Goal: Task Accomplishment & Management: Use online tool/utility

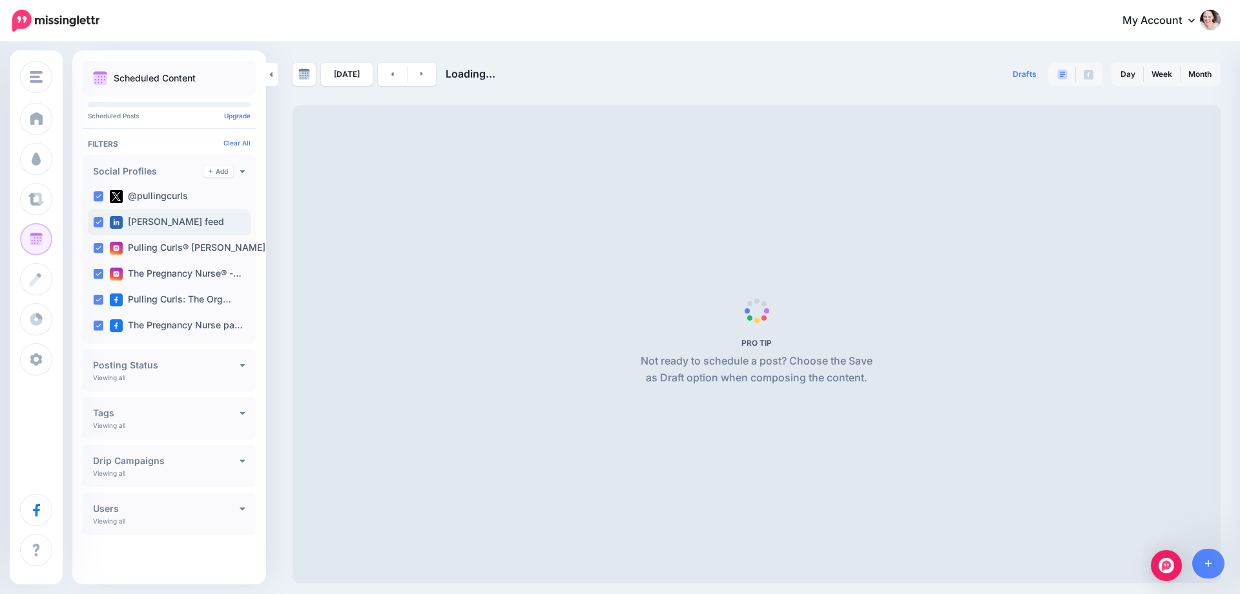
click at [98, 198] on ins at bounding box center [98, 196] width 10 height 10
click at [99, 224] on ins at bounding box center [98, 222] width 10 height 10
click at [100, 247] on ins at bounding box center [98, 248] width 10 height 10
click at [95, 271] on ins at bounding box center [98, 274] width 10 height 10
click at [98, 300] on ins at bounding box center [98, 300] width 10 height 10
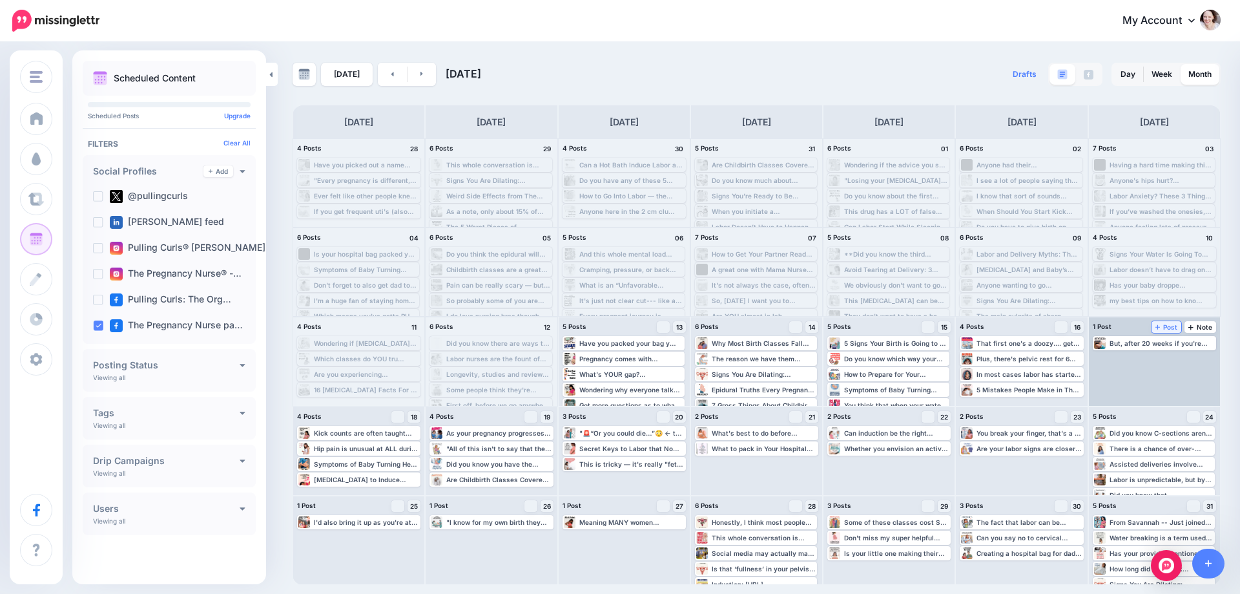
click at [1170, 329] on span "Post" at bounding box center [1167, 327] width 23 height 6
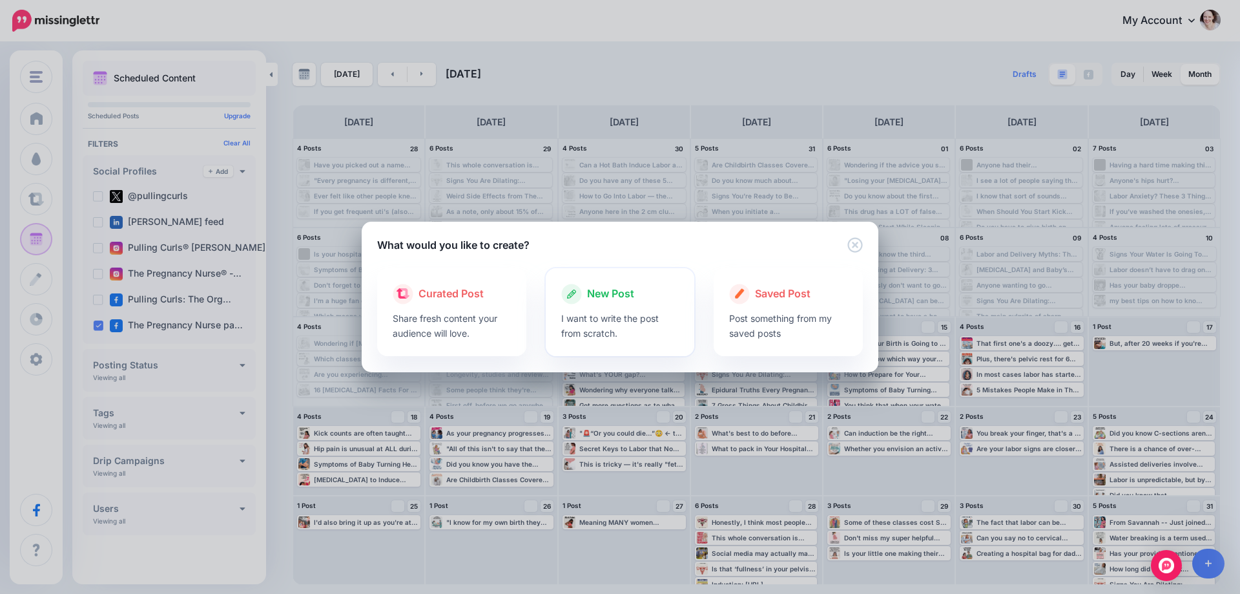
click at [596, 293] on span "New Post" at bounding box center [610, 294] width 47 height 17
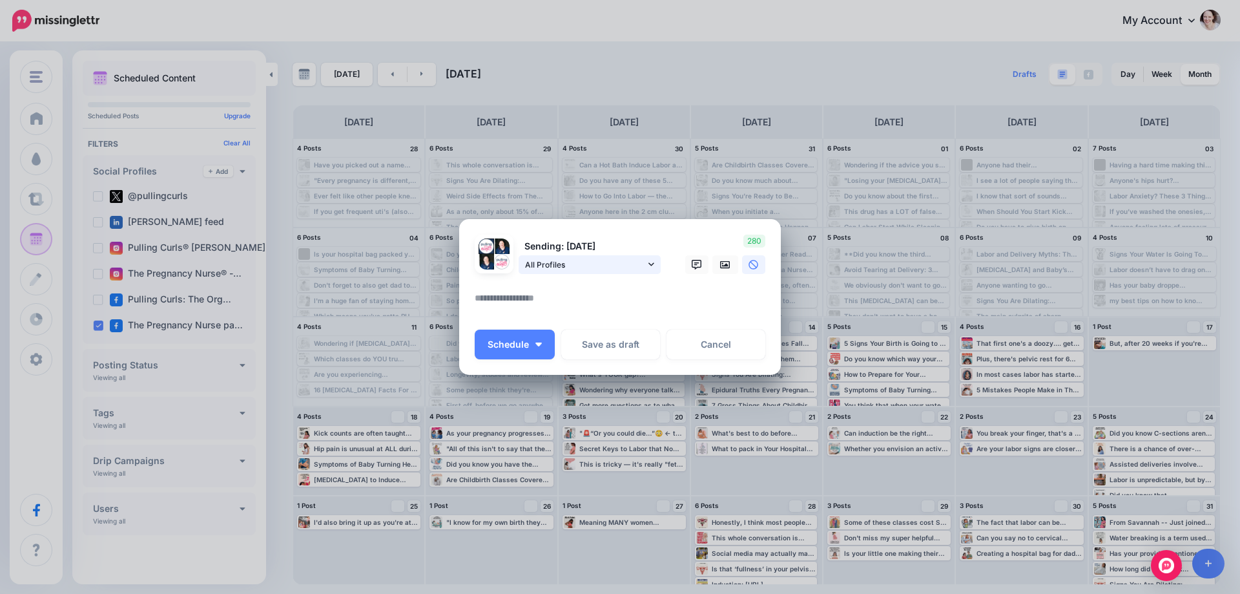
click at [572, 264] on span "All Profiles" at bounding box center [585, 265] width 120 height 14
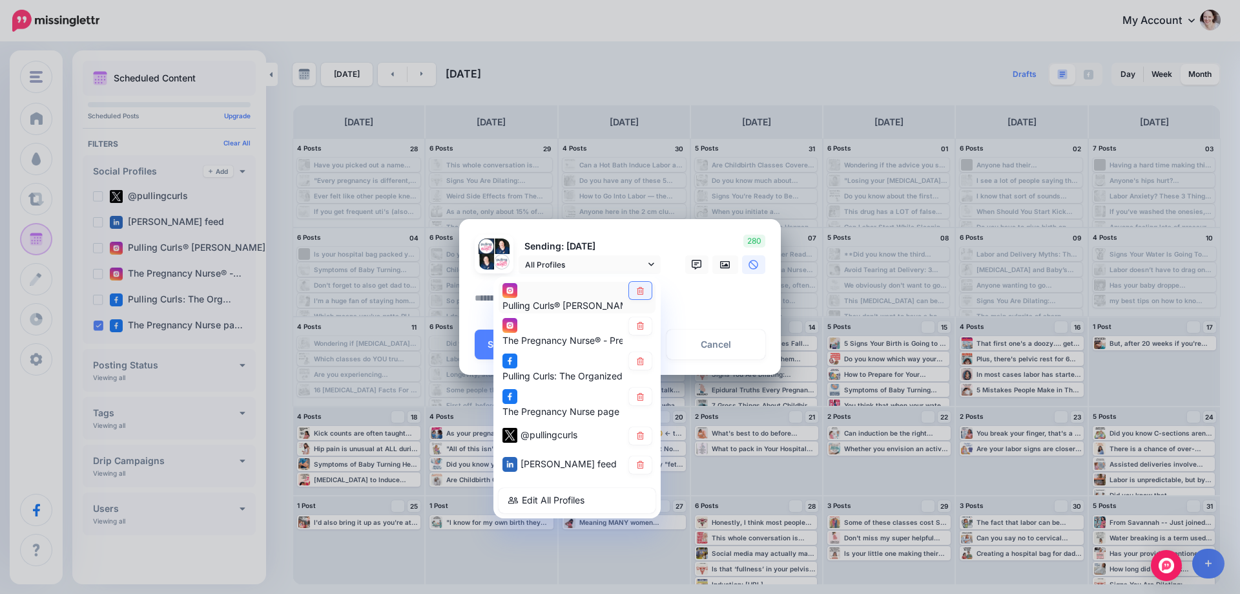
click at [647, 293] on link at bounding box center [640, 290] width 23 height 17
click at [646, 322] on link at bounding box center [640, 325] width 23 height 17
click at [643, 353] on link at bounding box center [640, 360] width 23 height 17
click at [640, 381] on div "Pulling Curls: The Organized Mom page" at bounding box center [577, 368] width 149 height 32
click at [642, 441] on link at bounding box center [640, 435] width 23 height 17
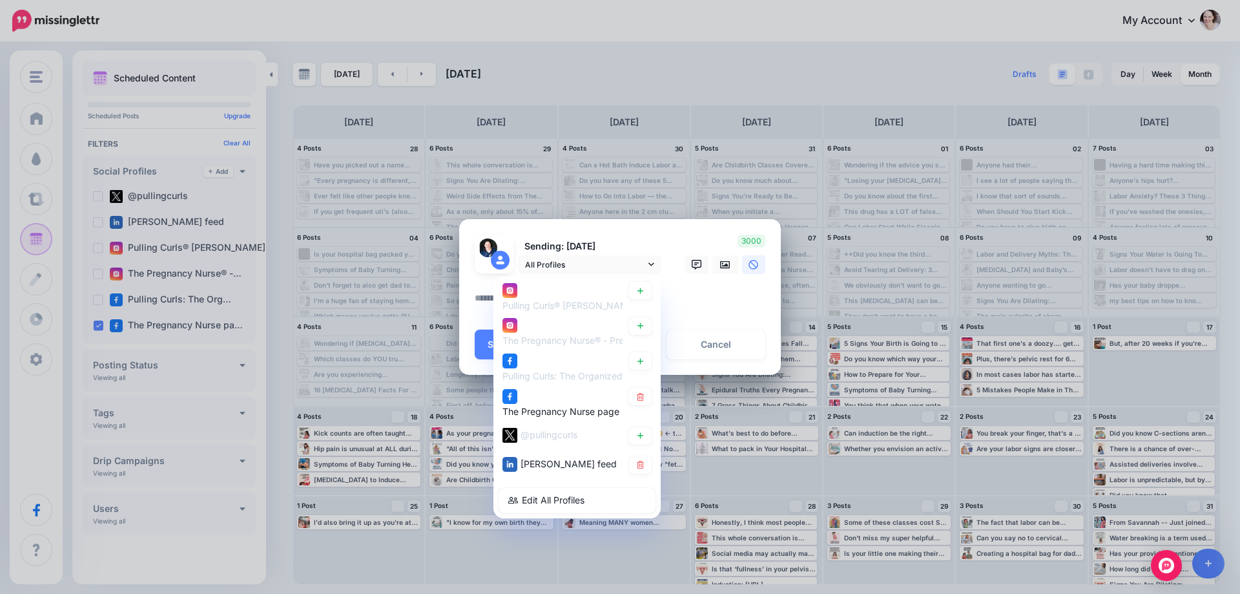
click at [638, 463] on icon at bounding box center [640, 465] width 7 height 8
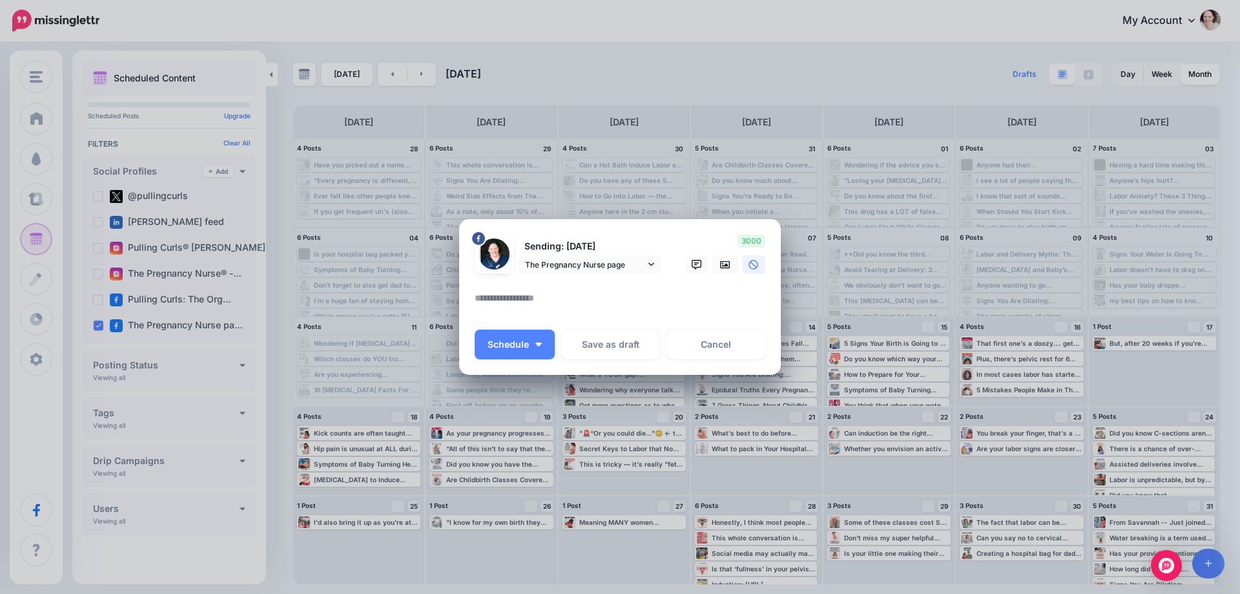
click at [525, 299] on textarea at bounding box center [623, 302] width 297 height 25
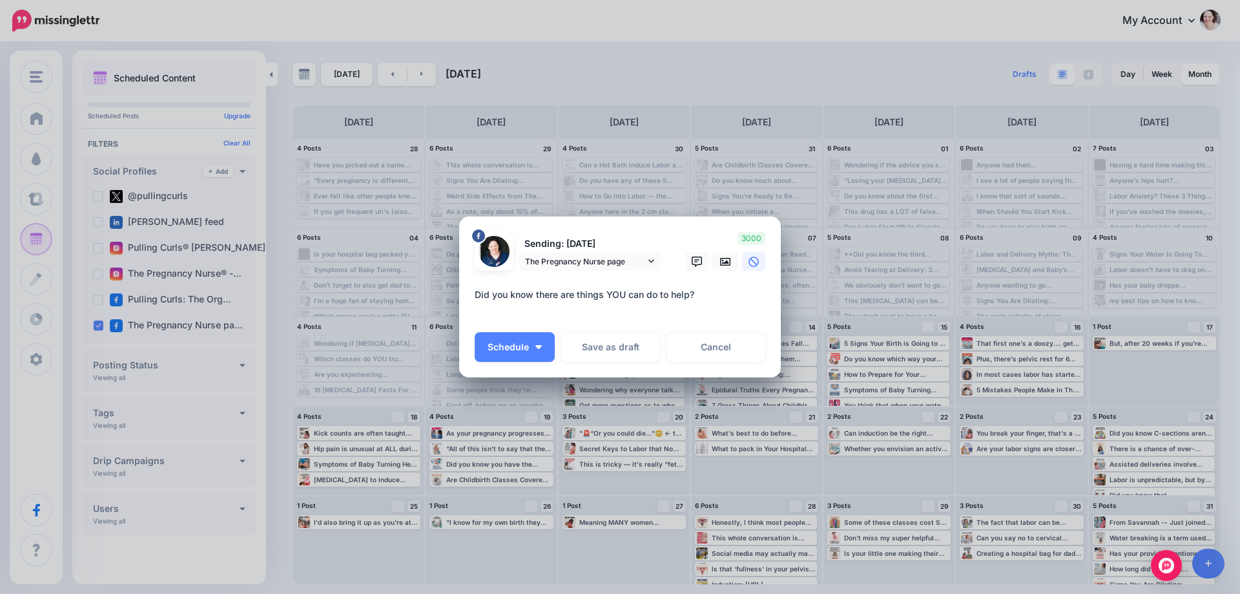
paste textarea "**********"
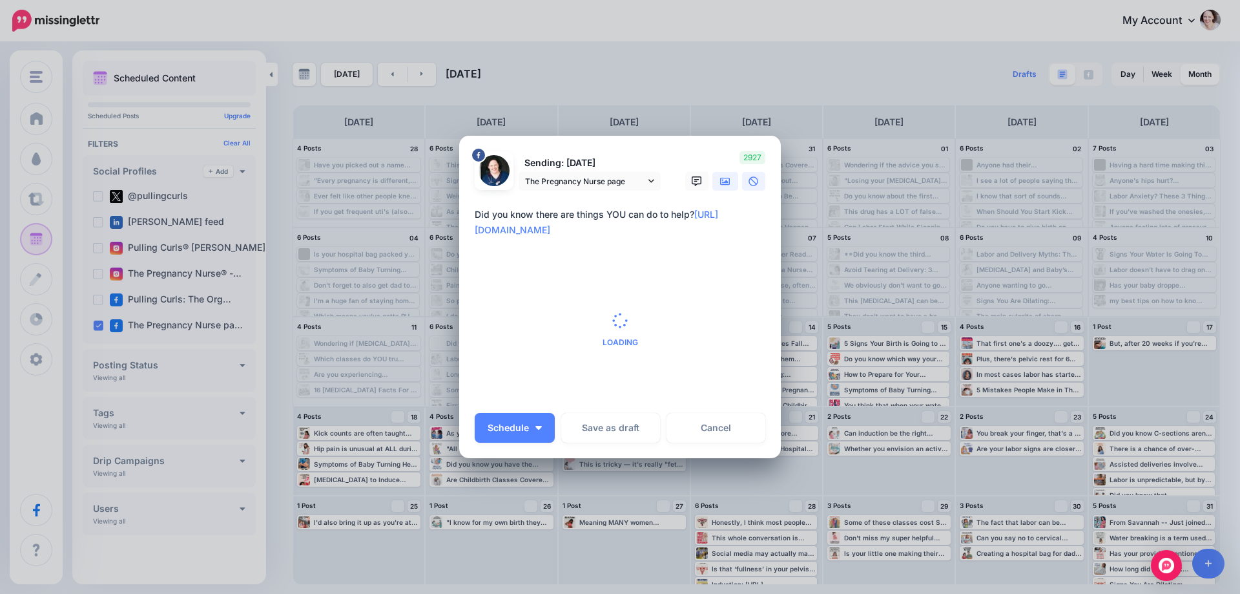
type textarea "**********"
click at [720, 176] on icon at bounding box center [725, 181] width 10 height 10
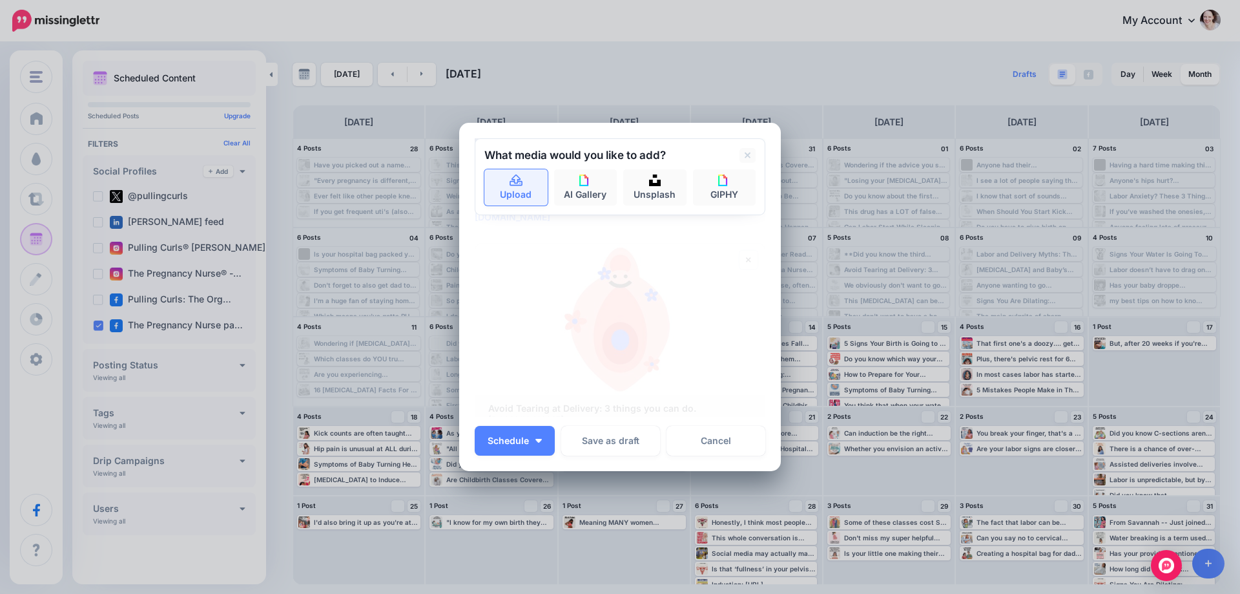
click at [495, 172] on link "Upload" at bounding box center [516, 187] width 63 height 36
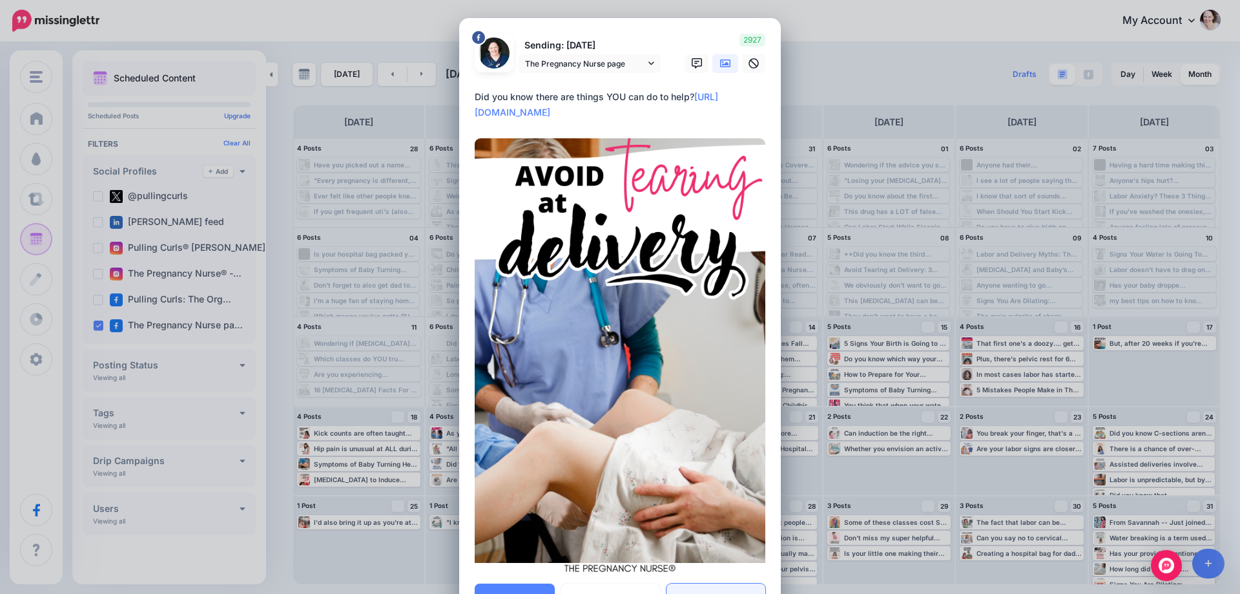
scroll to position [65, 0]
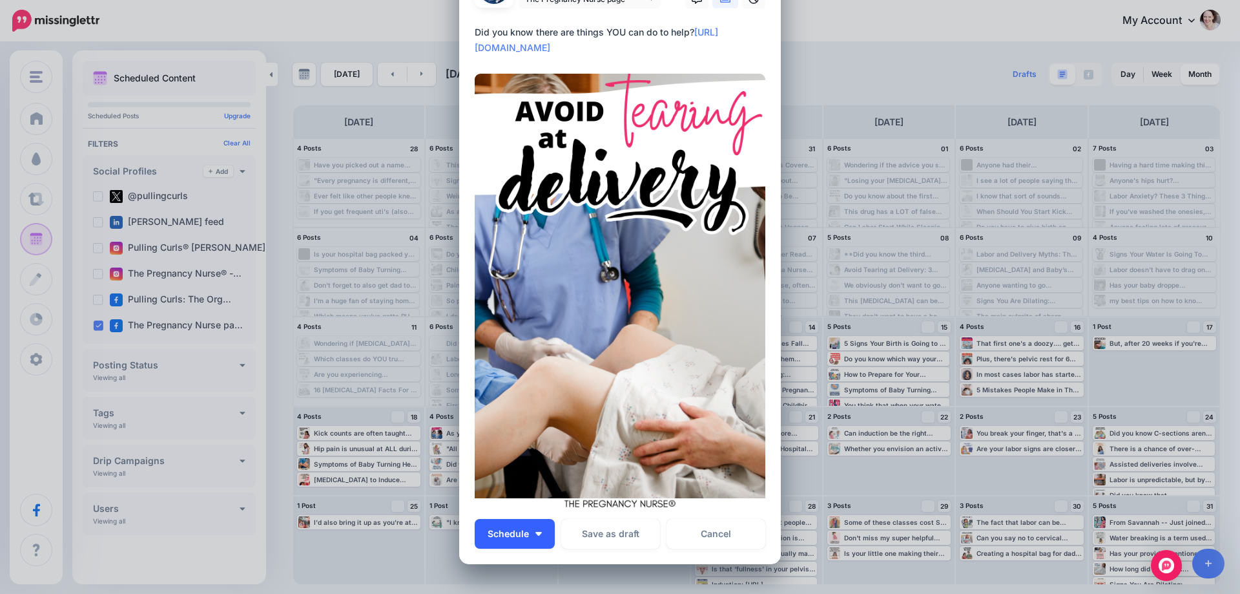
click at [530, 532] on button "Schedule" at bounding box center [515, 534] width 80 height 30
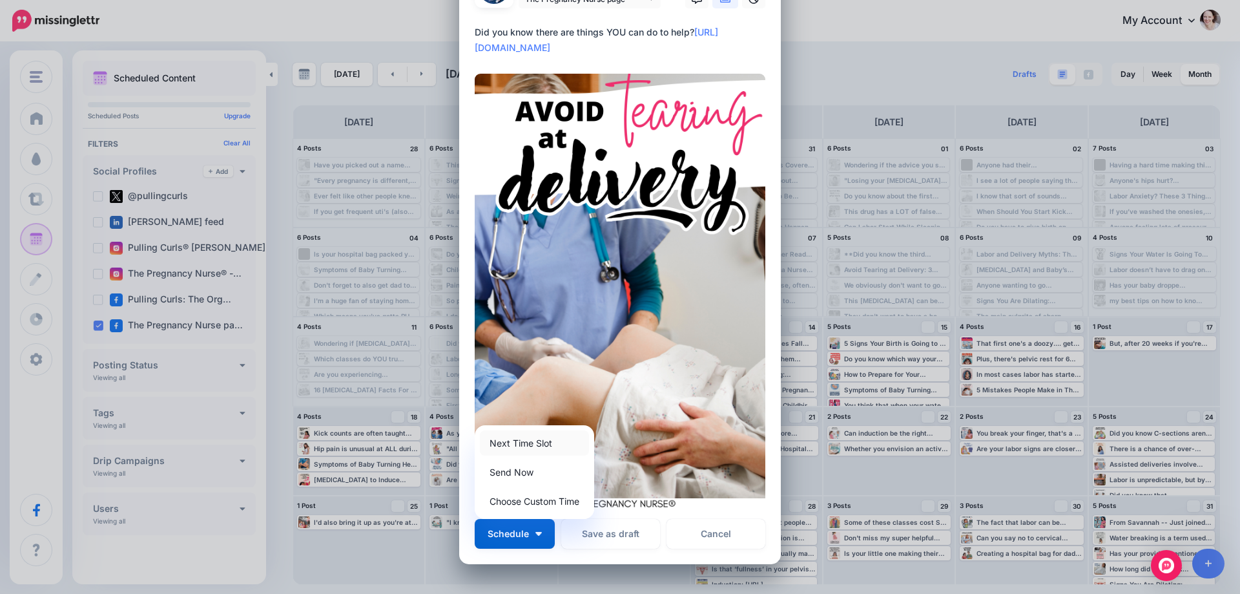
click at [501, 436] on link "Next Time Slot" at bounding box center [534, 442] width 109 height 25
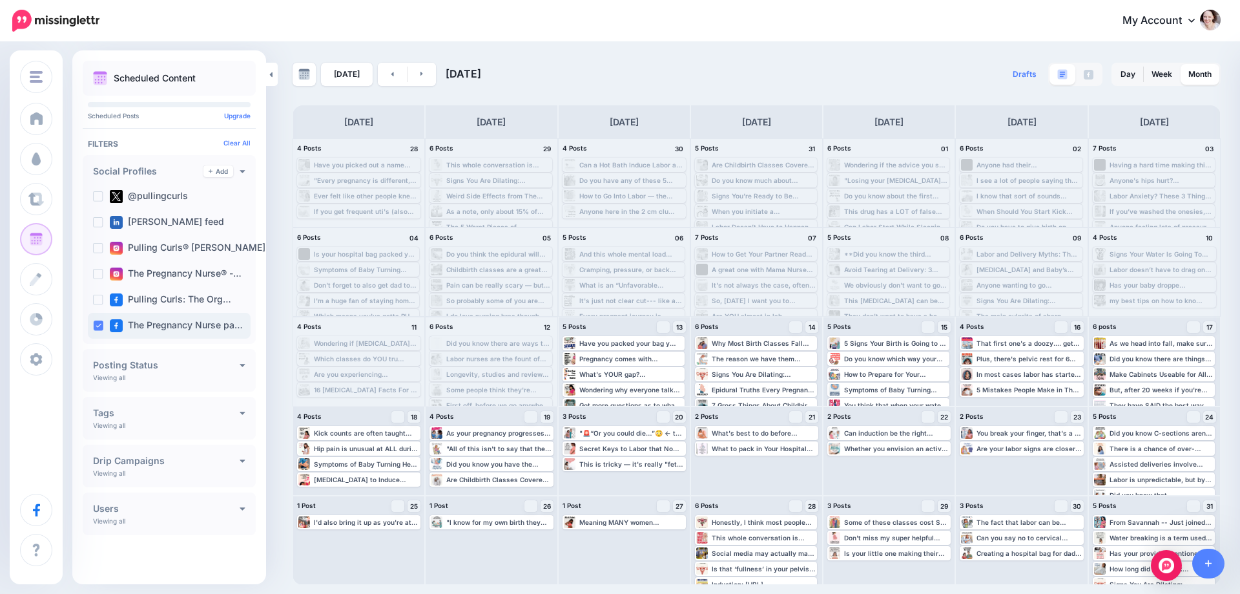
click at [99, 326] on ins at bounding box center [98, 325] width 10 height 10
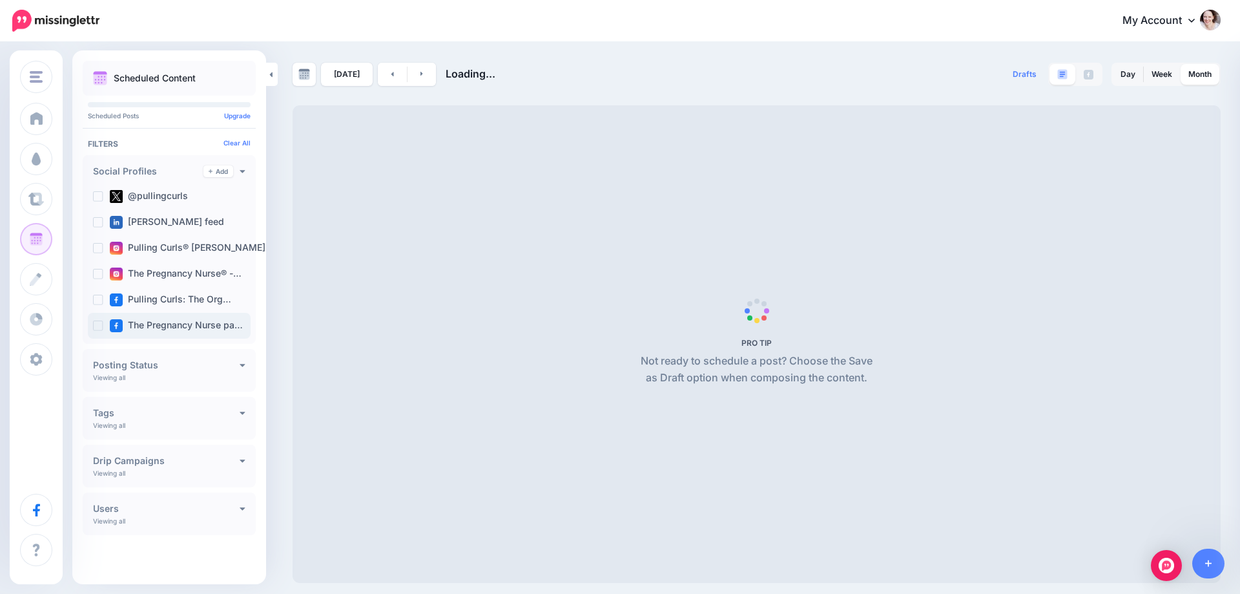
click at [99, 326] on ins at bounding box center [98, 325] width 10 height 10
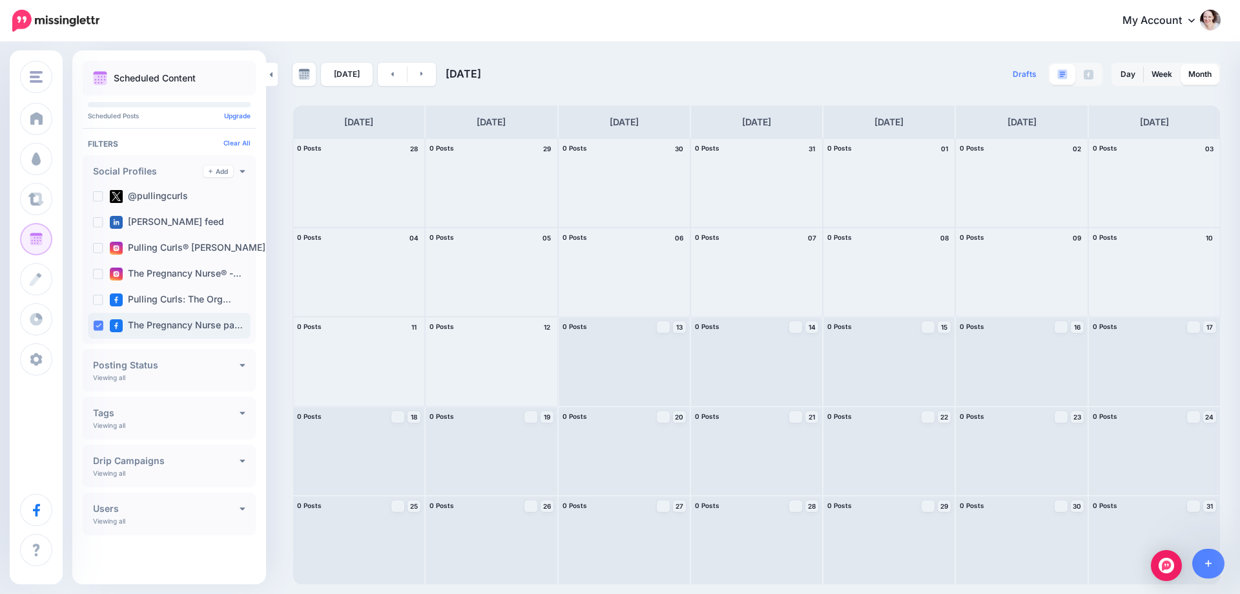
click at [99, 326] on ins at bounding box center [98, 325] width 10 height 10
click at [99, 327] on ins at bounding box center [98, 325] width 10 height 10
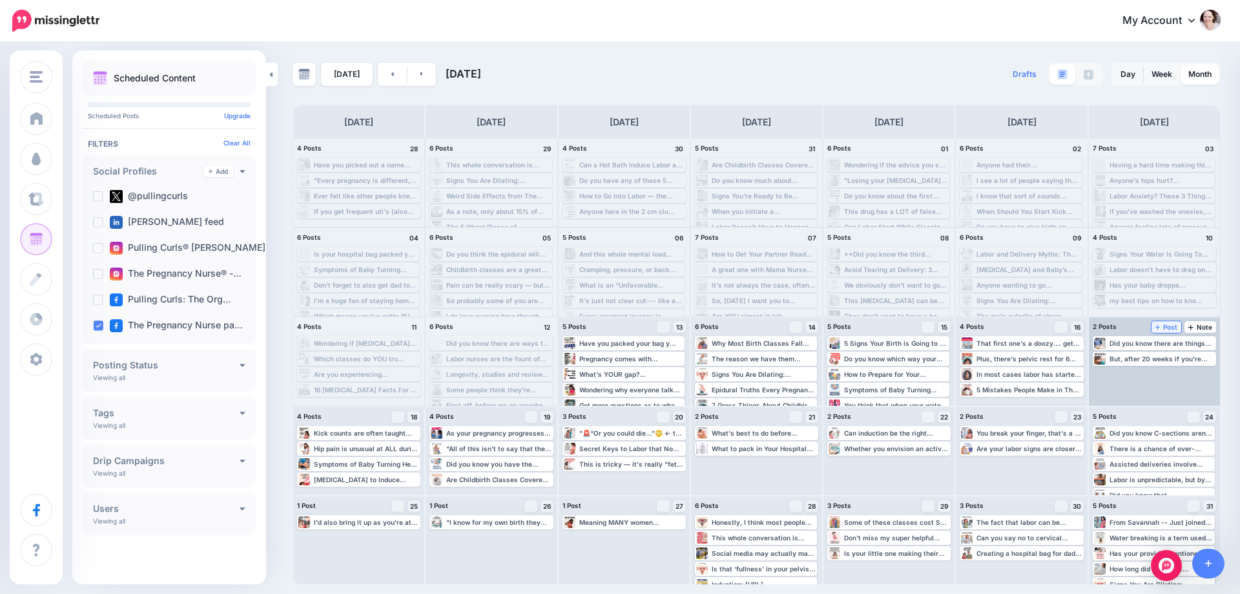
click at [1174, 327] on span "Post" at bounding box center [1167, 327] width 23 height 6
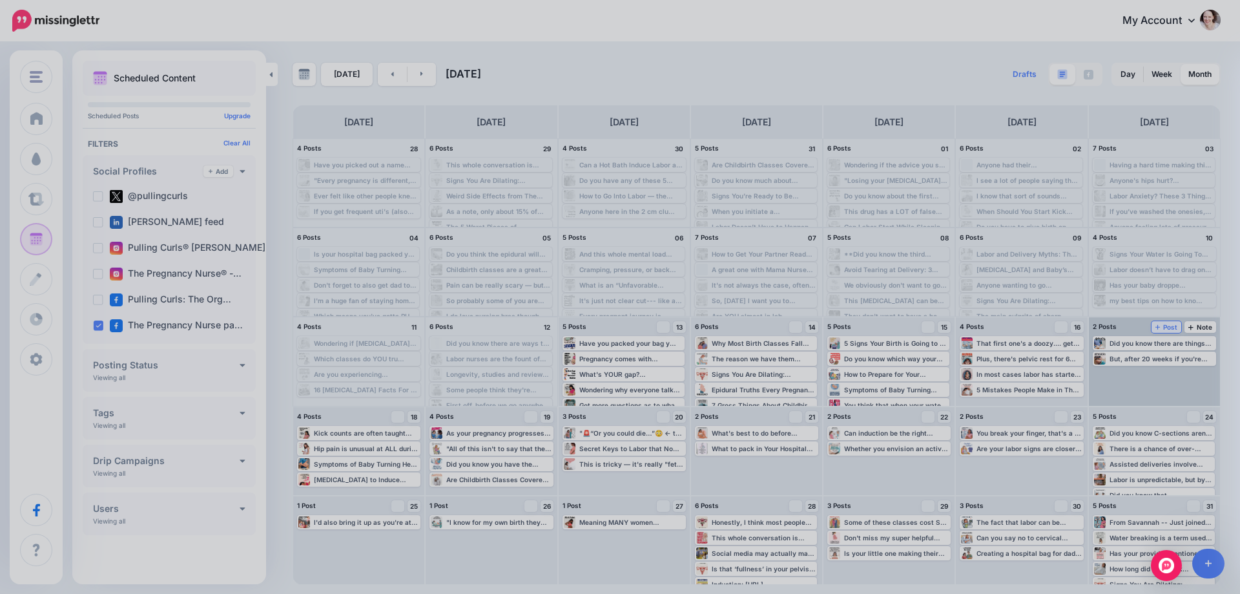
scroll to position [0, 0]
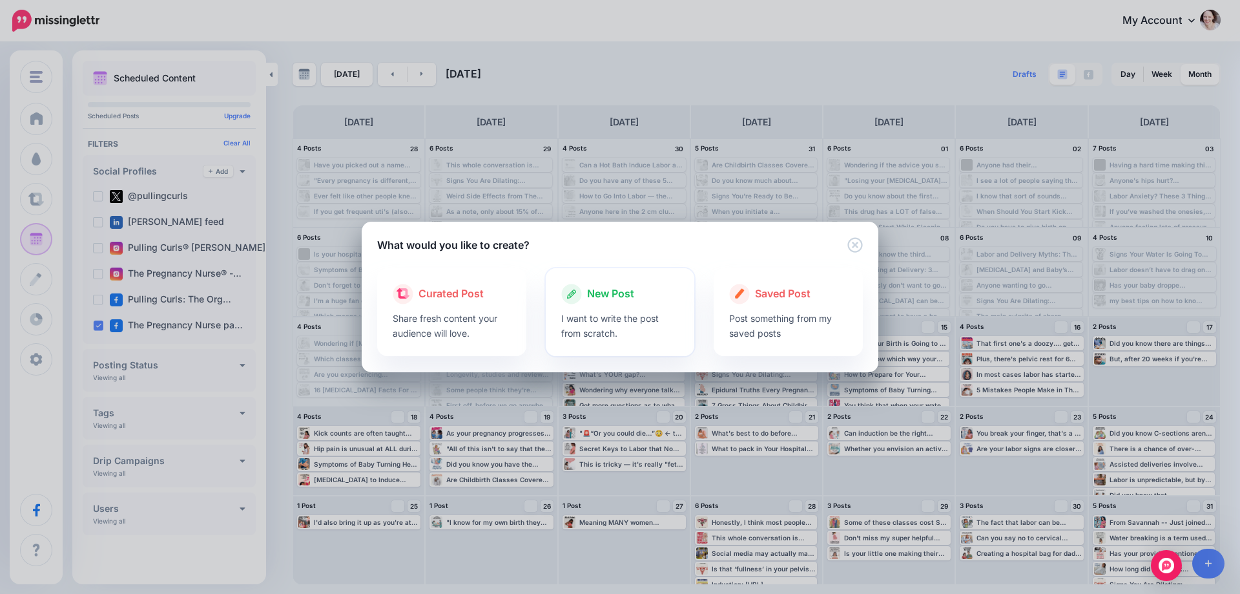
click at [609, 308] on div at bounding box center [620, 307] width 118 height 6
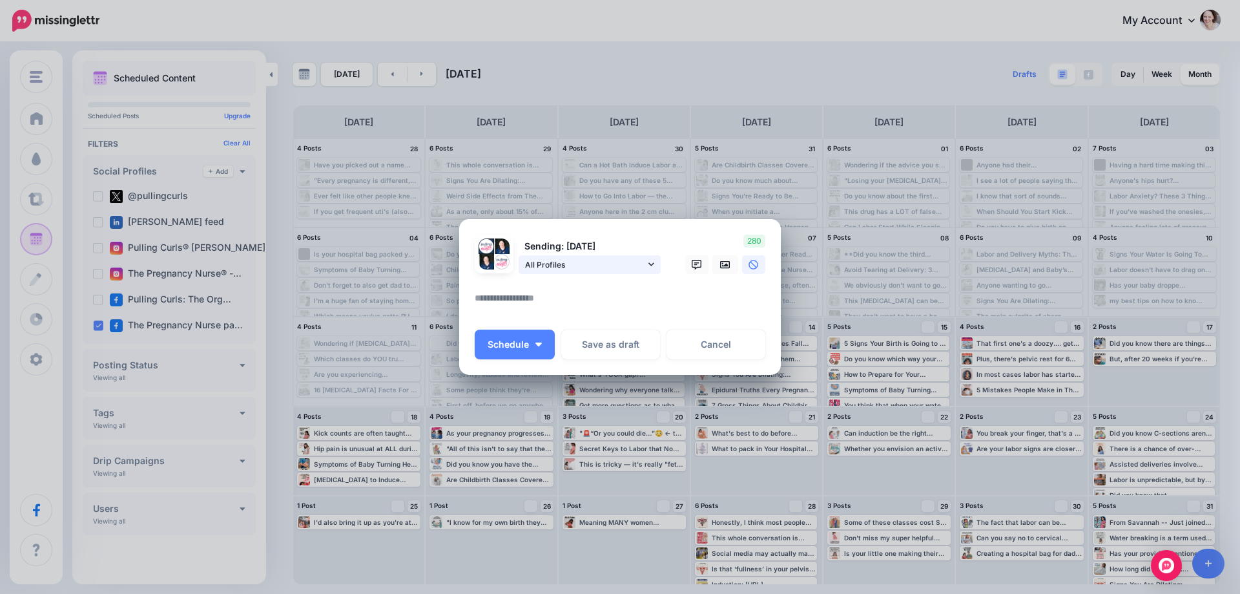
click at [597, 262] on span "All Profiles" at bounding box center [585, 265] width 120 height 14
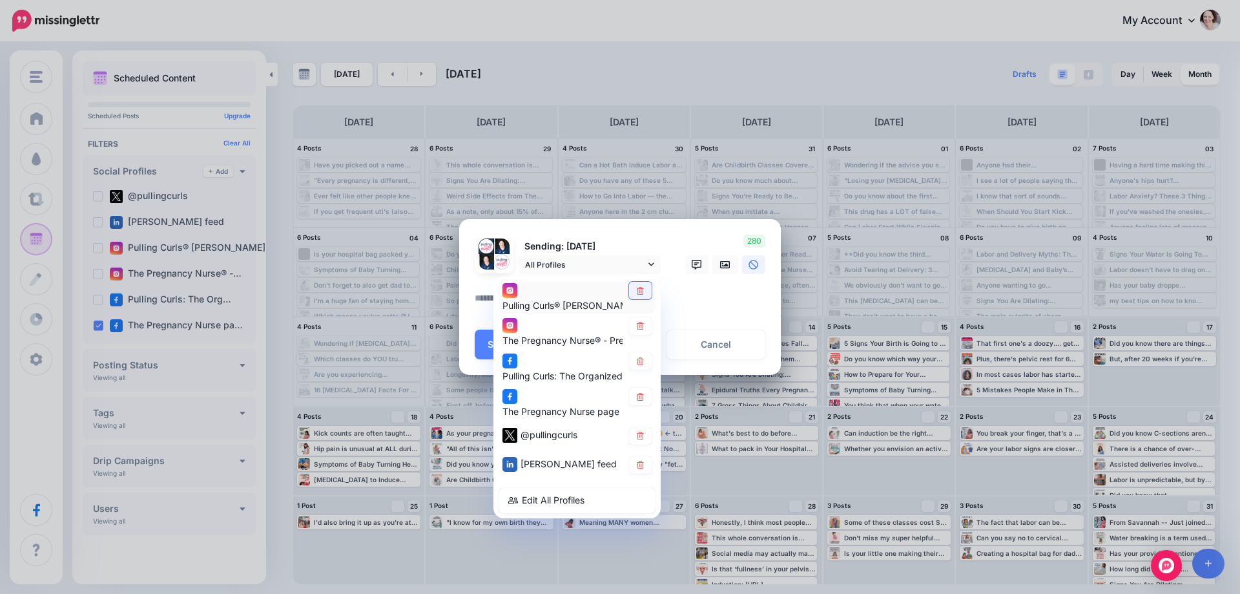
click at [631, 291] on link at bounding box center [640, 290] width 23 height 17
click at [634, 324] on link at bounding box center [640, 325] width 23 height 17
click at [633, 354] on link at bounding box center [640, 360] width 23 height 17
drag, startPoint x: 638, startPoint y: 433, endPoint x: 643, endPoint y: 450, distance: 18.2
click at [638, 434] on icon at bounding box center [641, 436] width 10 height 8
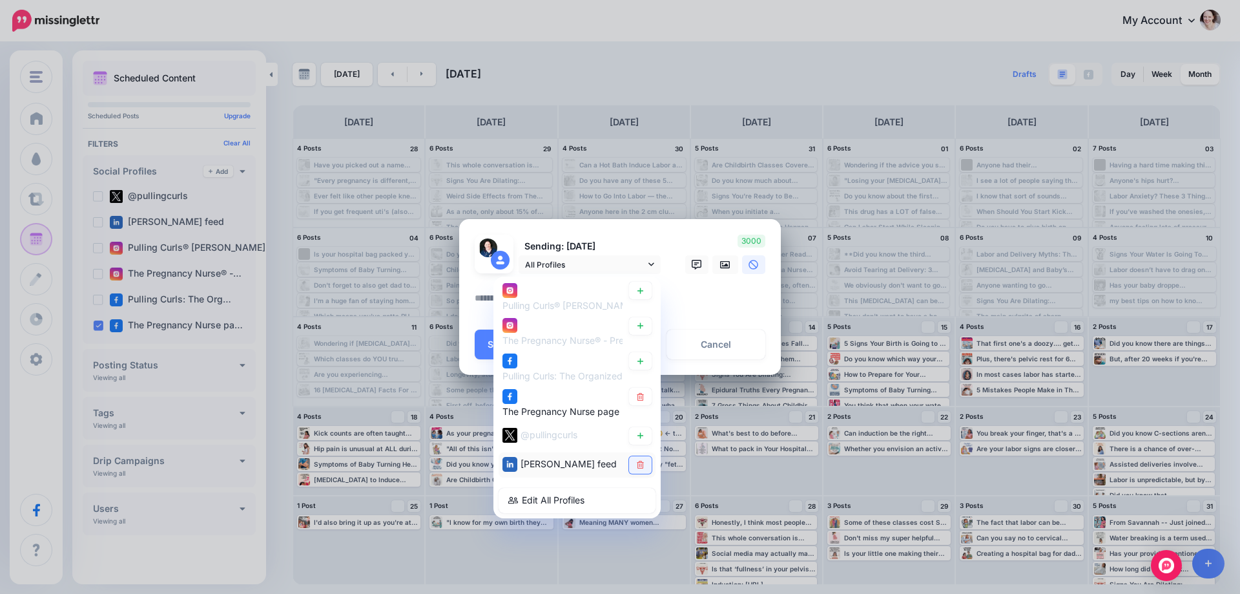
click at [647, 471] on link at bounding box center [640, 464] width 23 height 17
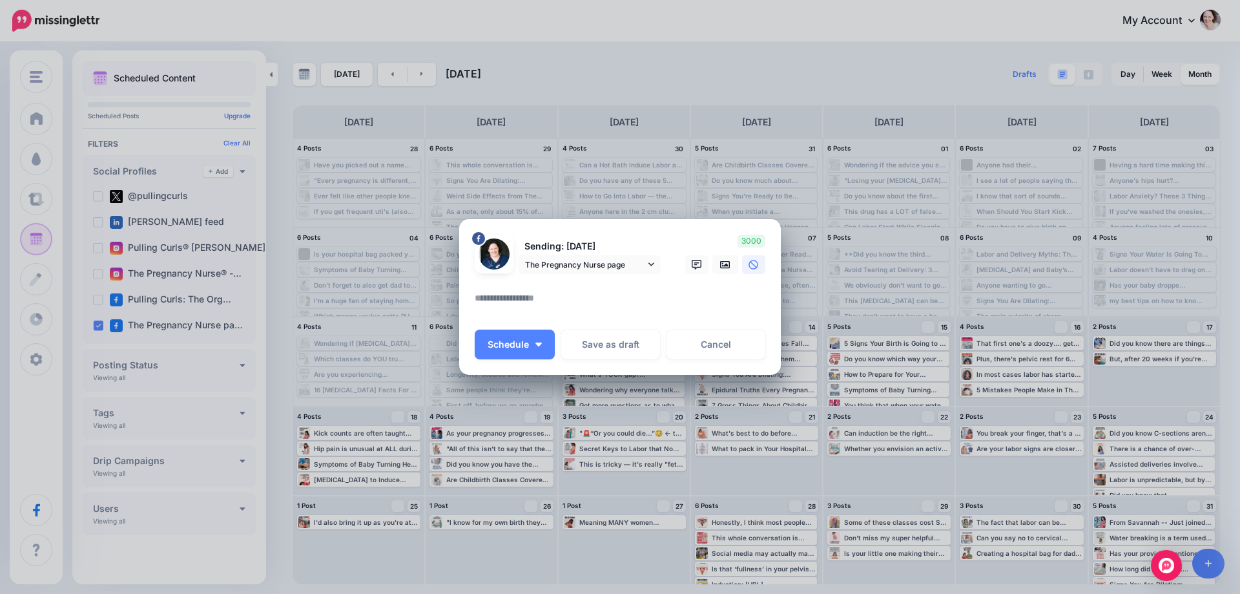
click at [549, 324] on div "Sending: [DATE] The Pregnancy Nurse page" at bounding box center [620, 297] width 291 height 125
click at [546, 302] on textarea at bounding box center [623, 302] width 297 height 25
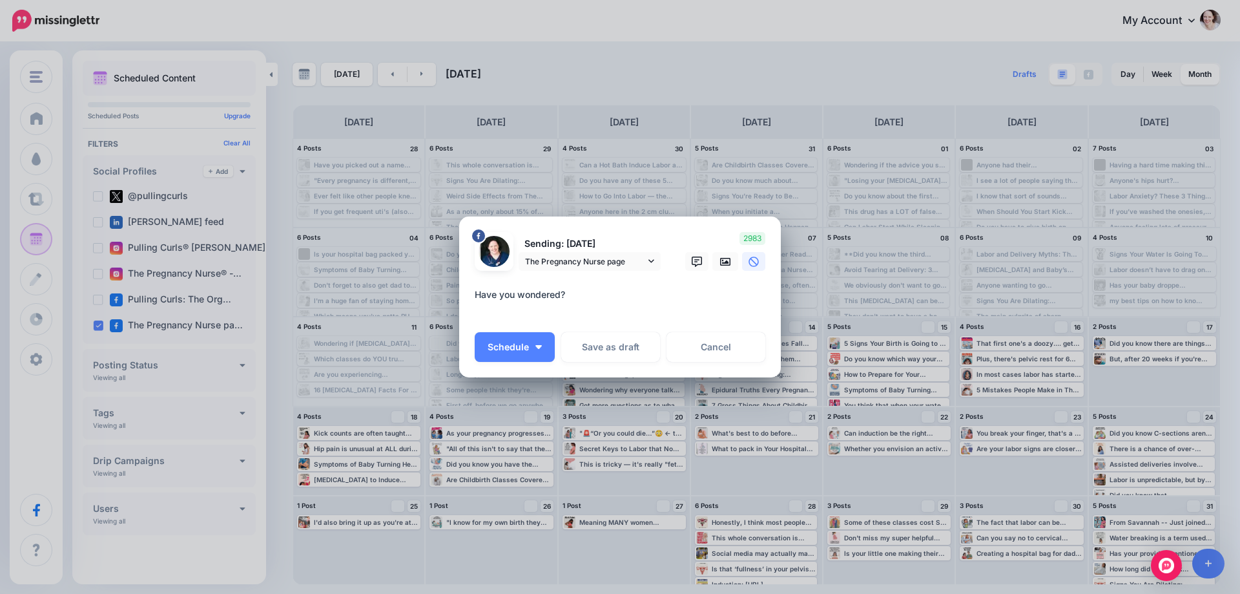
paste textarea "**********"
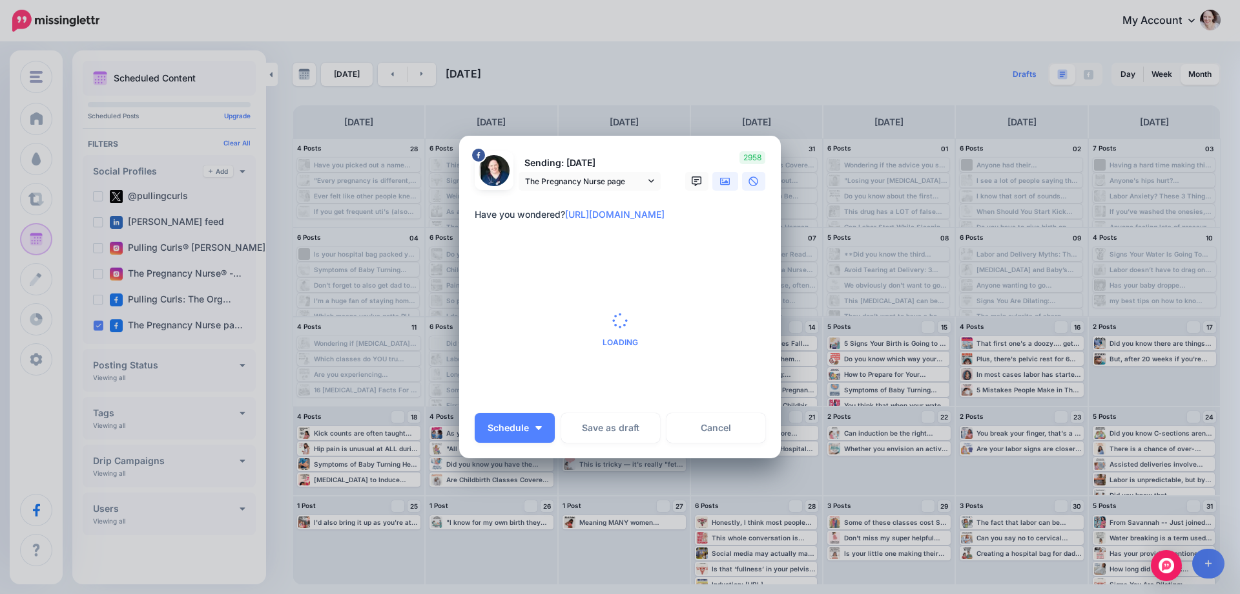
type textarea "**********"
click at [722, 185] on link at bounding box center [726, 181] width 26 height 19
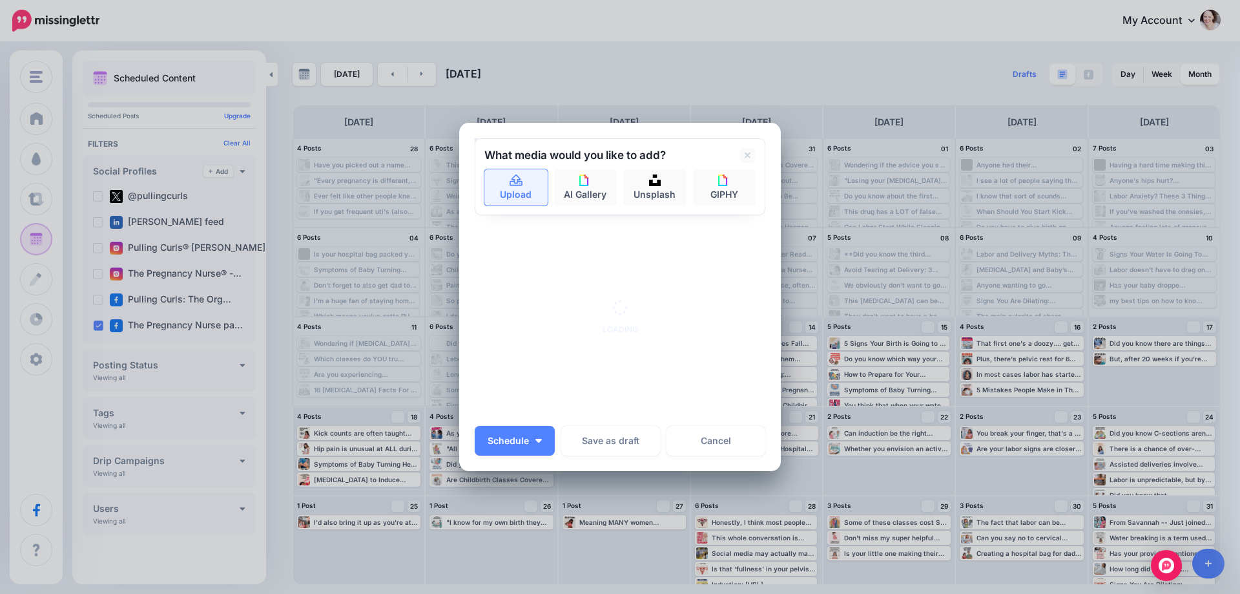
click at [514, 181] on icon at bounding box center [516, 180] width 13 height 12
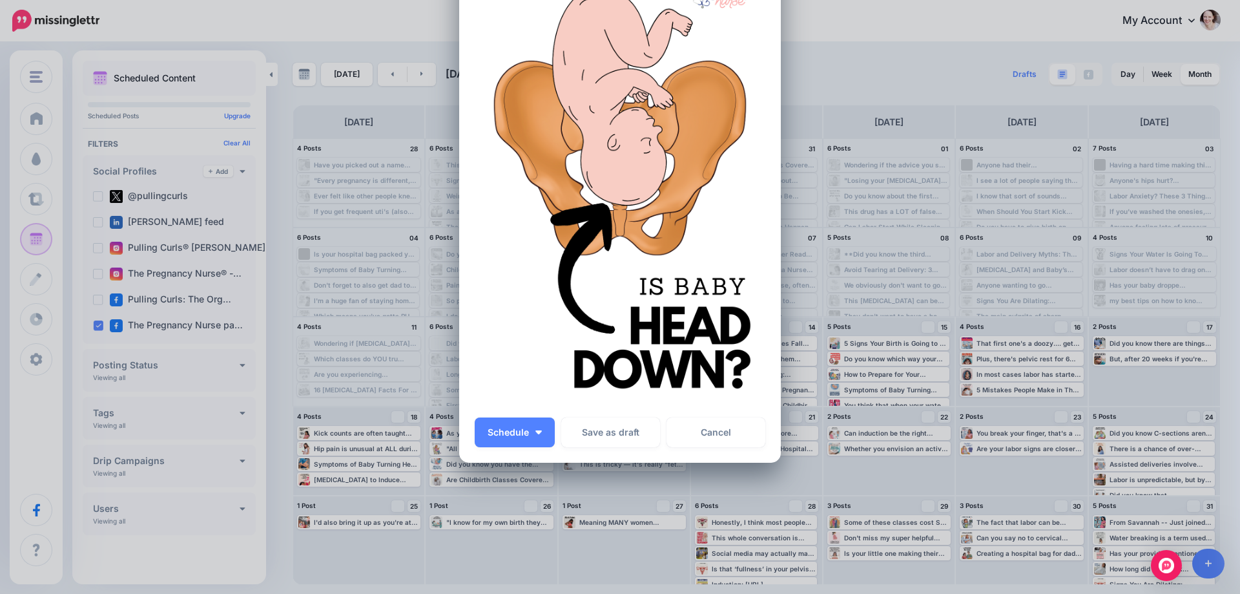
scroll to position [175, 0]
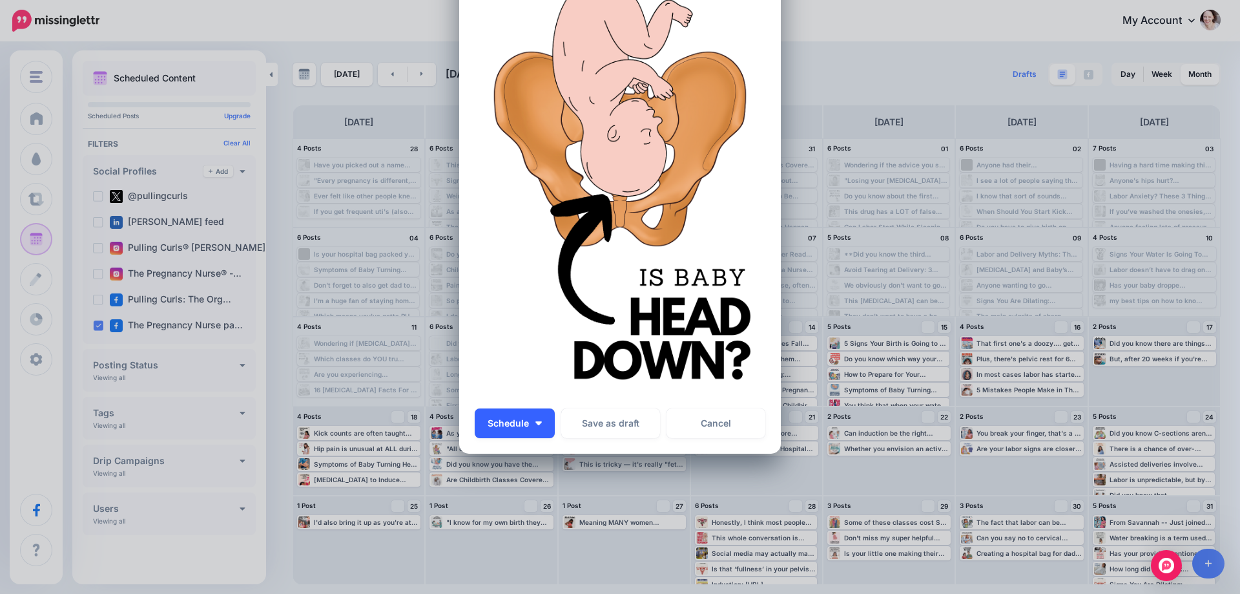
click at [531, 427] on button "Schedule" at bounding box center [515, 423] width 80 height 30
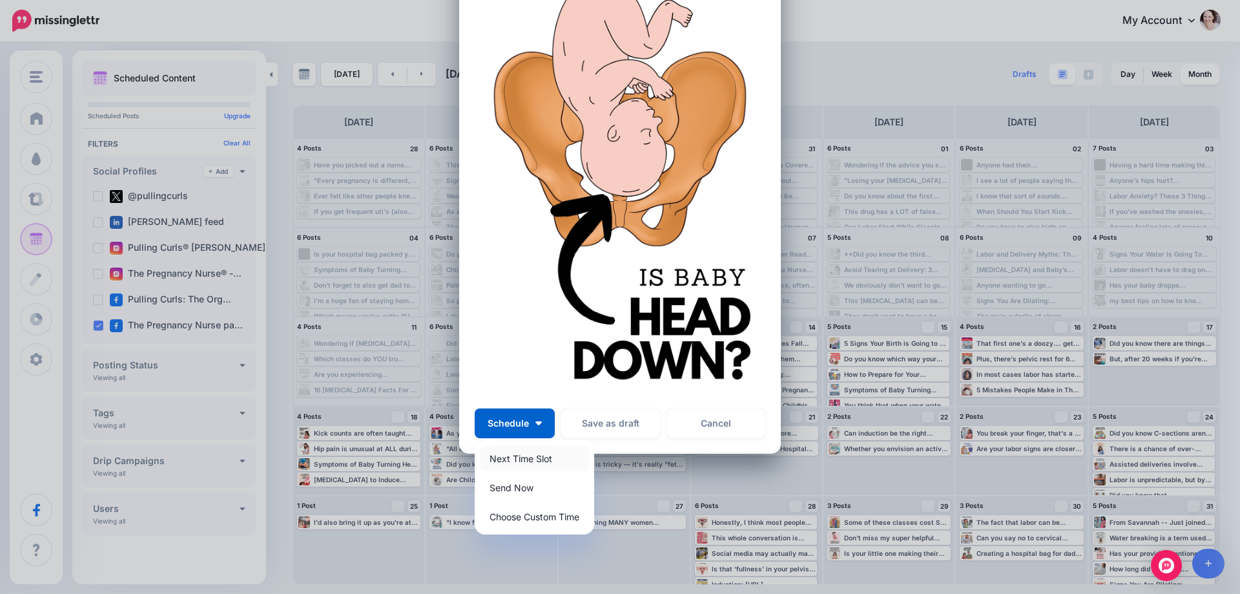
click at [512, 464] on link "Next Time Slot" at bounding box center [534, 458] width 109 height 25
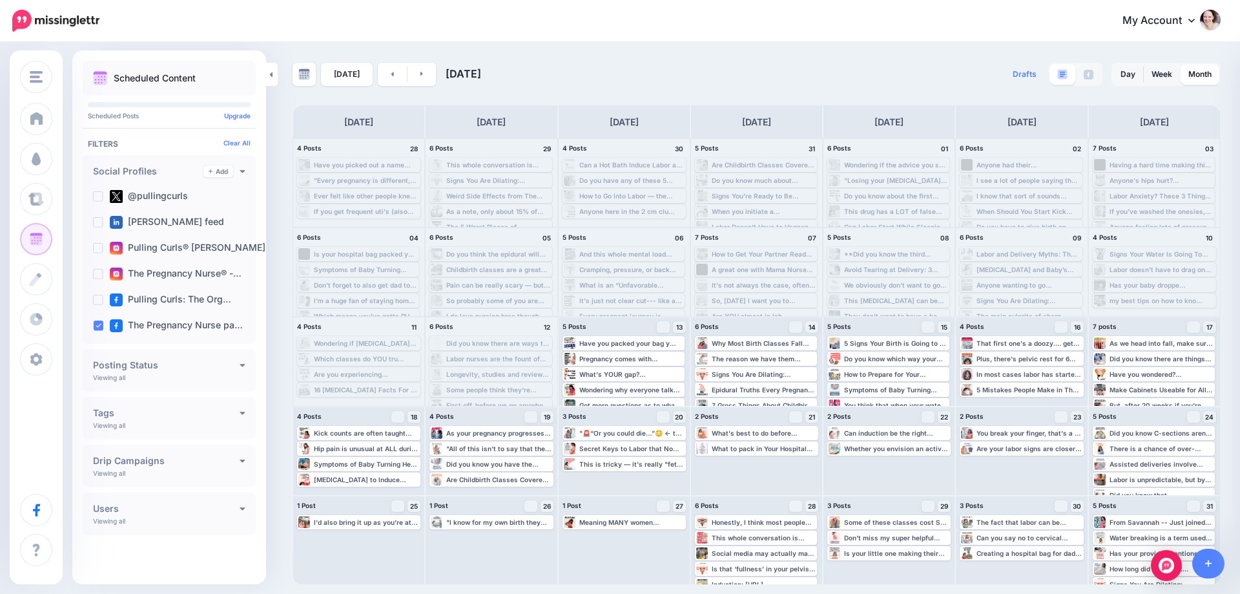
scroll to position [0, 0]
click at [1171, 329] on span "Post" at bounding box center [1167, 327] width 23 height 6
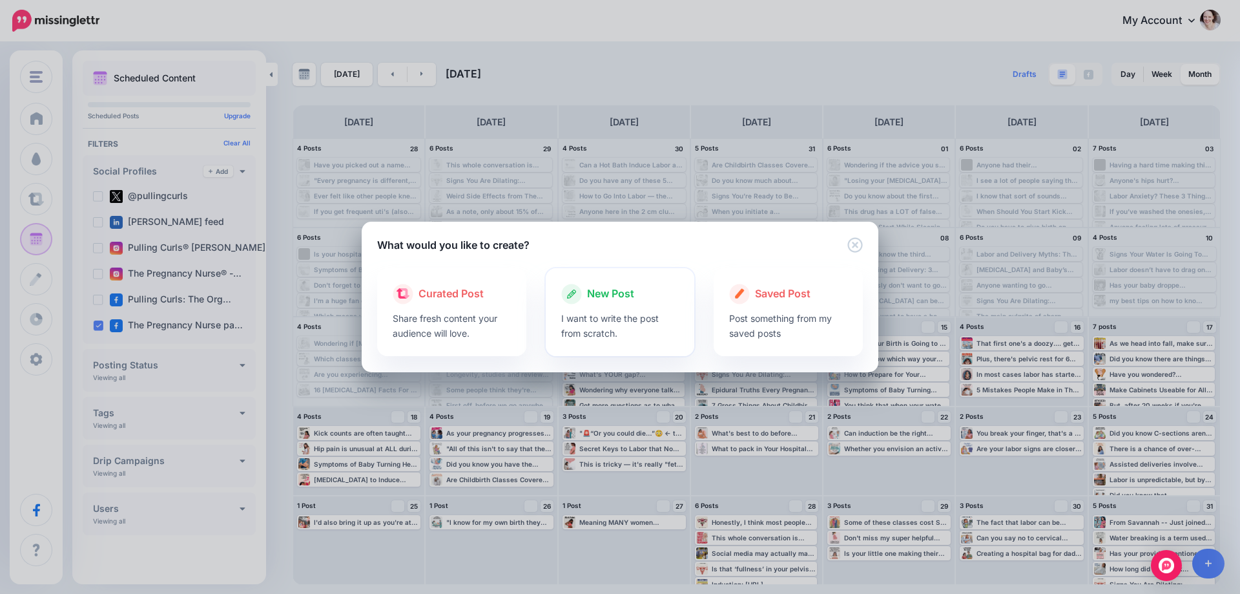
click at [658, 309] on div at bounding box center [620, 307] width 118 height 6
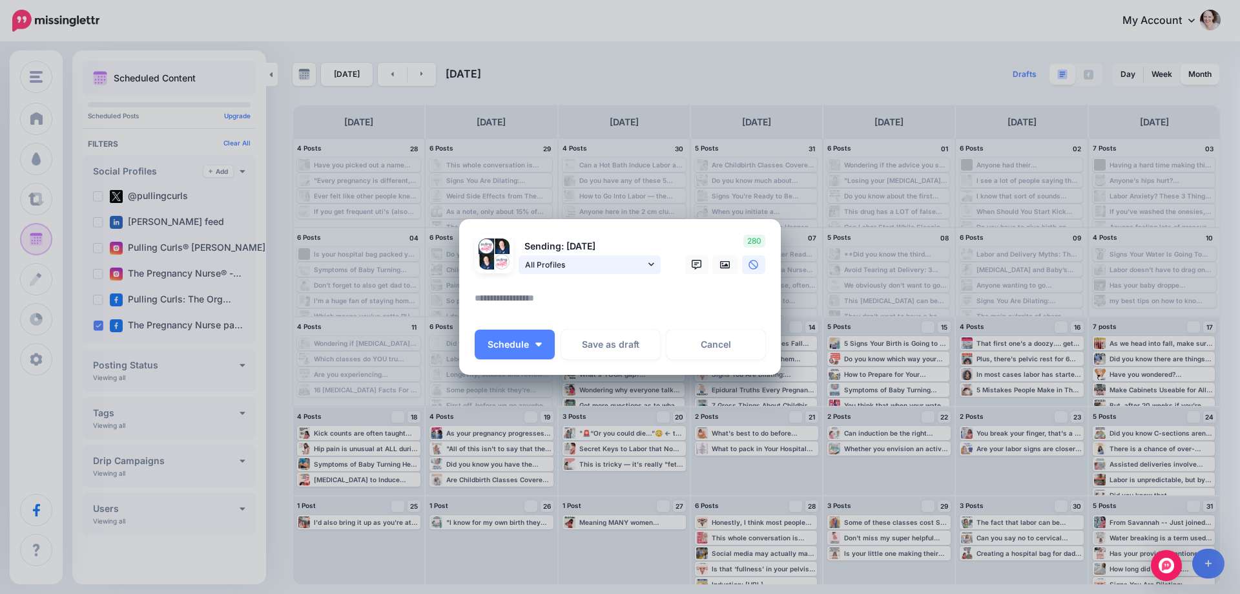
click at [587, 264] on span "All Profiles" at bounding box center [585, 265] width 120 height 14
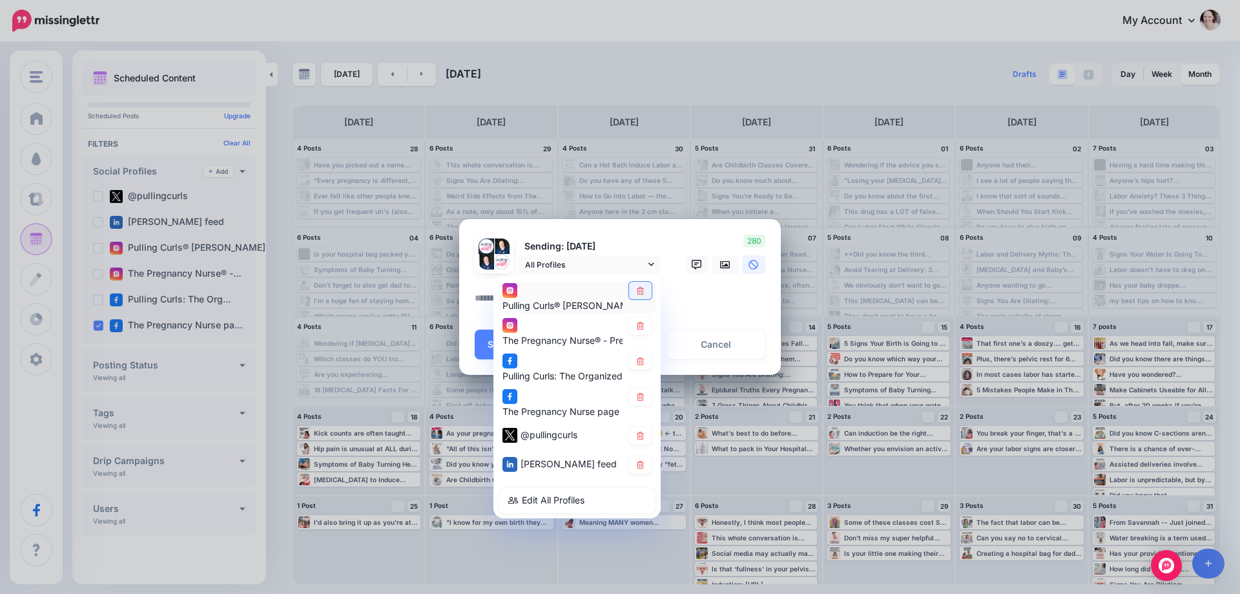
click at [638, 293] on icon at bounding box center [640, 290] width 7 height 8
click at [638, 327] on icon at bounding box center [640, 326] width 7 height 8
click at [633, 398] on link at bounding box center [640, 396] width 23 height 17
click at [651, 444] on div at bounding box center [640, 435] width 23 height 17
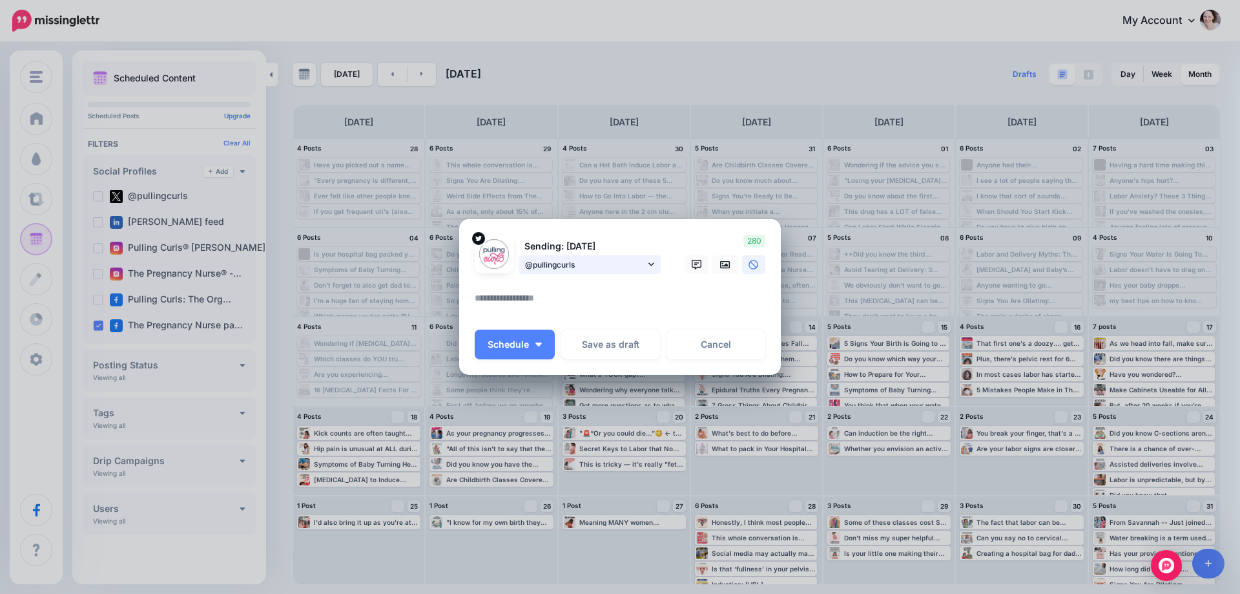
drag, startPoint x: 645, startPoint y: 261, endPoint x: 646, endPoint y: 269, distance: 7.8
click at [645, 261] on link "@pullingcurls" at bounding box center [590, 264] width 142 height 19
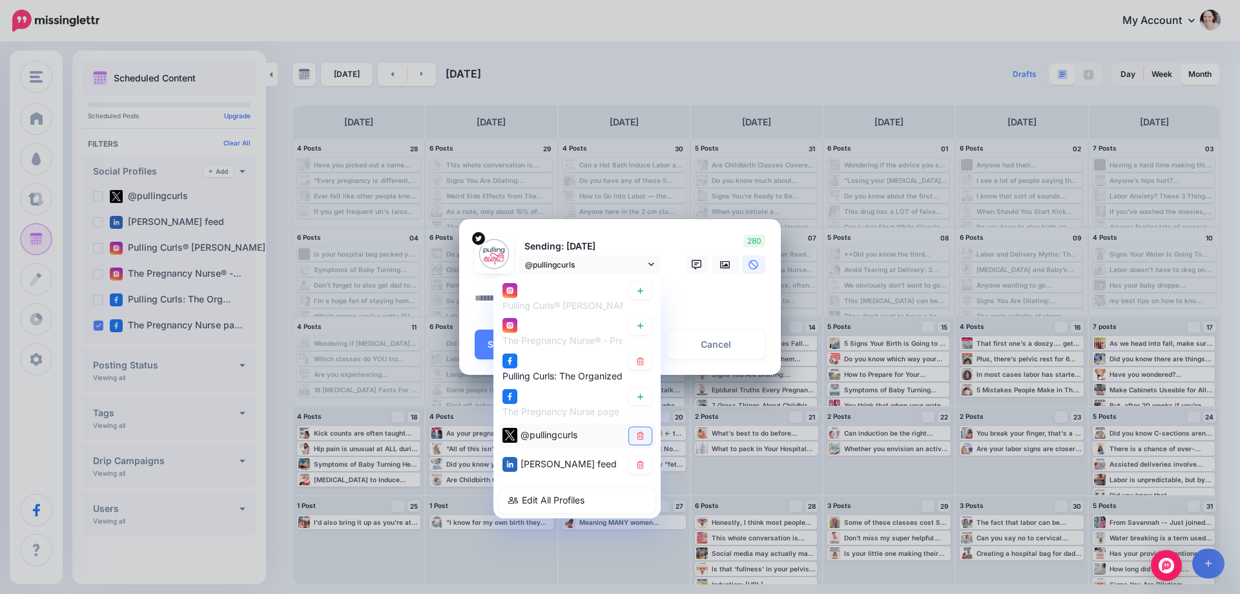
click at [638, 436] on icon at bounding box center [640, 436] width 7 height 8
click at [642, 474] on div "[PERSON_NAME] feed" at bounding box center [577, 464] width 157 height 25
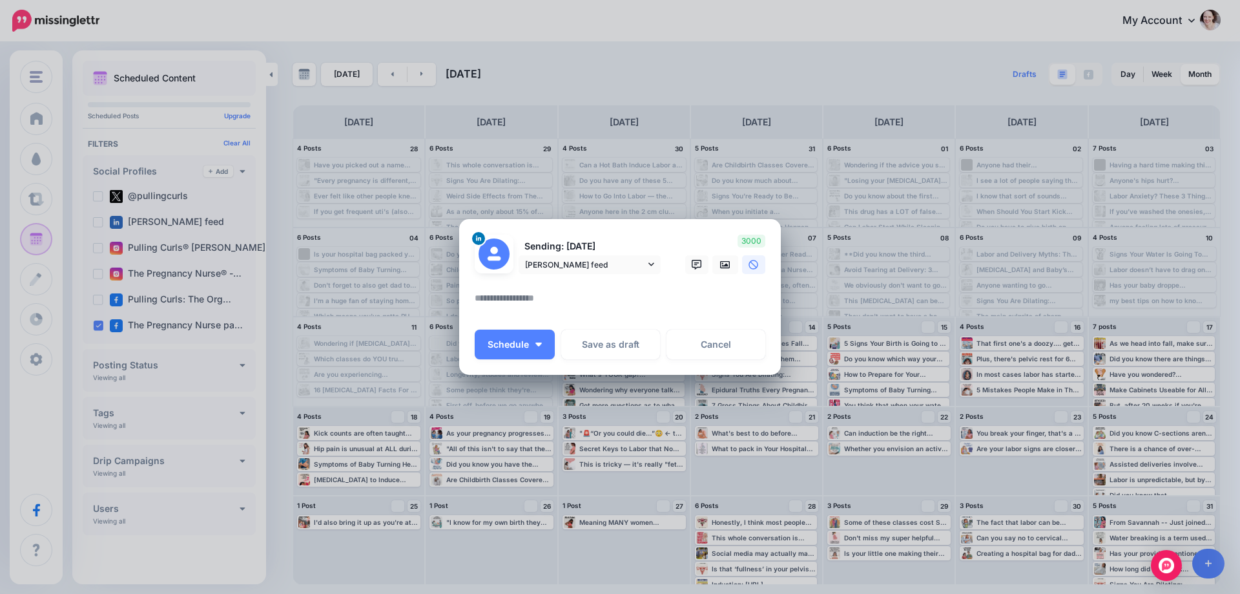
click at [627, 252] on p "Sending: [DATE]" at bounding box center [590, 246] width 142 height 15
click at [631, 268] on span "[PERSON_NAME] feed" at bounding box center [585, 265] width 120 height 14
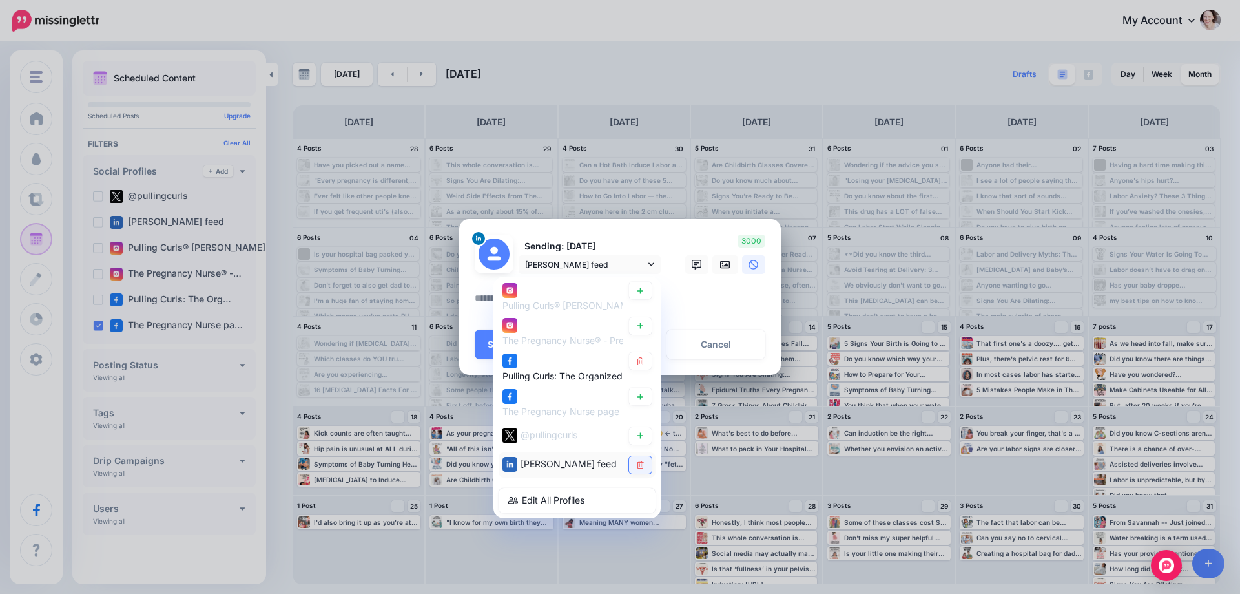
click at [635, 471] on link at bounding box center [640, 464] width 23 height 17
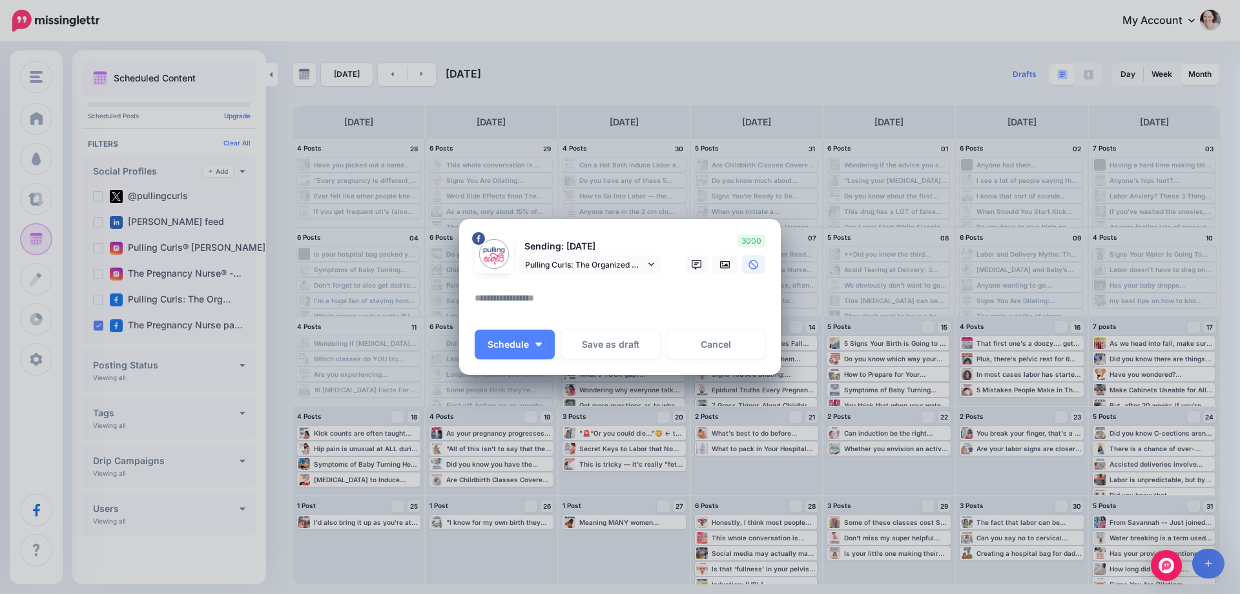
click at [641, 253] on p "Sending: [DATE]" at bounding box center [590, 246] width 142 height 15
click at [632, 262] on span "Pulling Curls: The Organized Mom page" at bounding box center [585, 265] width 120 height 14
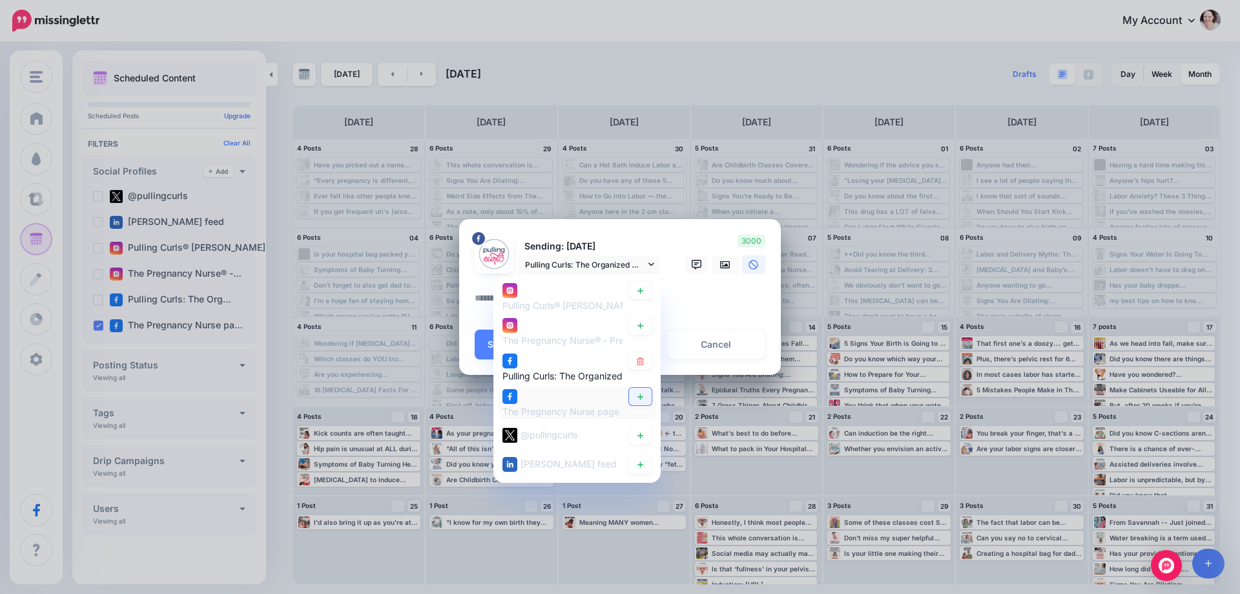
click at [637, 392] on icon at bounding box center [641, 396] width 10 height 8
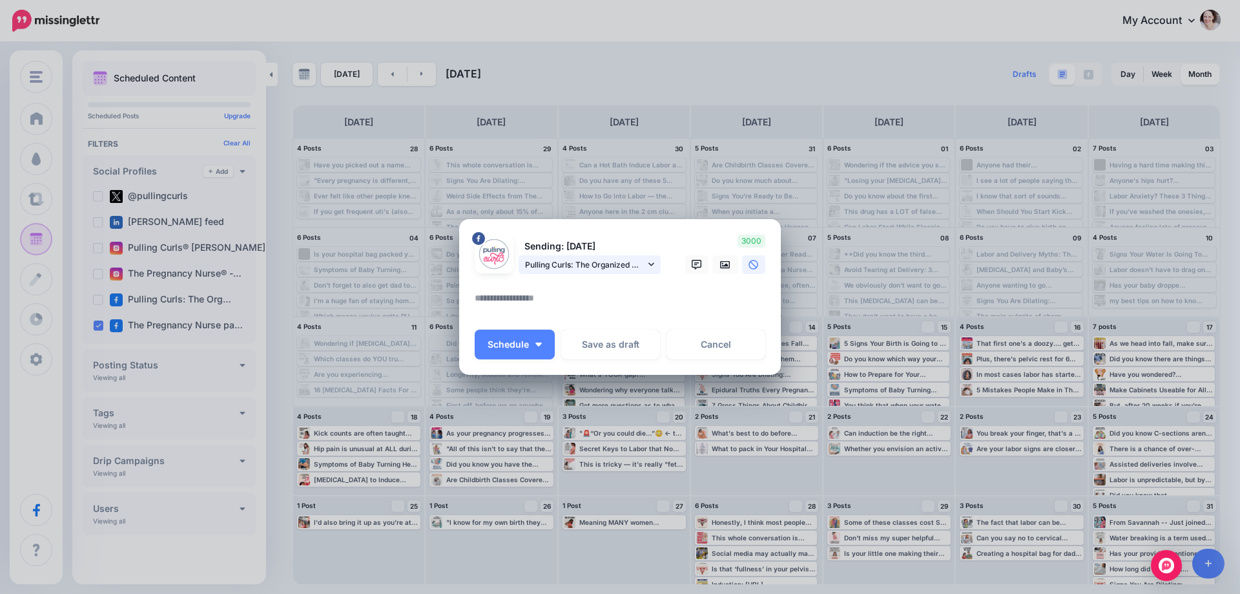
click at [609, 258] on span "Pulling Curls: The Organized Mom page" at bounding box center [585, 265] width 120 height 14
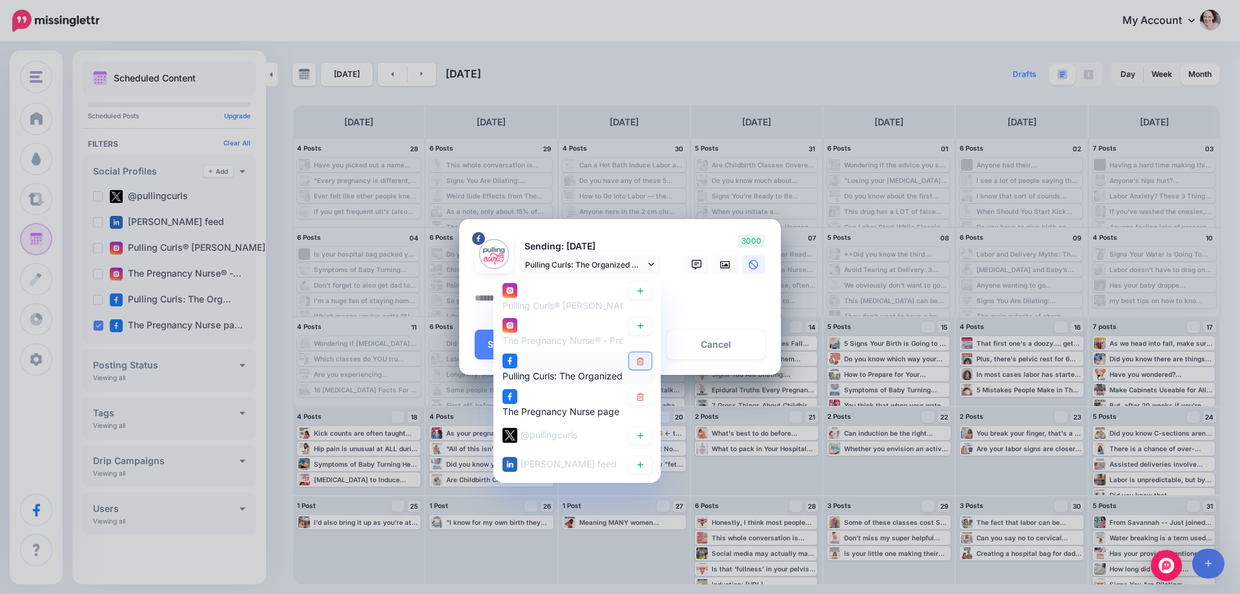
click at [644, 361] on icon at bounding box center [641, 361] width 10 height 8
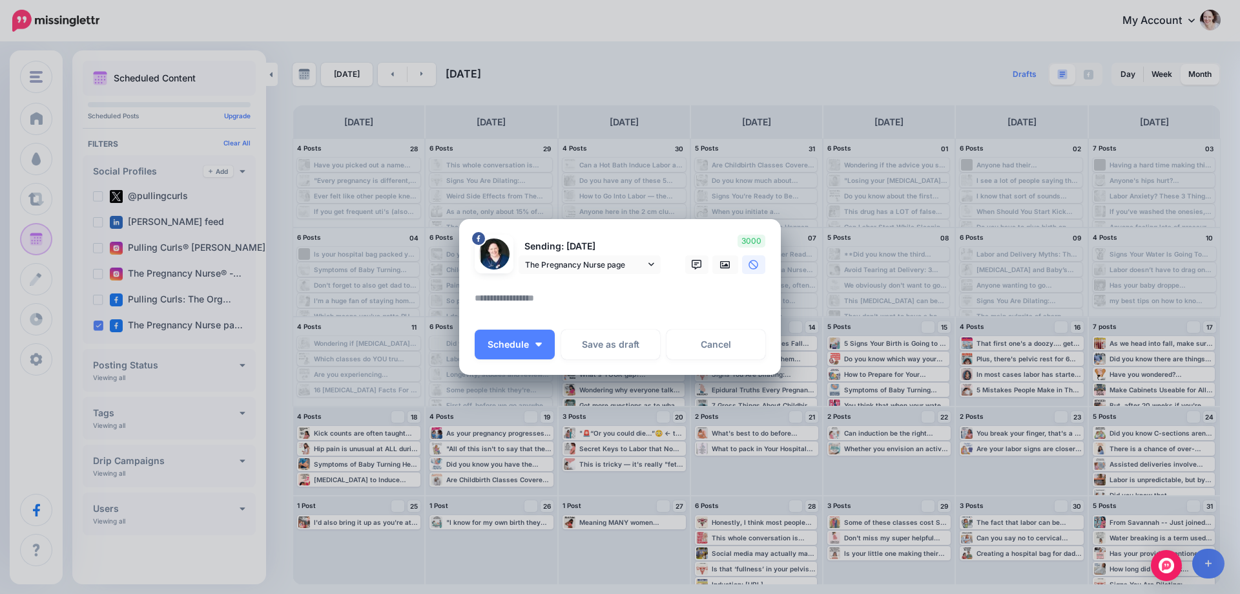
click at [579, 300] on textarea at bounding box center [623, 302] width 297 height 25
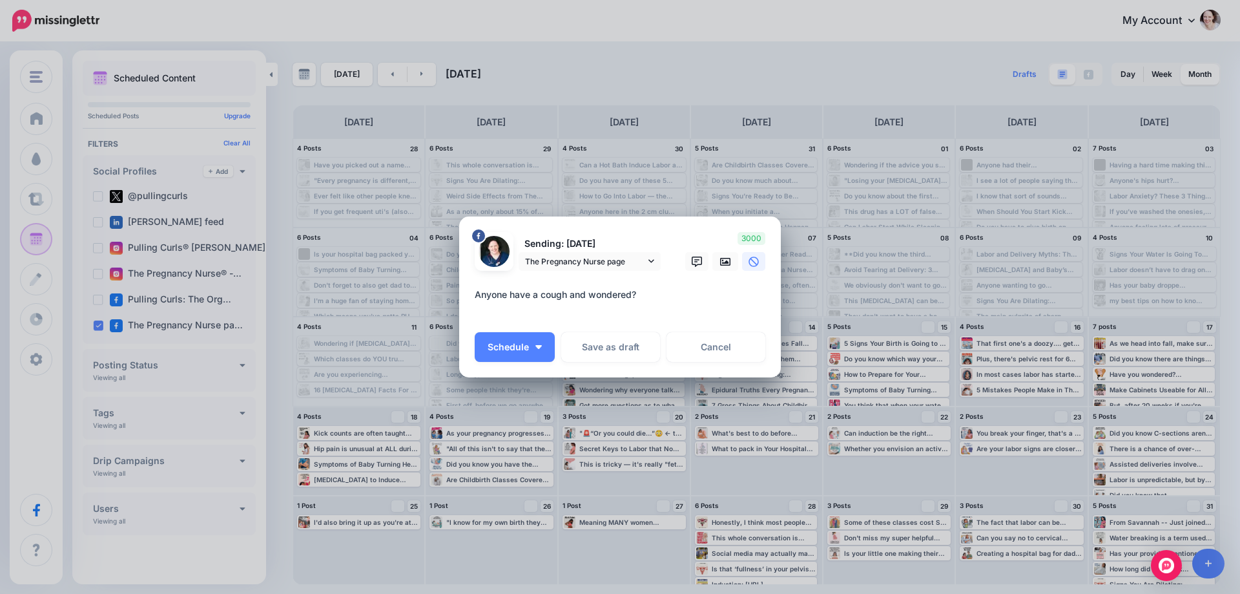
paste textarea "**********"
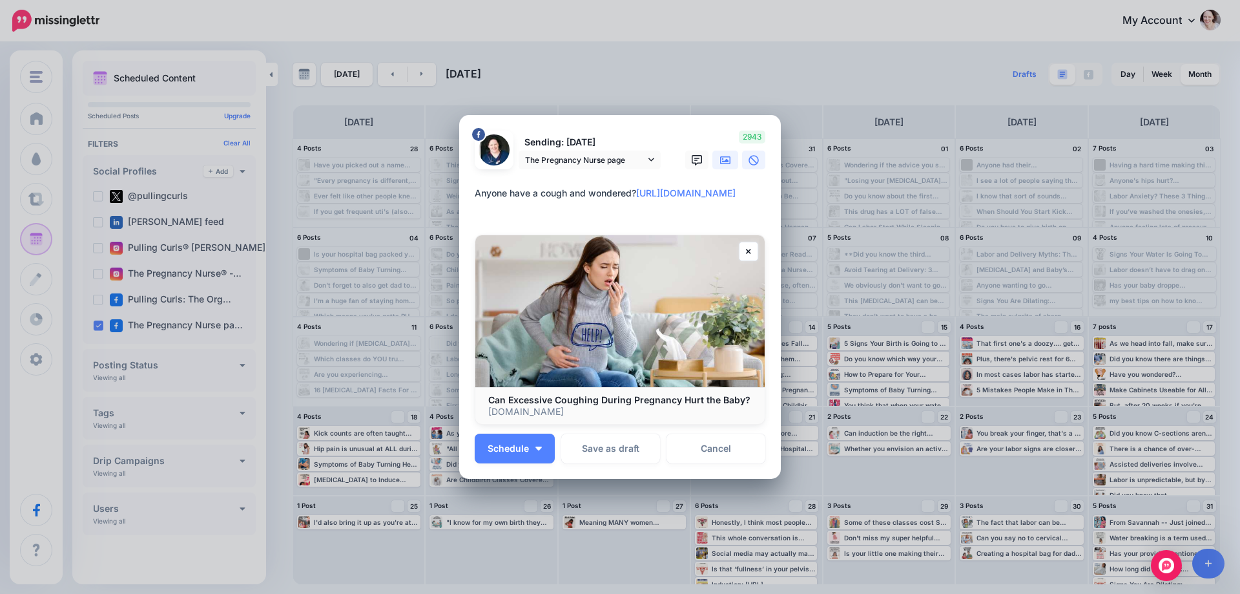
type textarea "**********"
click at [720, 182] on div "Create Post Loading Sending: [DATE] The Pregnancy Nurse page" at bounding box center [620, 297] width 1240 height 594
click at [726, 158] on icon at bounding box center [725, 160] width 10 height 8
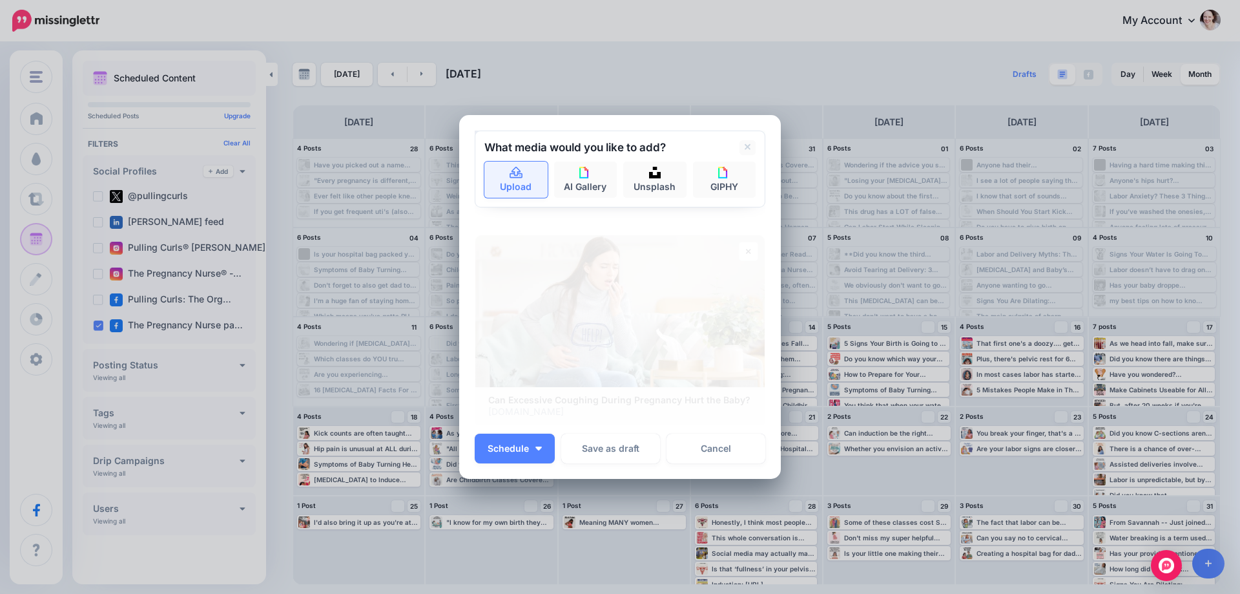
click at [507, 193] on link "Upload" at bounding box center [516, 180] width 63 height 36
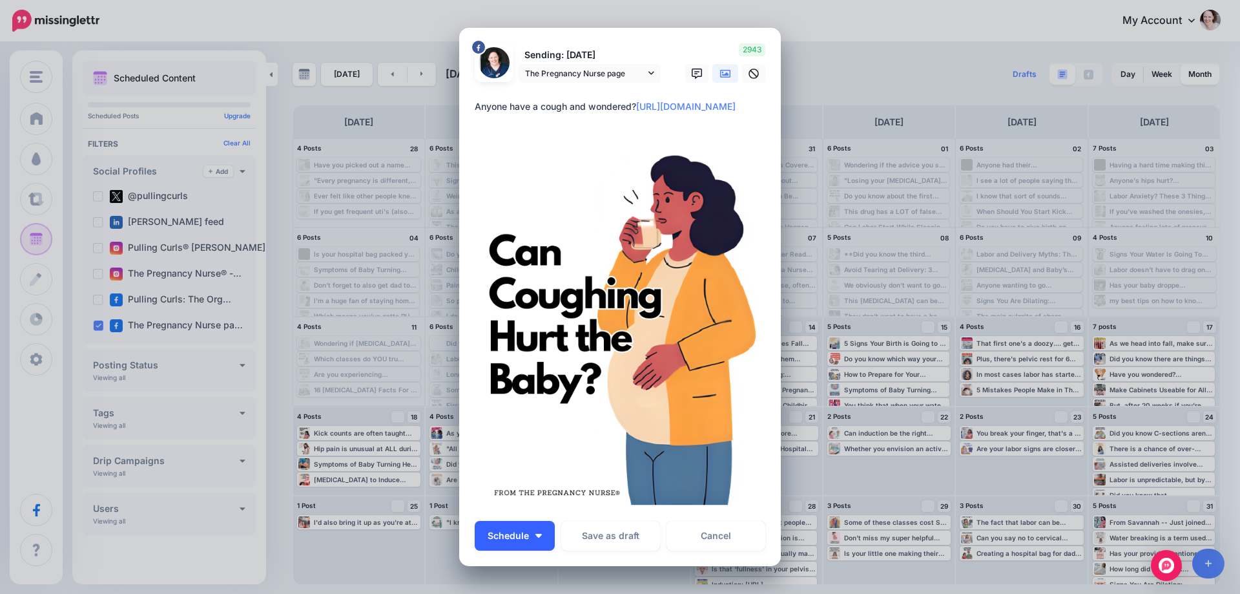
click at [547, 538] on button "Schedule" at bounding box center [515, 536] width 80 height 30
click at [492, 449] on link "Next Time Slot" at bounding box center [534, 444] width 109 height 25
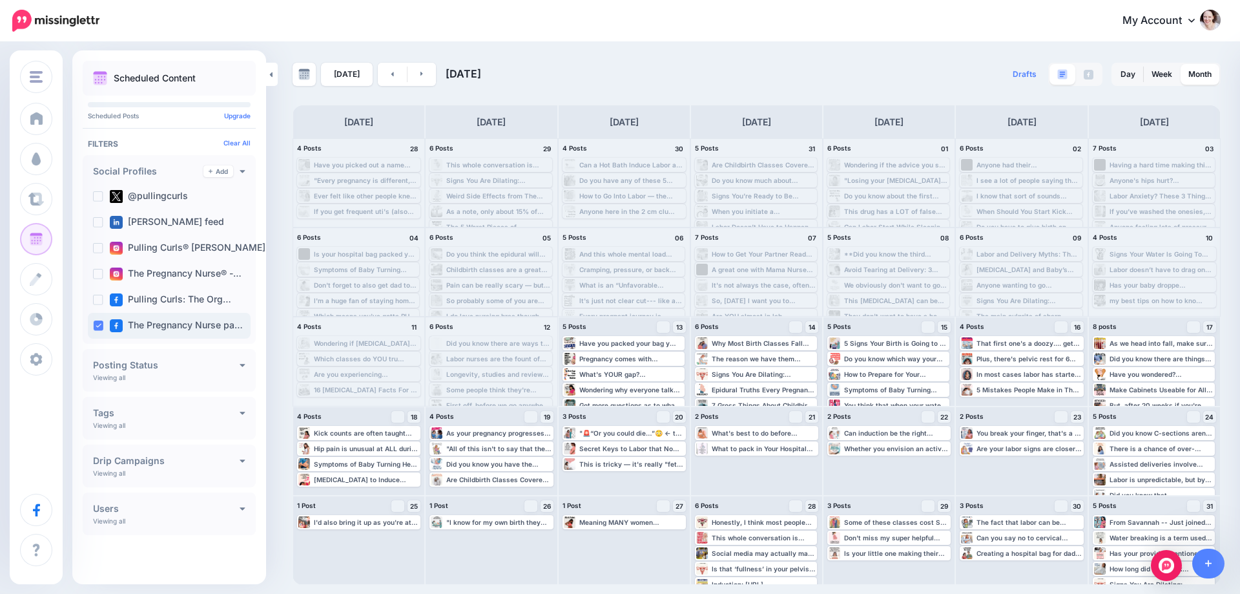
click at [102, 326] on ins at bounding box center [98, 325] width 10 height 10
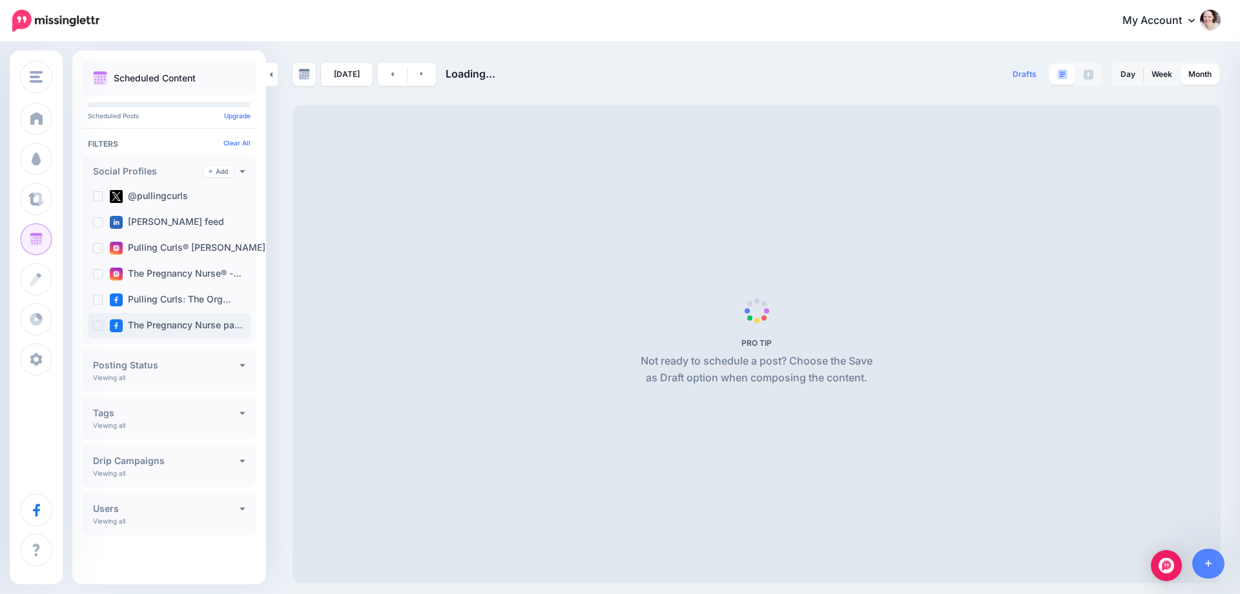
click at [99, 324] on ins at bounding box center [98, 325] width 10 height 10
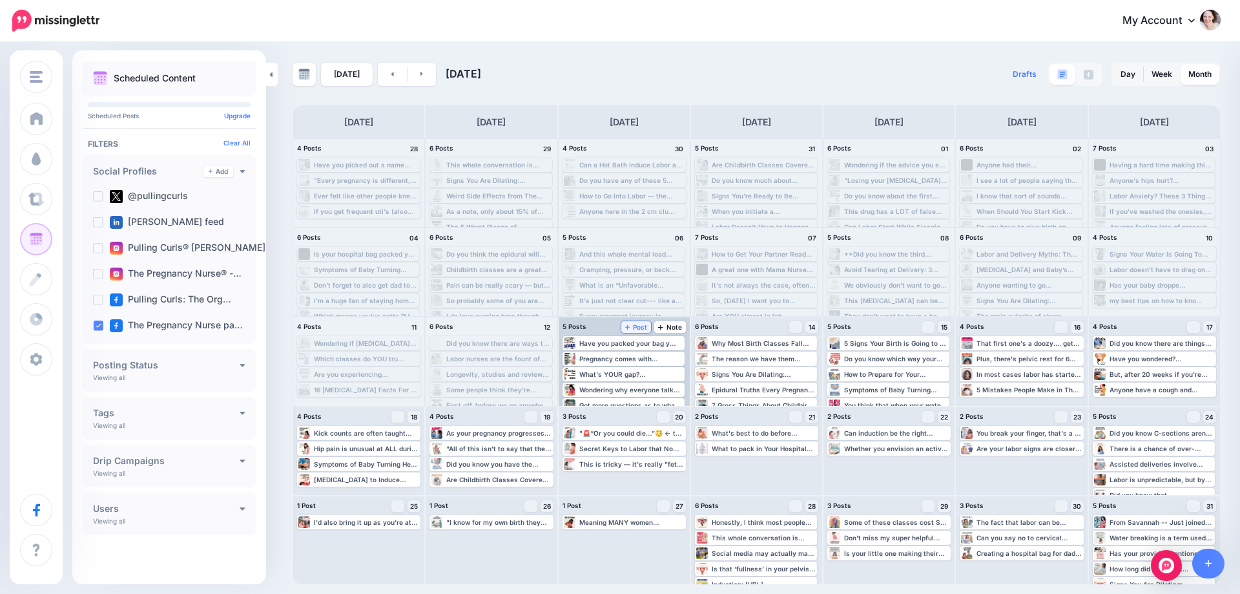
click at [634, 328] on span "Post" at bounding box center [636, 327] width 23 height 6
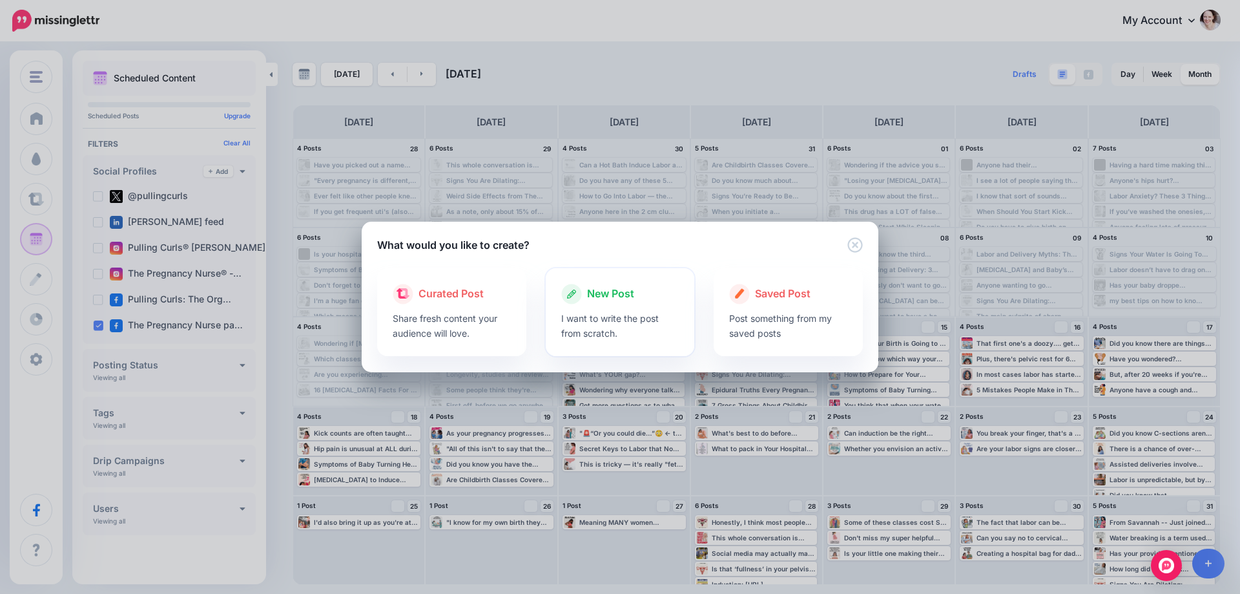
click at [632, 319] on p "I want to write the post from scratch." at bounding box center [620, 326] width 118 height 30
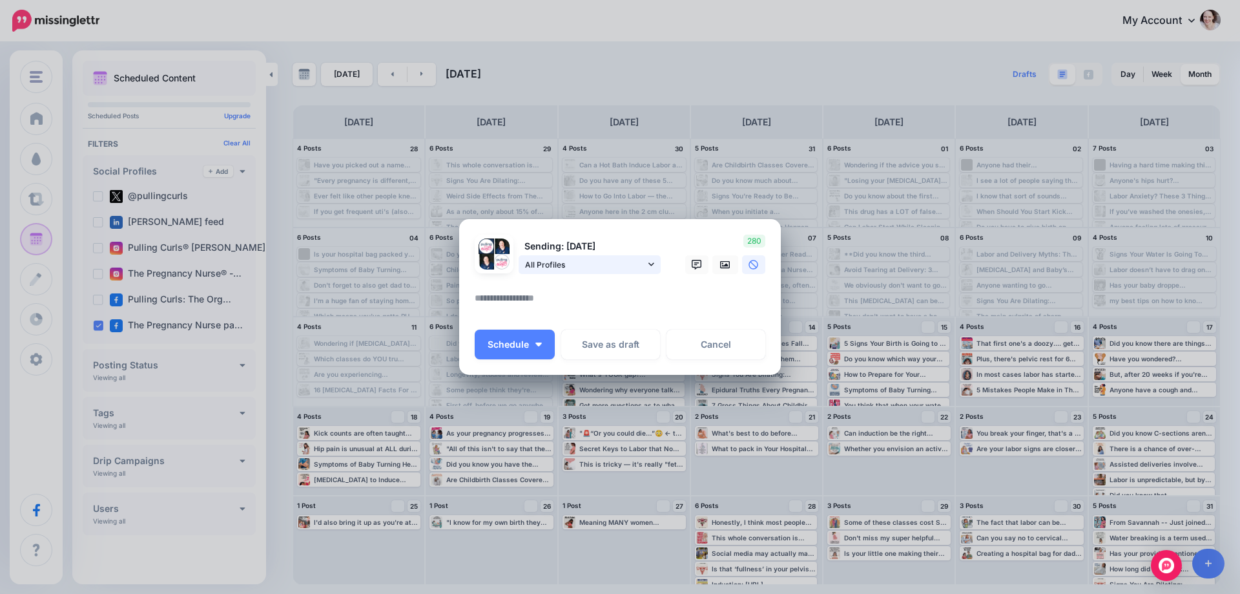
click at [589, 269] on span "All Profiles" at bounding box center [585, 265] width 120 height 14
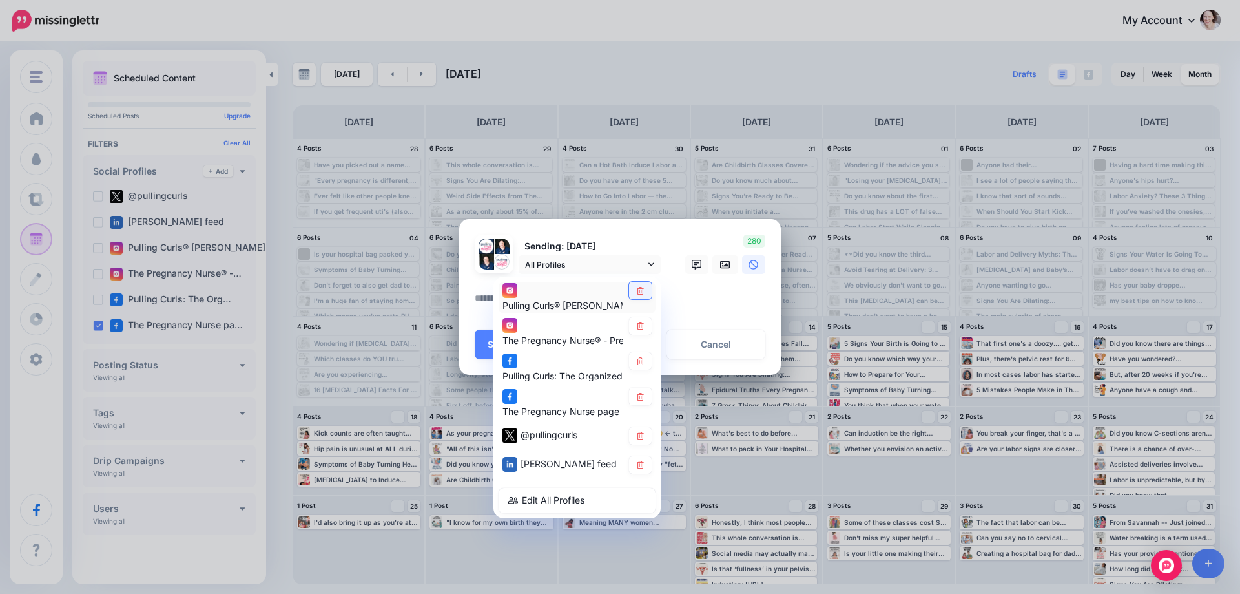
click at [646, 295] on link at bounding box center [640, 290] width 23 height 17
click at [640, 328] on icon at bounding box center [641, 326] width 10 height 8
click at [638, 364] on icon at bounding box center [640, 361] width 7 height 8
click at [642, 427] on link at bounding box center [640, 435] width 23 height 17
click at [638, 463] on icon at bounding box center [640, 465] width 7 height 8
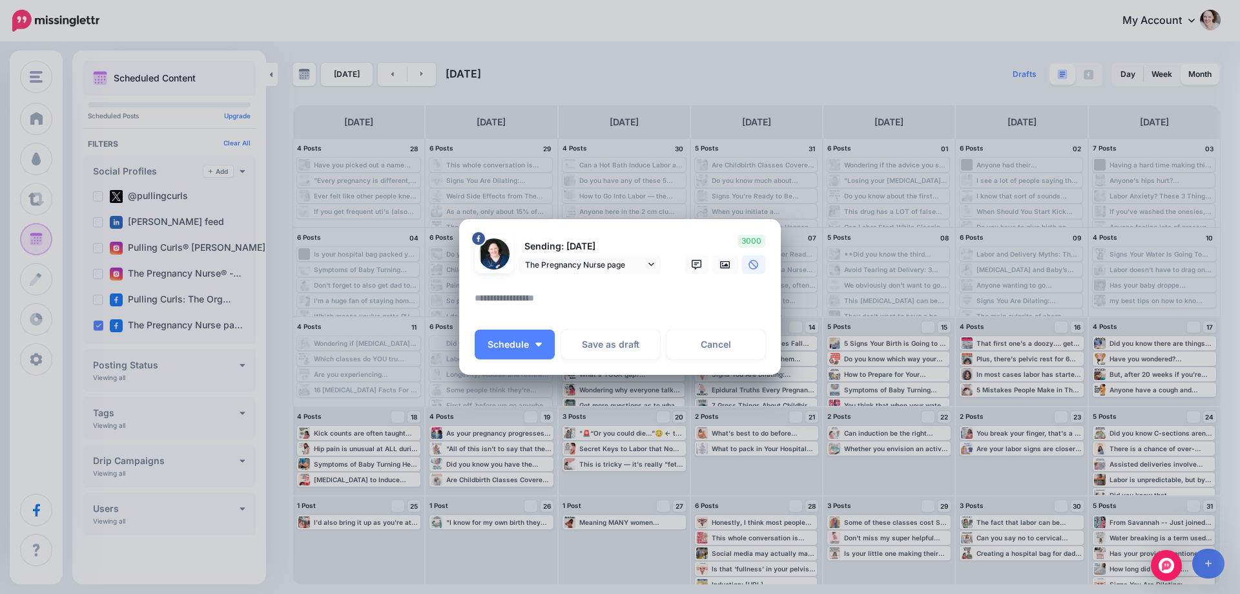
click at [530, 299] on textarea at bounding box center [623, 302] width 297 height 25
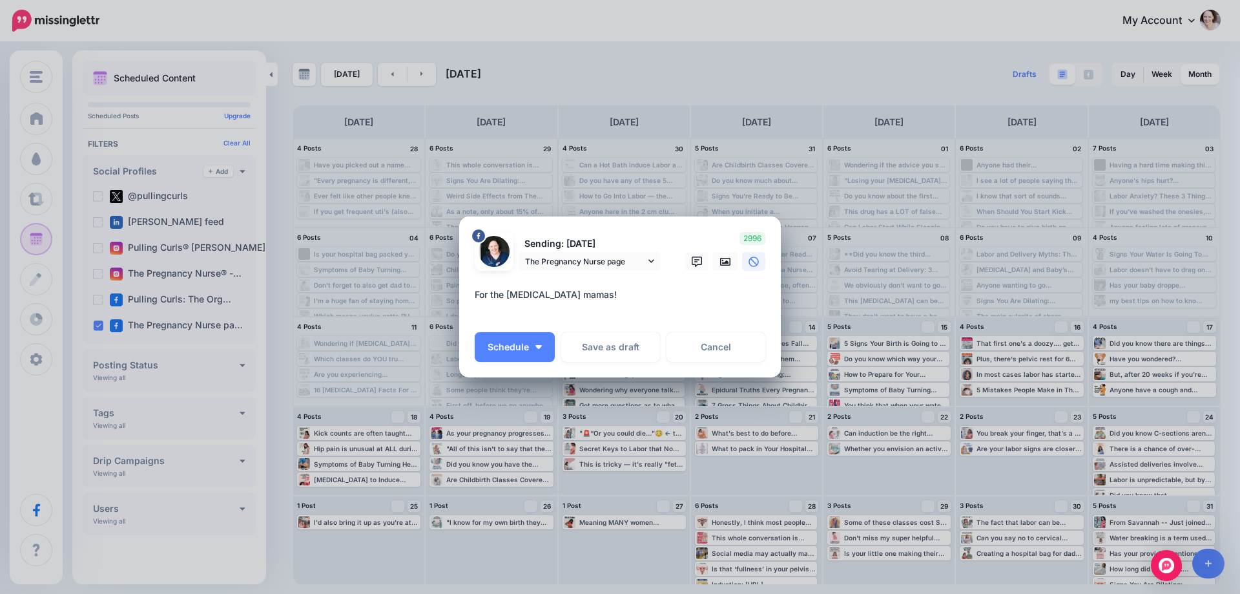
paste textarea "**********"
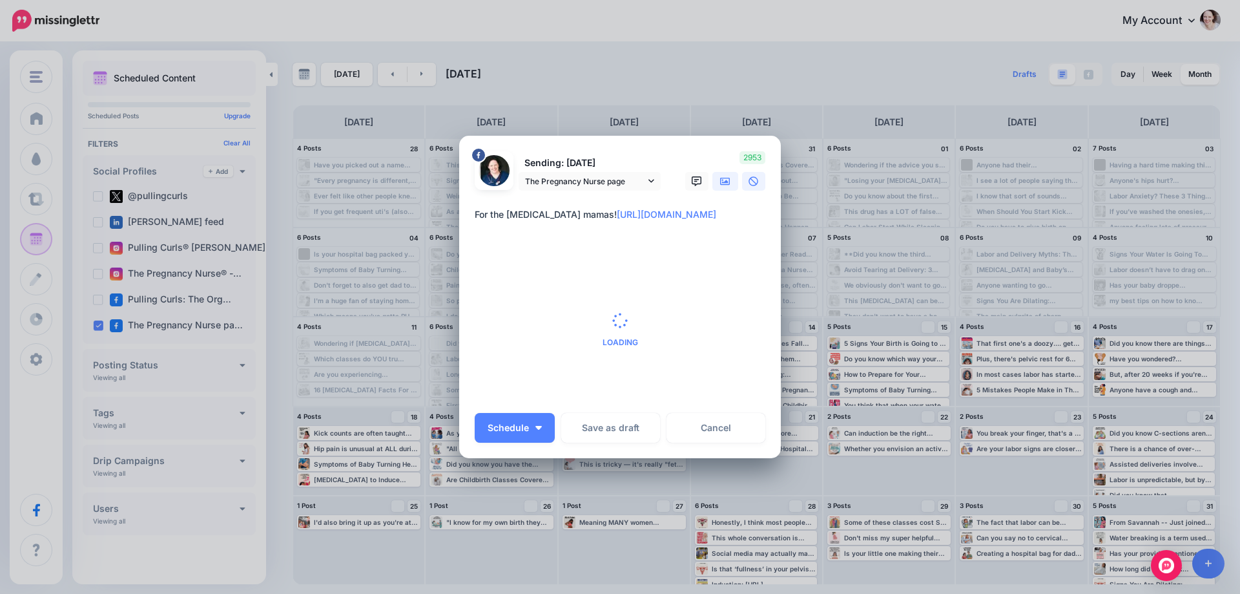
type textarea "**********"
click at [727, 180] on link at bounding box center [726, 181] width 26 height 19
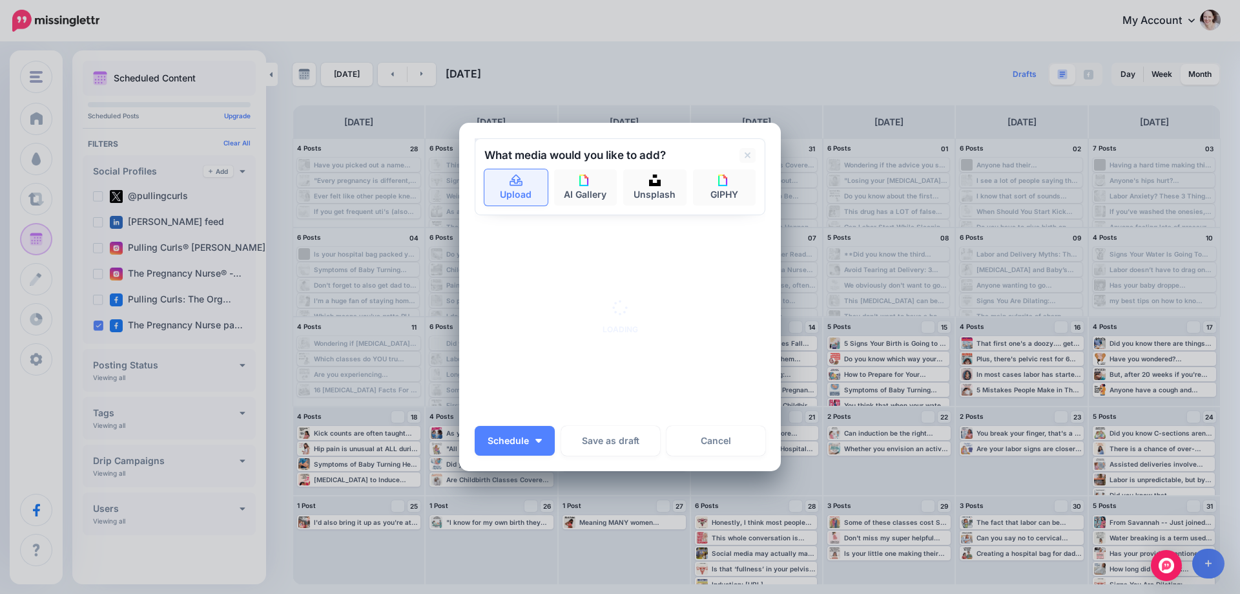
click at [517, 194] on link "Upload" at bounding box center [516, 187] width 63 height 36
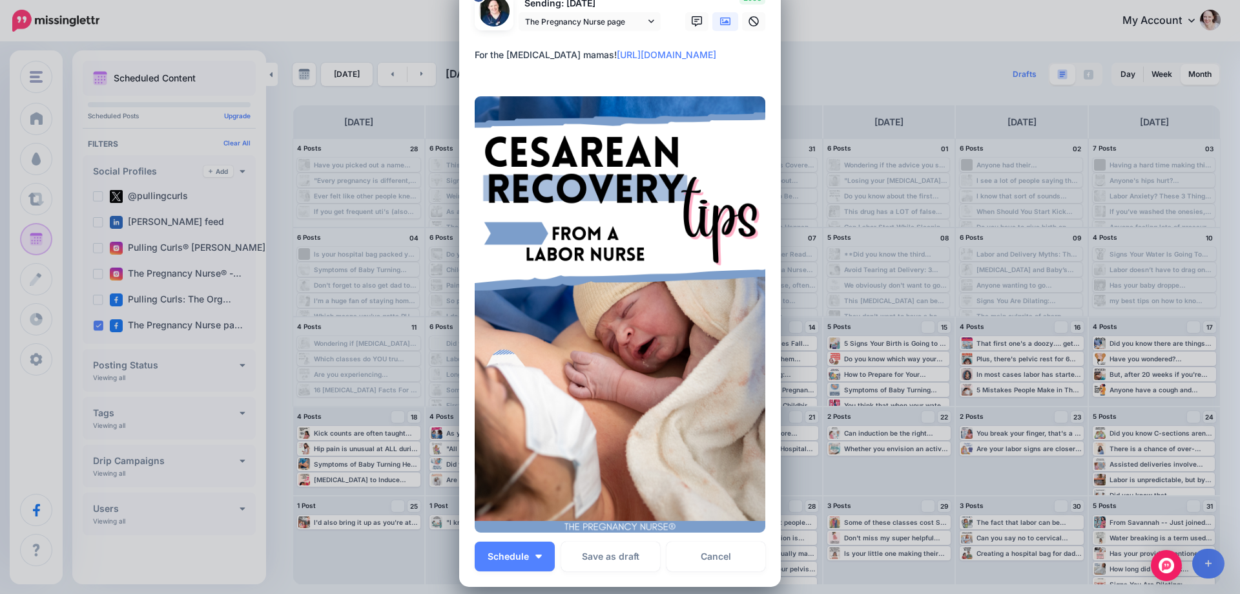
scroll to position [65, 0]
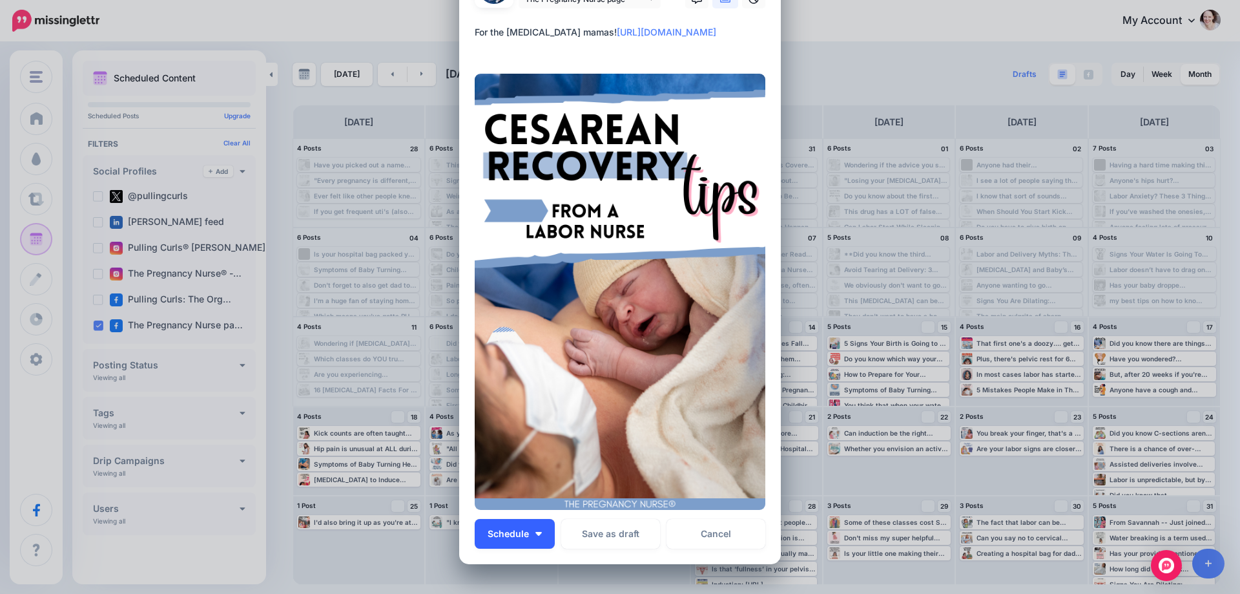
click at [528, 532] on button "Schedule" at bounding box center [515, 534] width 80 height 30
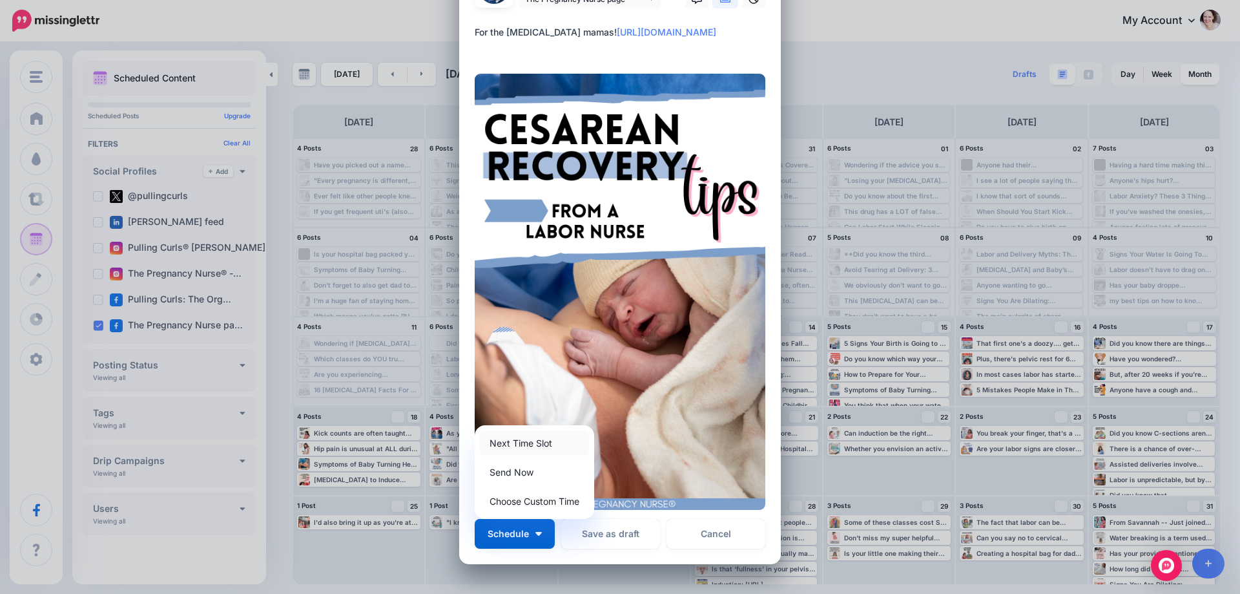
click at [518, 450] on link "Next Time Slot" at bounding box center [534, 442] width 109 height 25
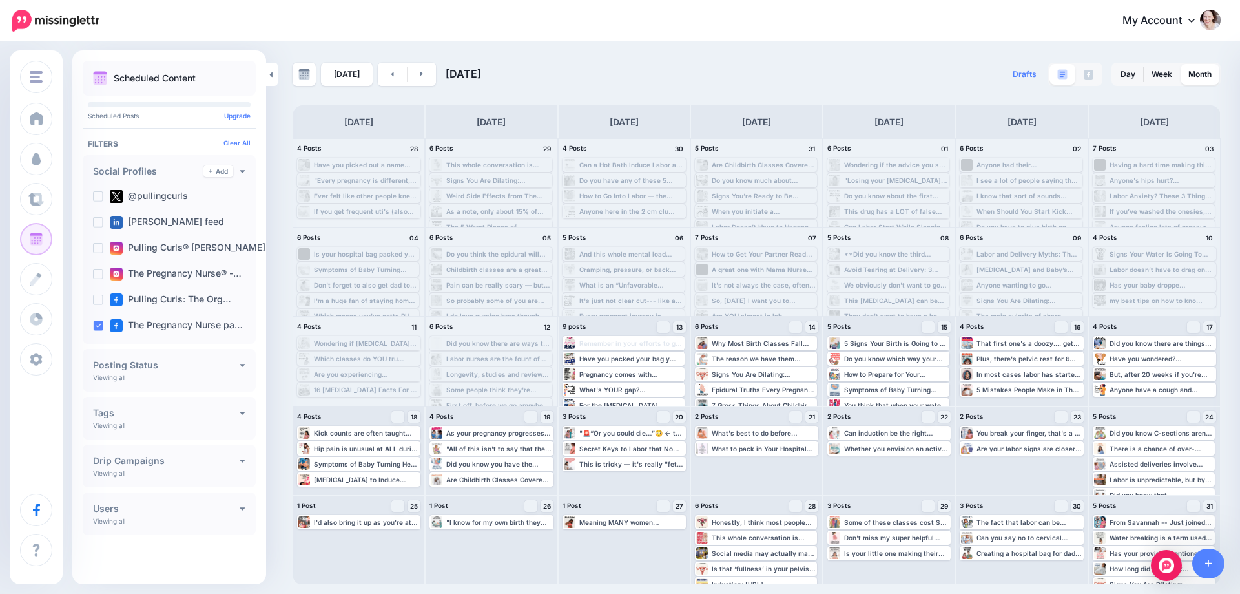
scroll to position [0, 0]
click at [906, 325] on span "Post" at bounding box center [901, 327] width 23 height 6
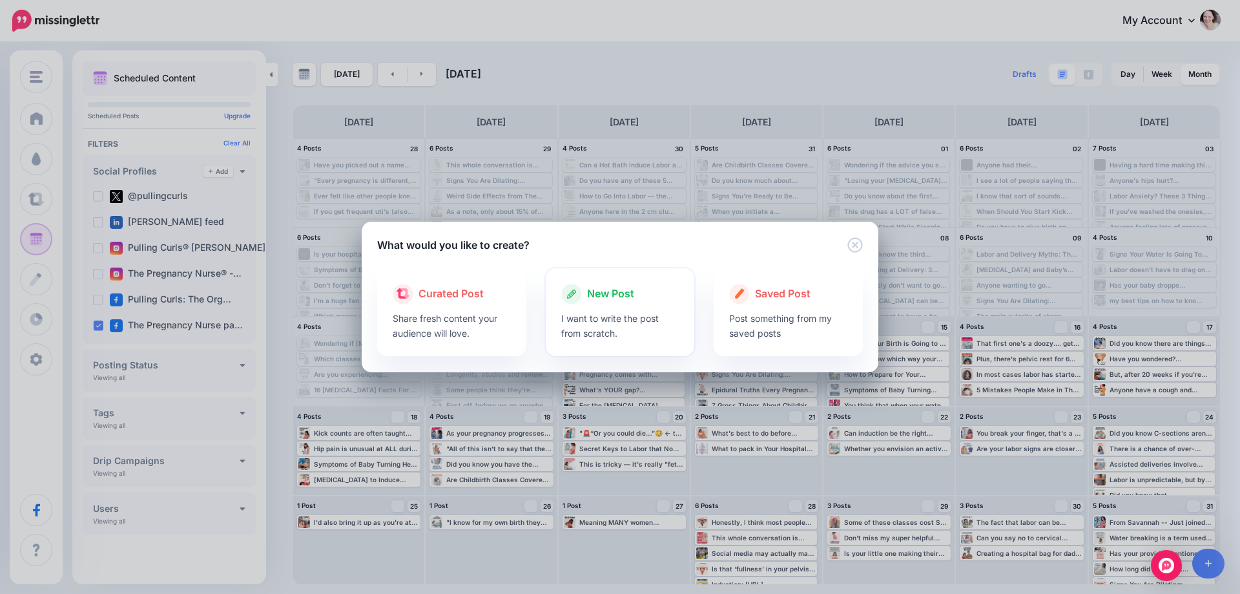
click at [616, 296] on span "New Post" at bounding box center [610, 294] width 47 height 17
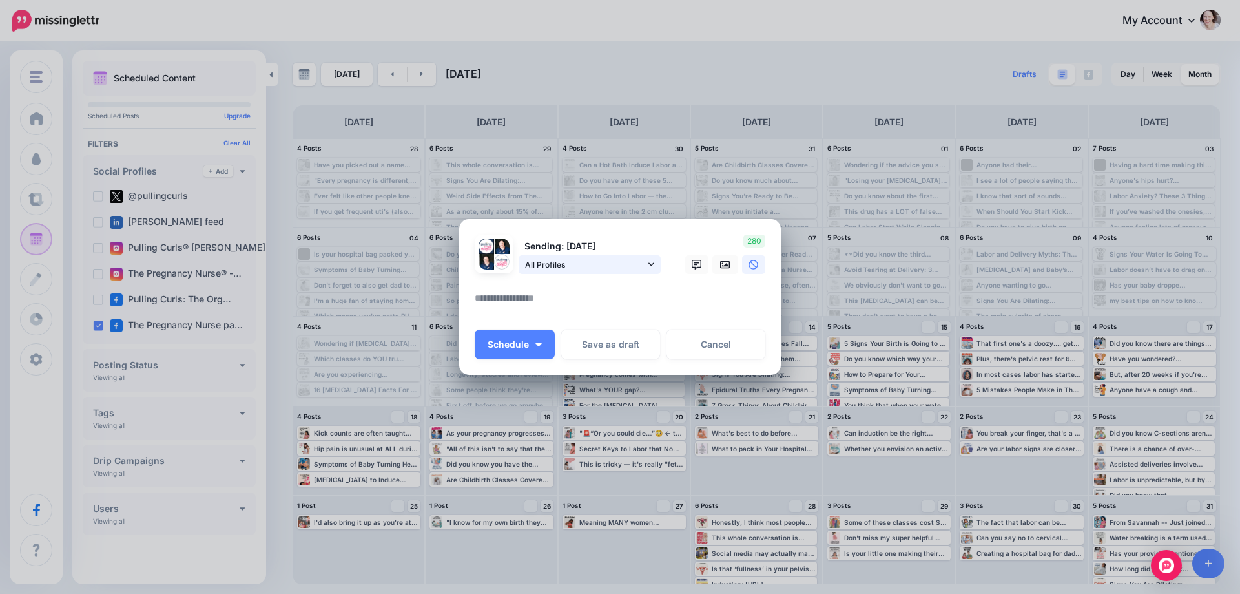
click at [553, 267] on span "All Profiles" at bounding box center [585, 265] width 120 height 14
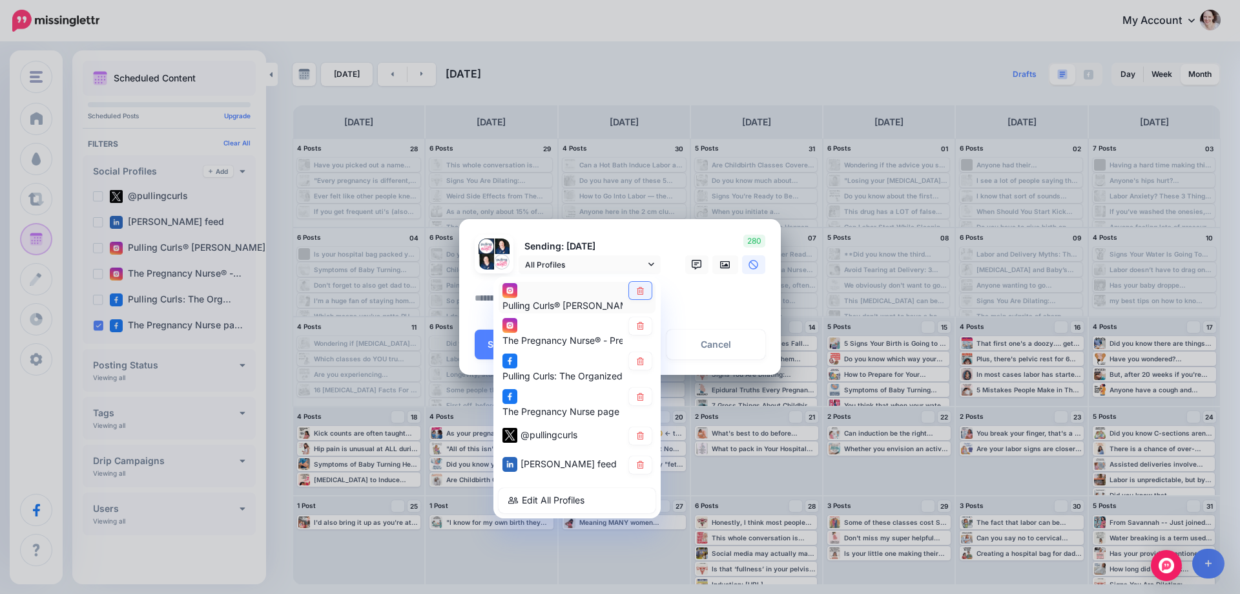
click at [639, 291] on icon at bounding box center [641, 290] width 10 height 8
click at [639, 325] on icon at bounding box center [641, 326] width 10 height 8
click at [640, 358] on icon at bounding box center [641, 361] width 10 height 8
click at [640, 434] on icon at bounding box center [640, 436] width 7 height 8
click at [642, 462] on icon at bounding box center [640, 465] width 7 height 8
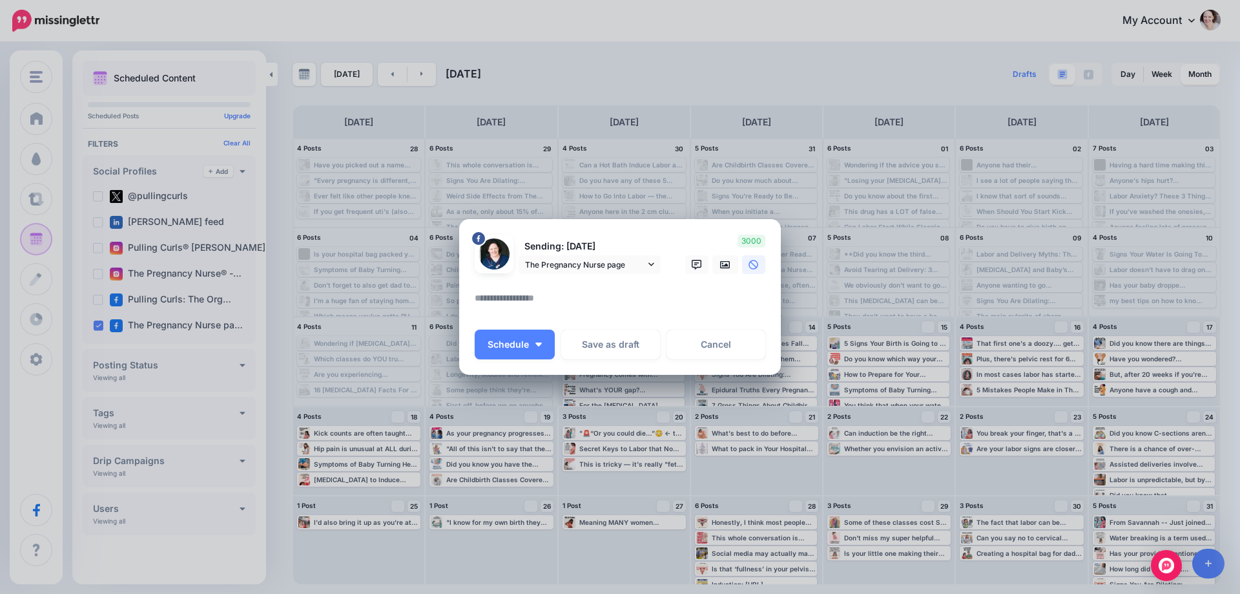
click at [576, 311] on textarea at bounding box center [623, 302] width 297 height 25
click at [578, 302] on textarea at bounding box center [623, 302] width 297 height 25
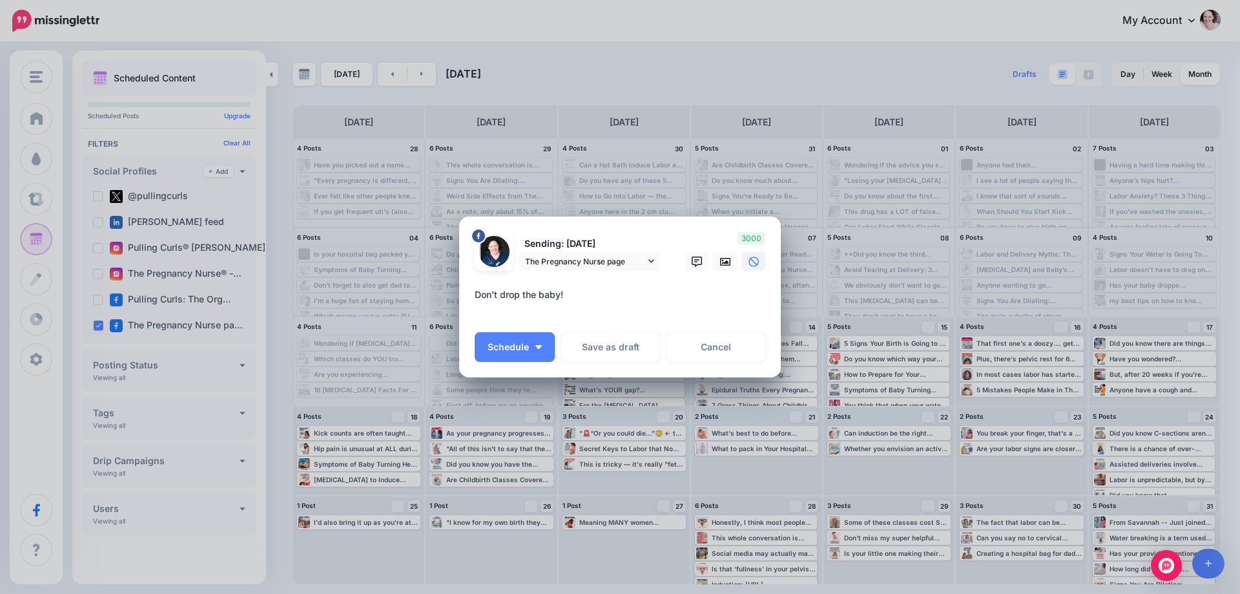
paste textarea "**********"
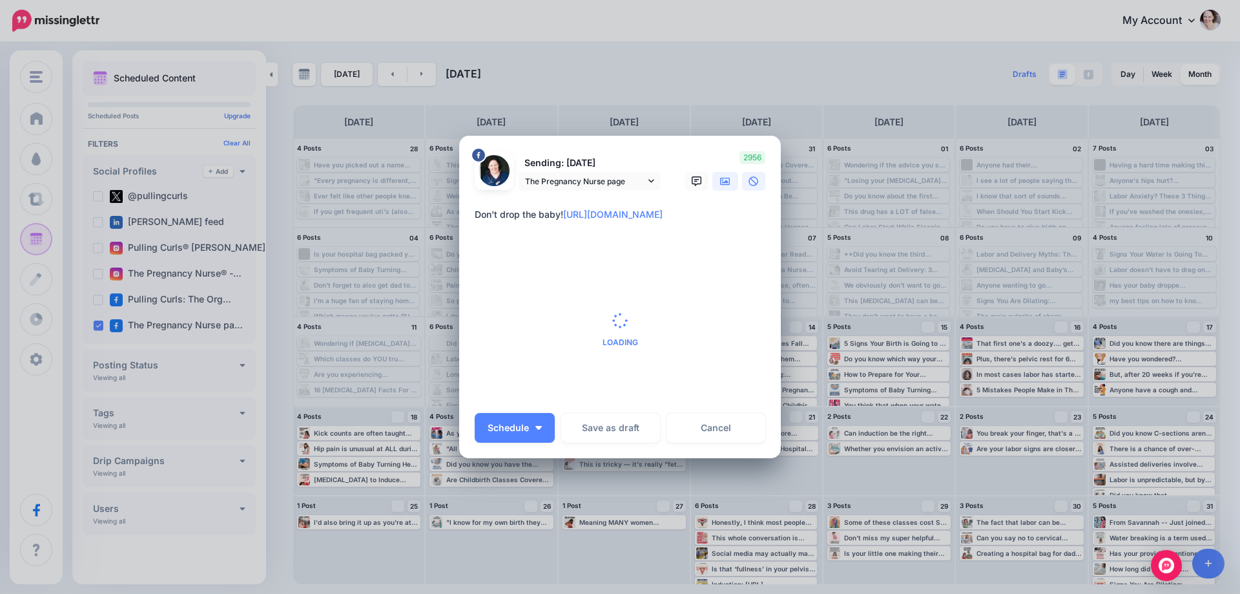
type textarea "**********"
click at [728, 182] on link at bounding box center [726, 181] width 26 height 19
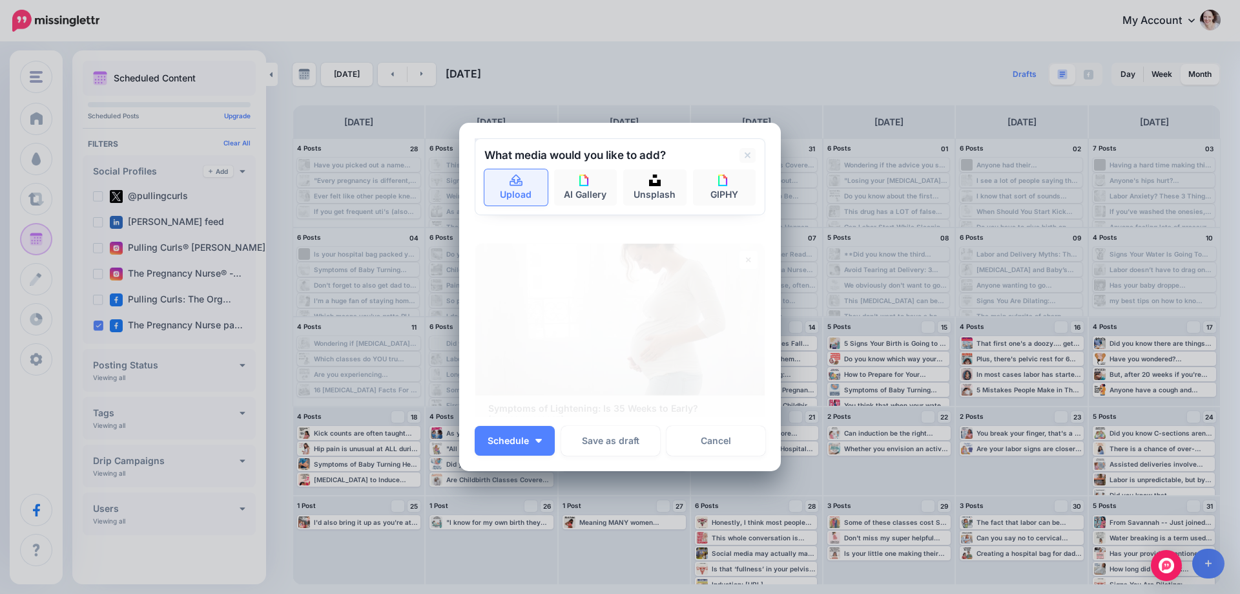
click at [503, 193] on link "Upload" at bounding box center [516, 187] width 63 height 36
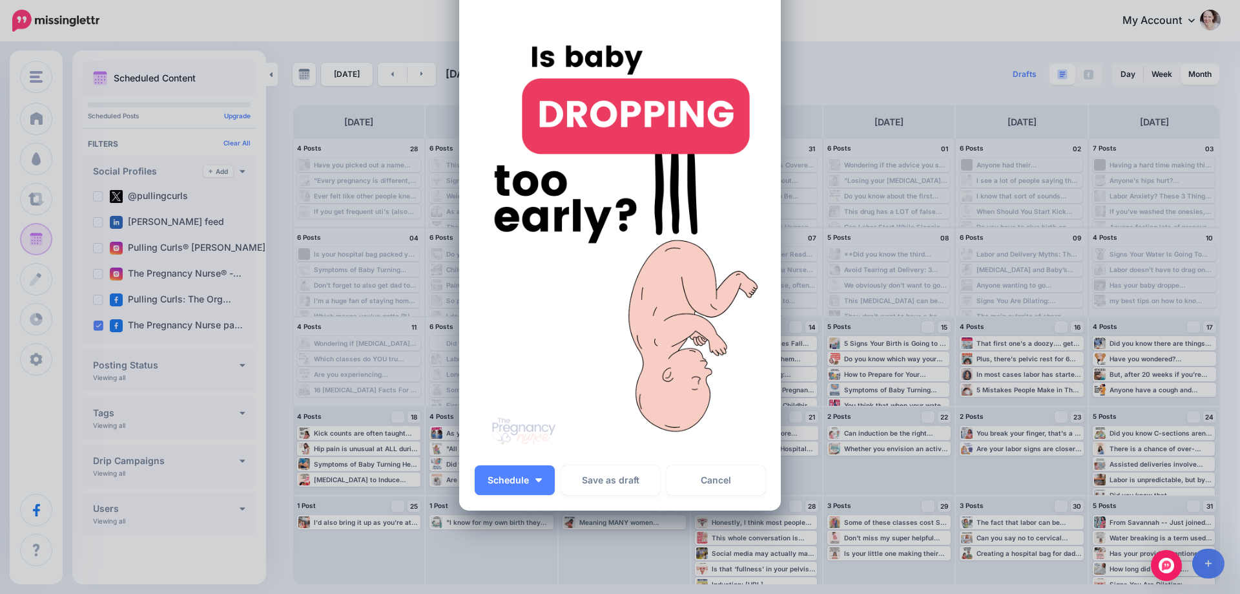
scroll to position [129, 0]
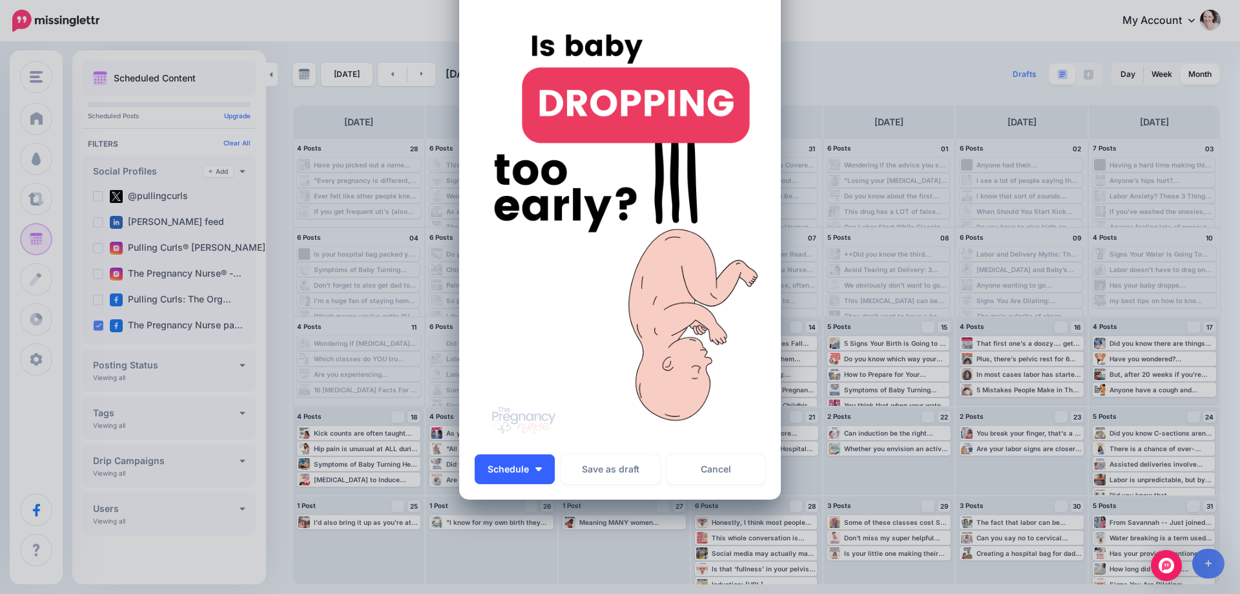
click at [534, 471] on button "Schedule" at bounding box center [515, 469] width 80 height 30
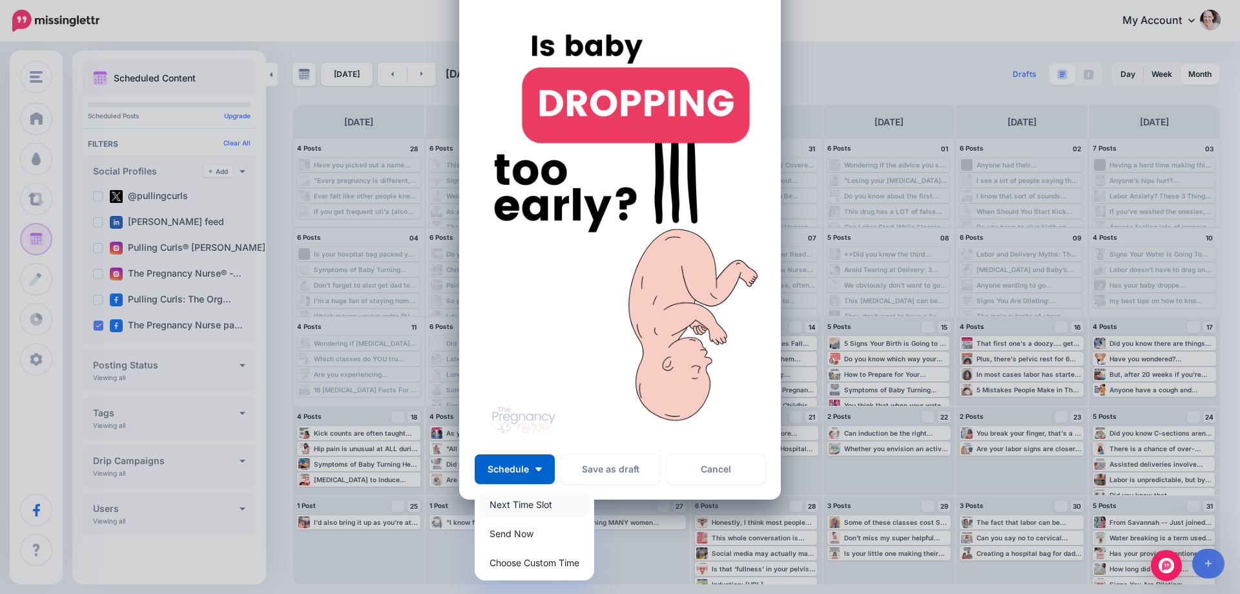
click at [518, 503] on link "Next Time Slot" at bounding box center [534, 504] width 109 height 25
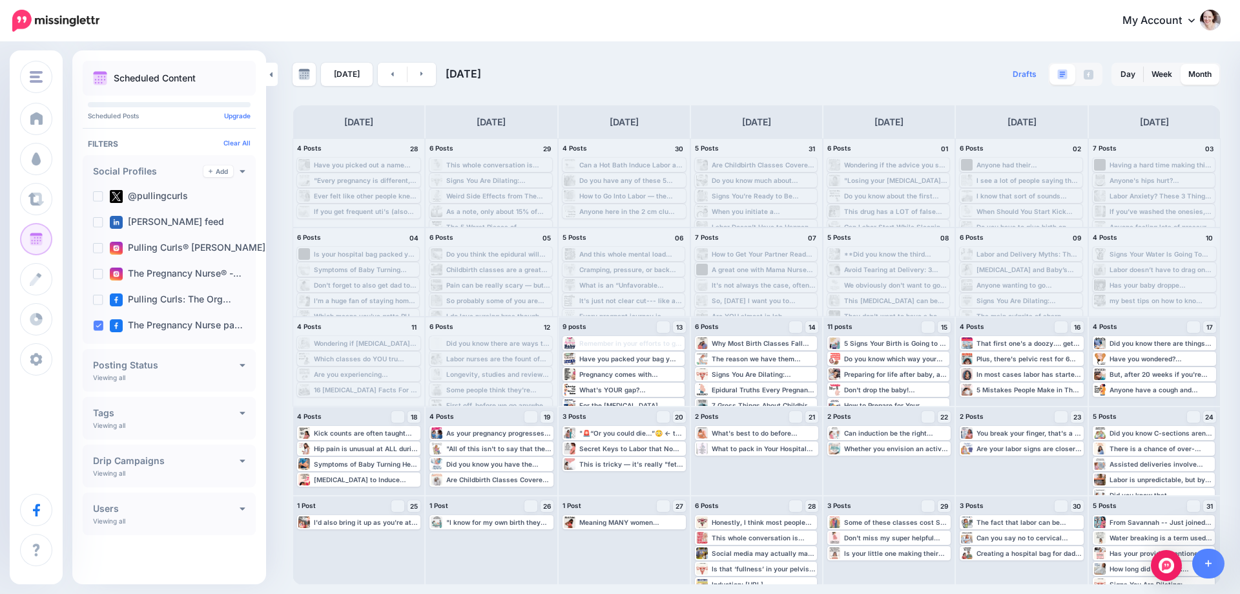
scroll to position [0, 0]
click at [1029, 329] on icon at bounding box center [1025, 327] width 5 height 6
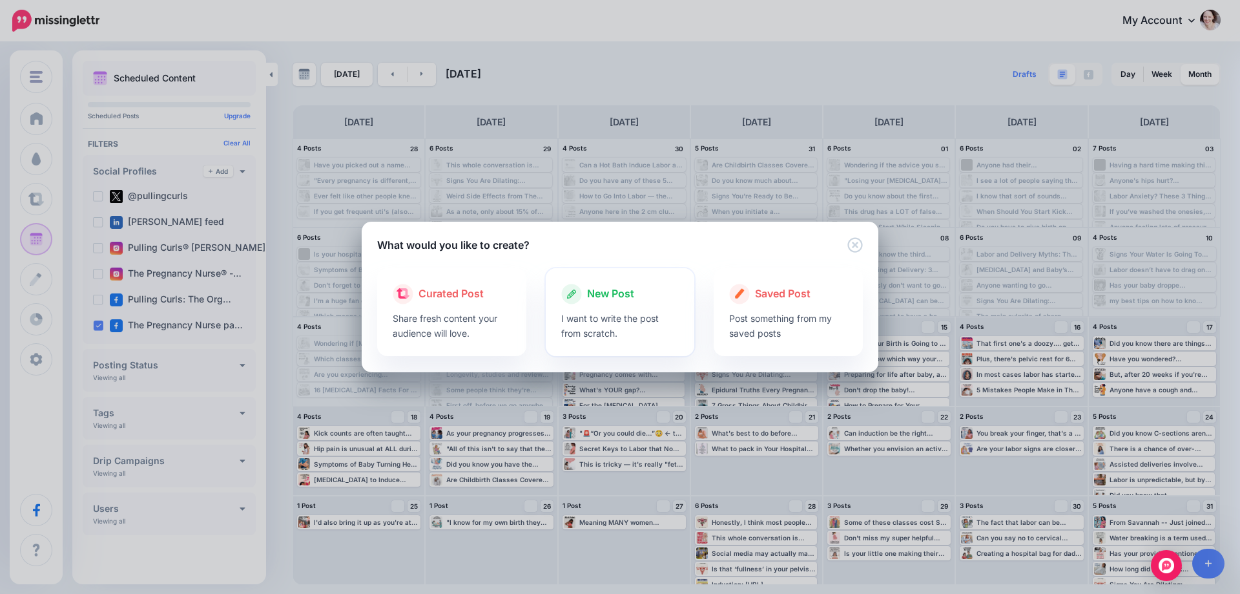
click at [608, 286] on span "New Post" at bounding box center [610, 294] width 47 height 17
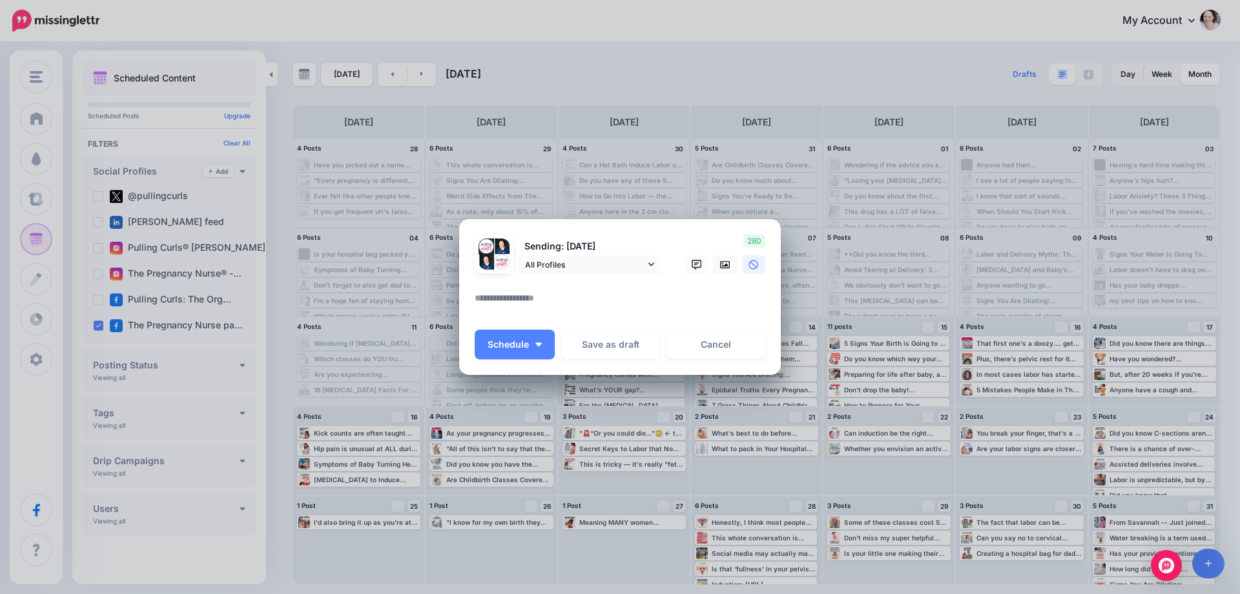
click at [554, 254] on div "Sending: [DATE] All Profiles" at bounding box center [568, 254] width 207 height 39
click at [552, 264] on span "All Profiles" at bounding box center [585, 265] width 120 height 14
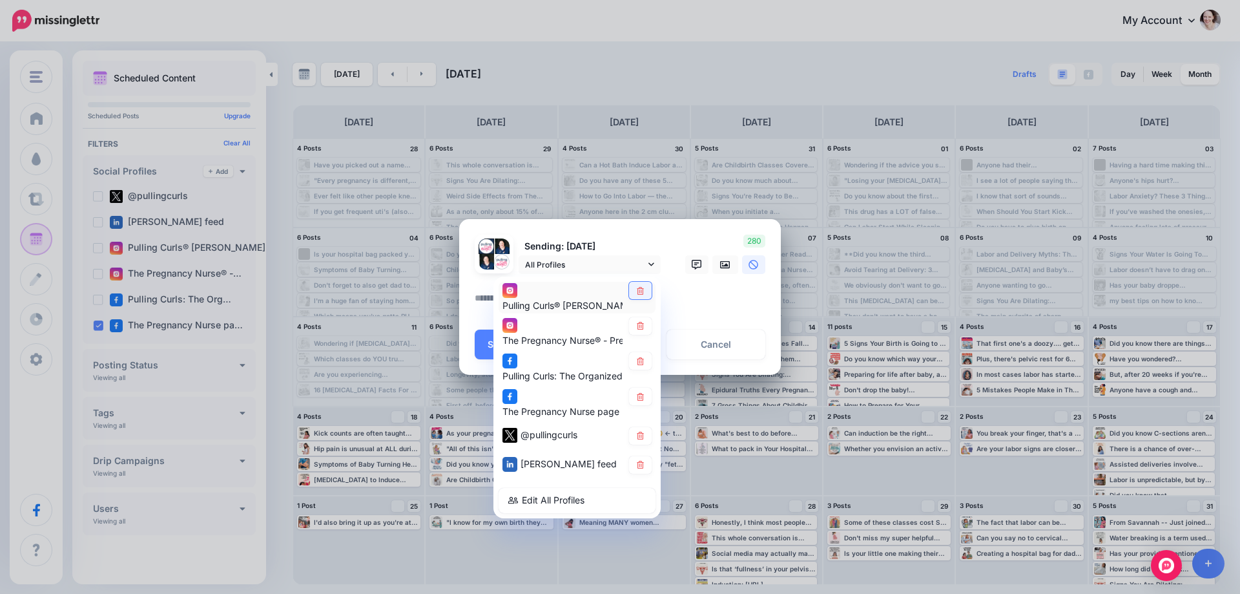
click at [647, 295] on link at bounding box center [640, 290] width 23 height 17
click at [645, 323] on link at bounding box center [640, 325] width 23 height 17
click at [635, 361] on link at bounding box center [640, 360] width 23 height 17
click at [635, 431] on link at bounding box center [640, 435] width 23 height 17
click at [636, 467] on icon at bounding box center [641, 465] width 10 height 8
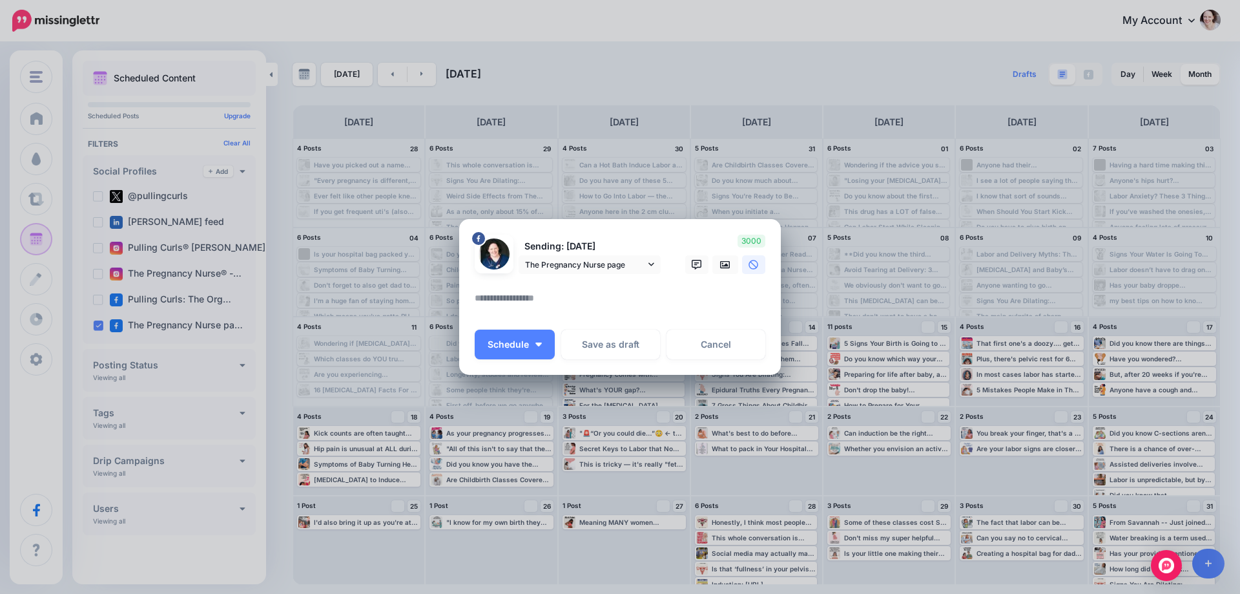
click at [512, 308] on textarea at bounding box center [623, 302] width 297 height 25
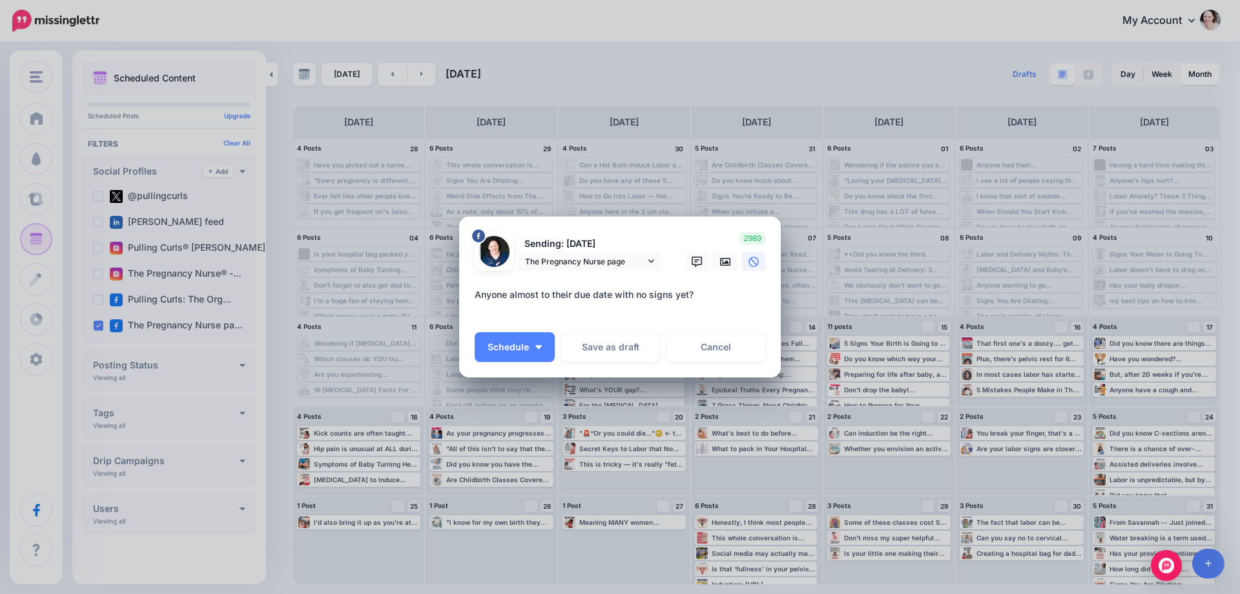
paste textarea "**********"
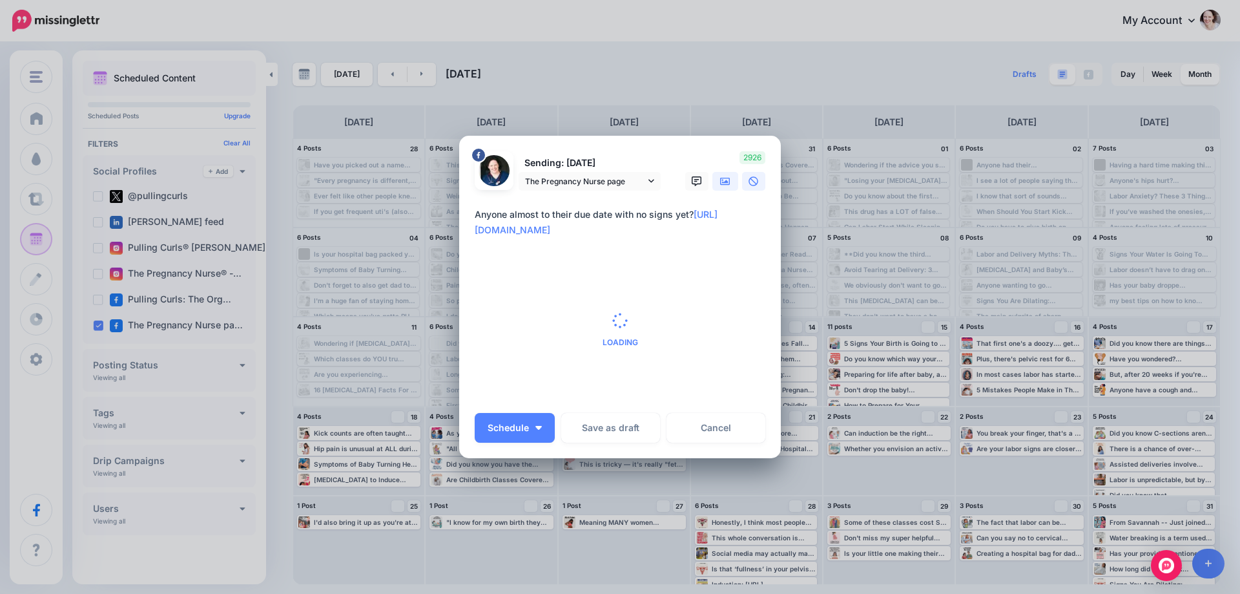
type textarea "**********"
click at [724, 176] on icon at bounding box center [725, 181] width 10 height 10
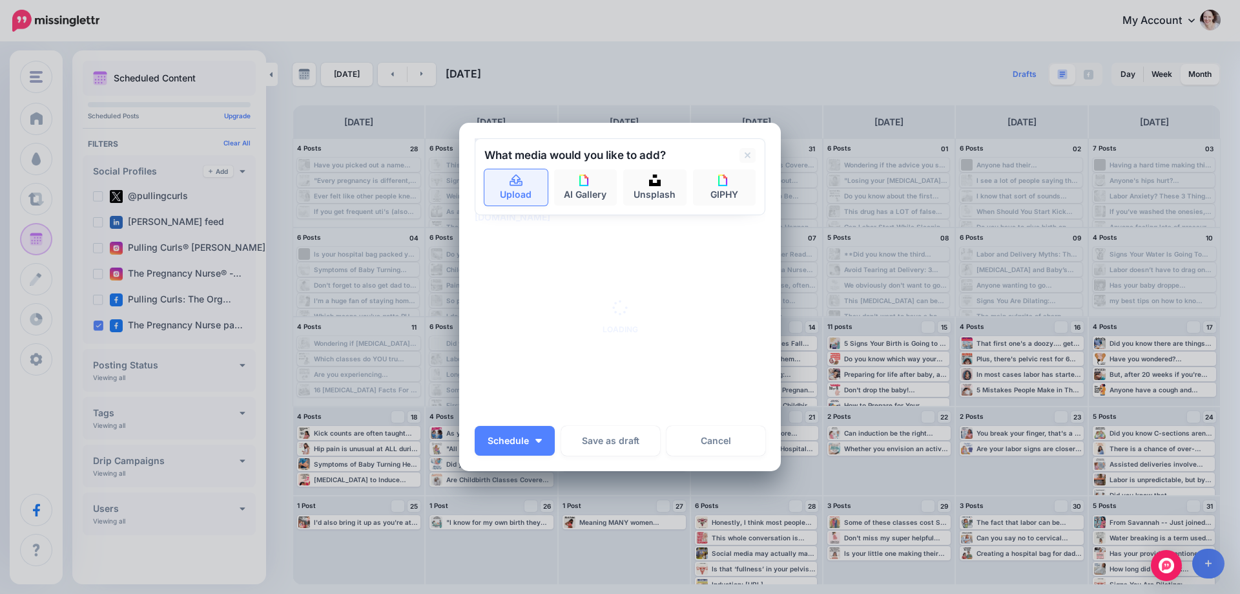
click at [494, 180] on link "Upload" at bounding box center [516, 187] width 63 height 36
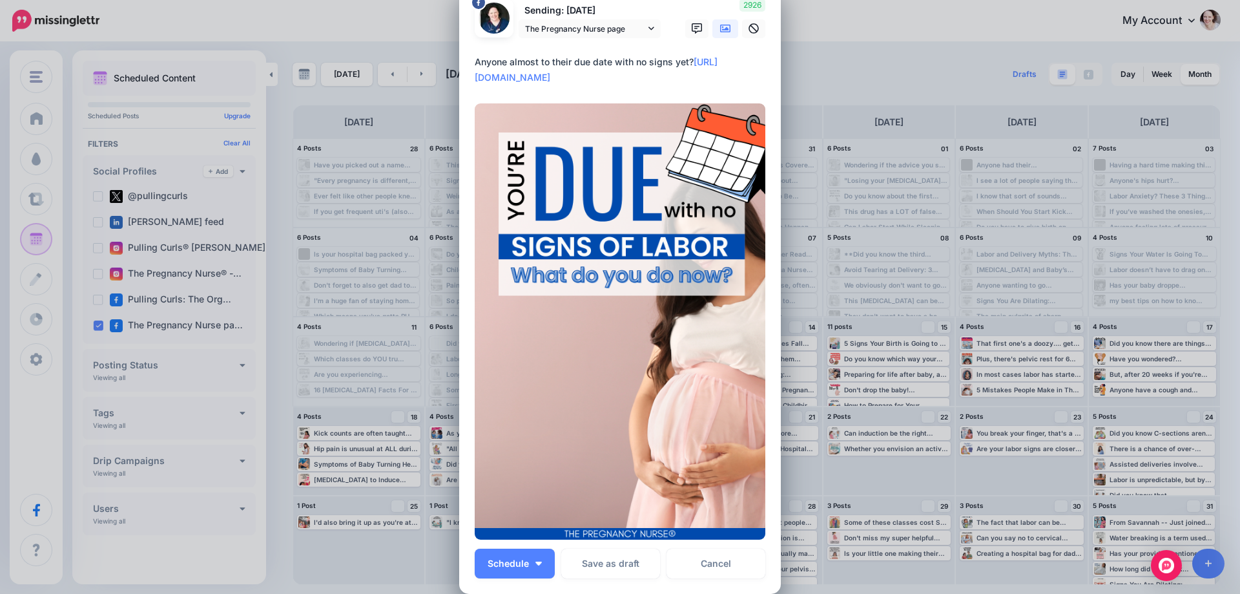
scroll to position [65, 0]
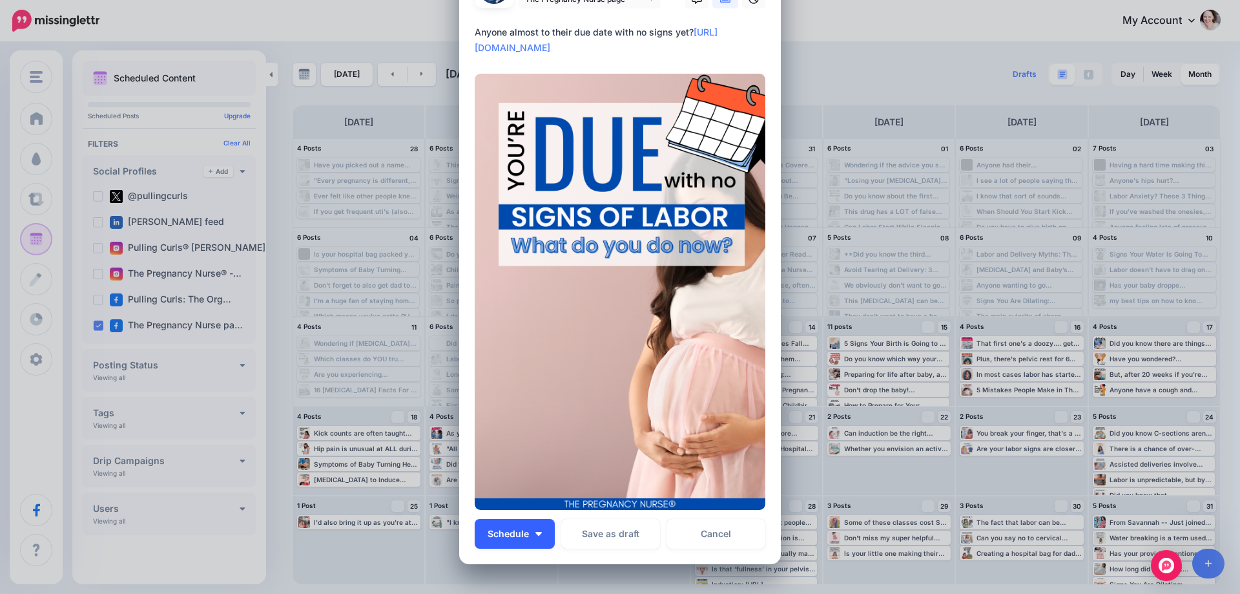
click at [536, 535] on img "button" at bounding box center [539, 534] width 6 height 4
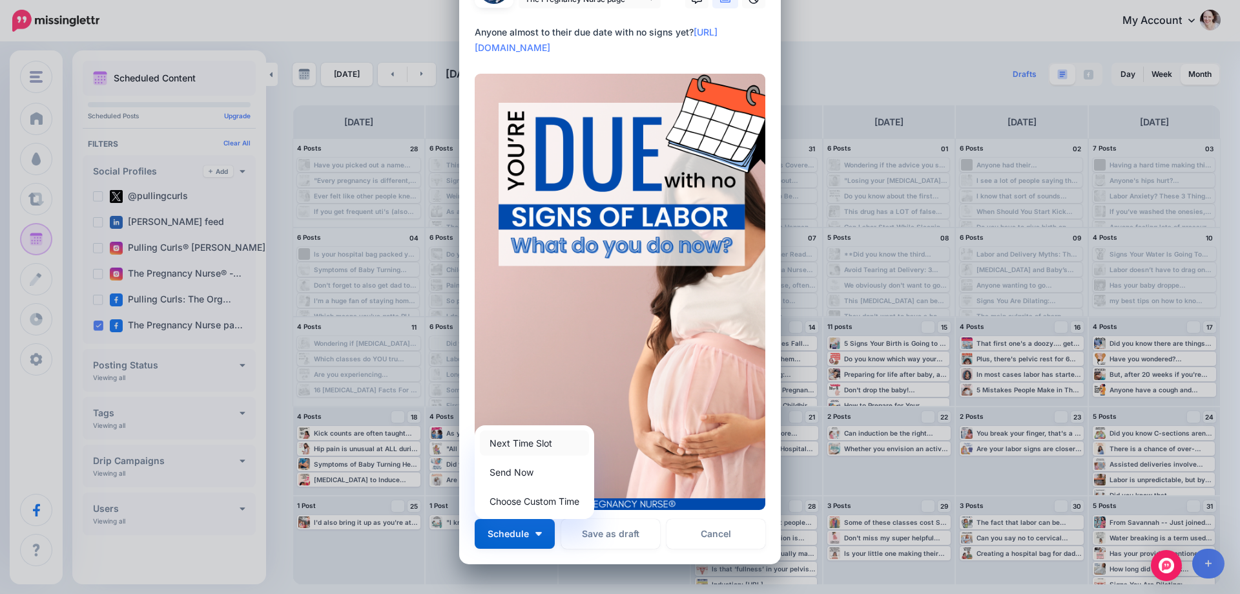
click at [532, 446] on link "Next Time Slot" at bounding box center [534, 442] width 109 height 25
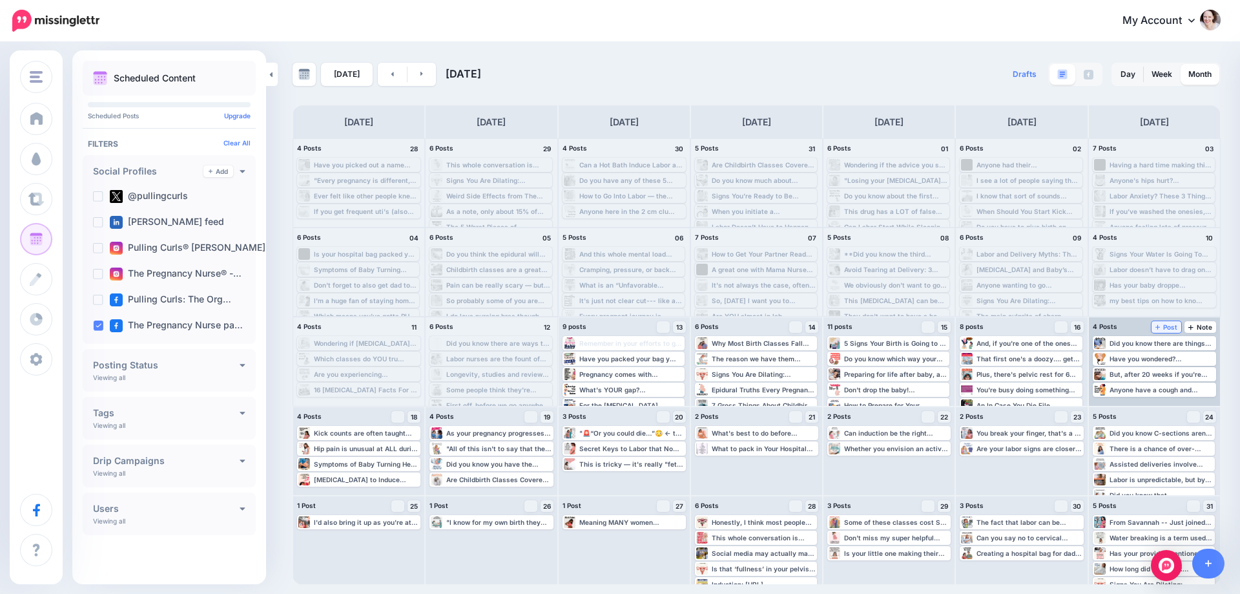
click at [1160, 326] on icon at bounding box center [1158, 327] width 5 height 6
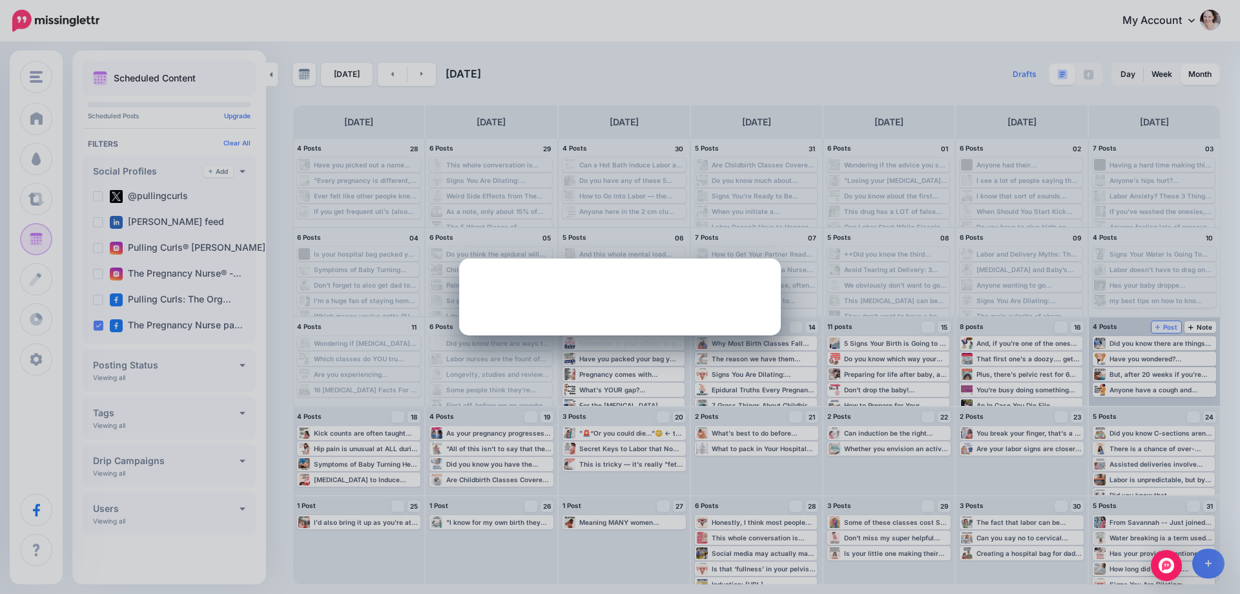
scroll to position [0, 0]
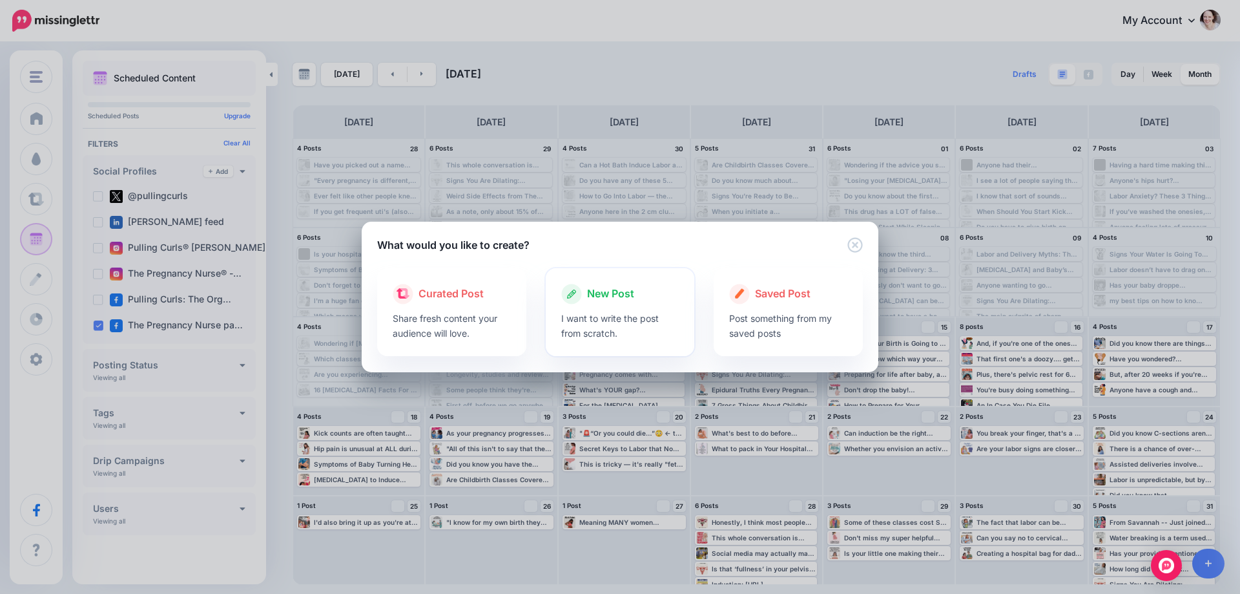
click at [598, 310] on div at bounding box center [620, 307] width 118 height 6
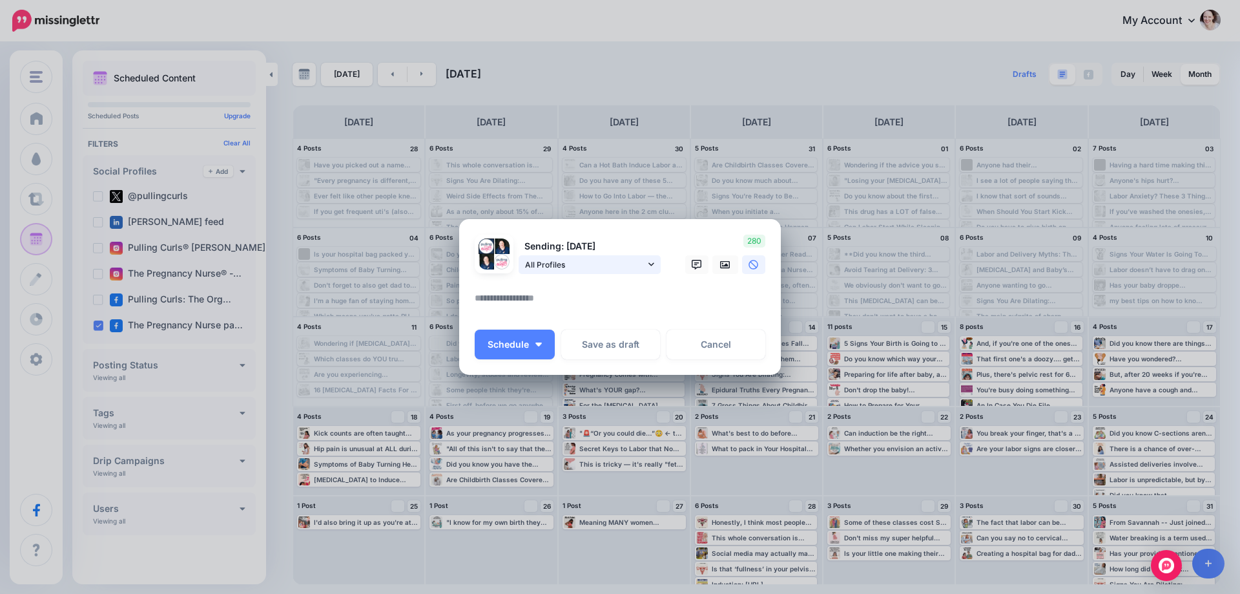
click at [538, 262] on span "All Profiles" at bounding box center [585, 265] width 120 height 14
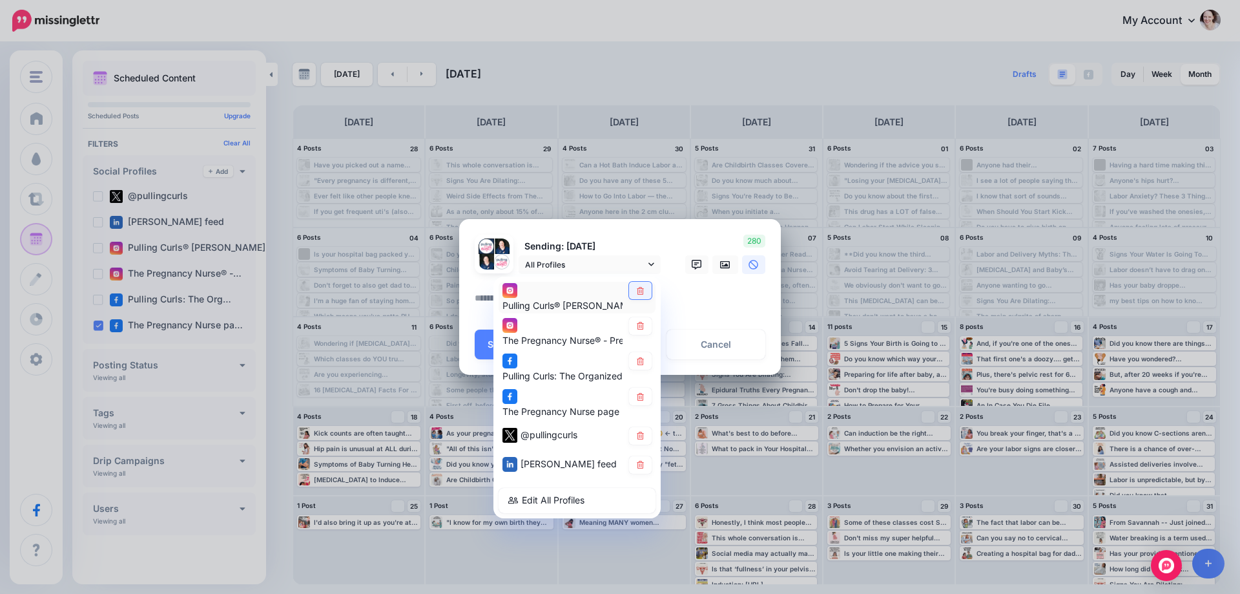
click at [635, 294] on link at bounding box center [640, 290] width 23 height 17
click at [638, 322] on icon at bounding box center [641, 326] width 10 height 8
click at [638, 361] on icon at bounding box center [640, 361] width 7 height 8
click at [636, 437] on icon at bounding box center [641, 436] width 10 height 8
click at [636, 459] on link at bounding box center [640, 464] width 23 height 17
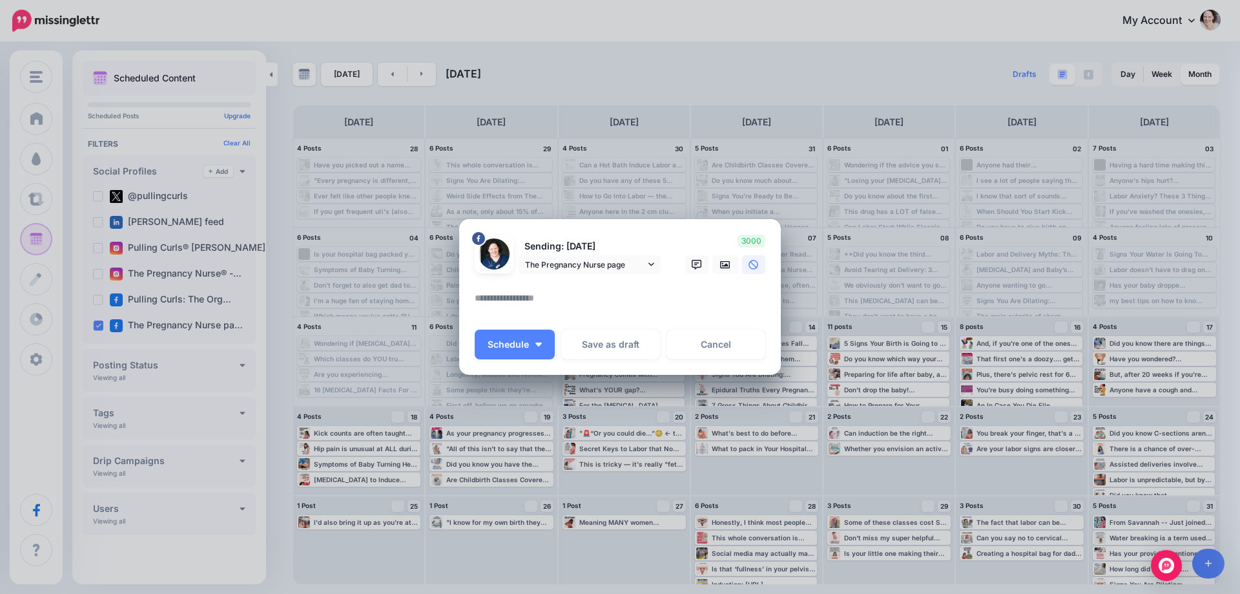
click at [561, 303] on textarea at bounding box center [623, 302] width 297 height 25
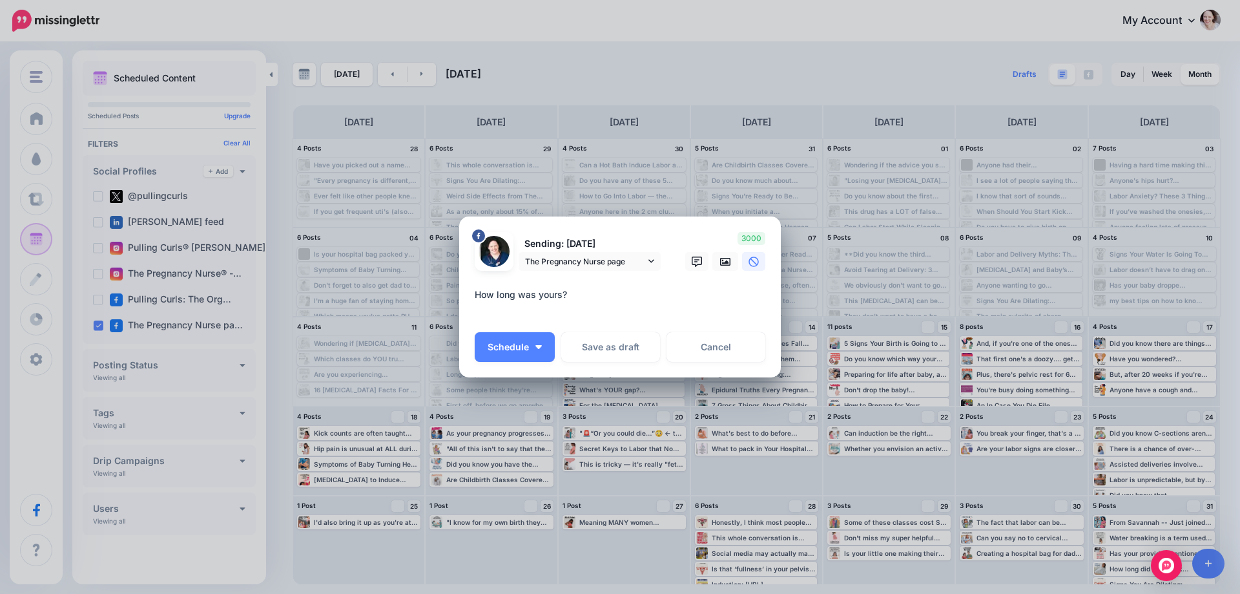
paste textarea "**********"
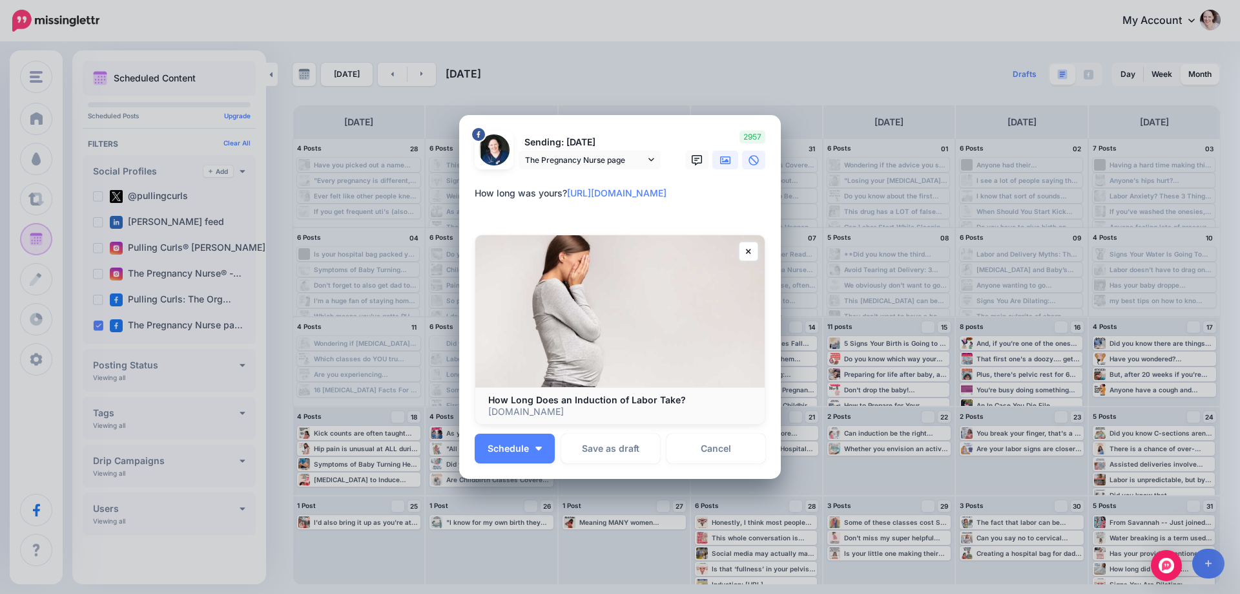
type textarea "**********"
click at [725, 162] on icon at bounding box center [725, 160] width 10 height 8
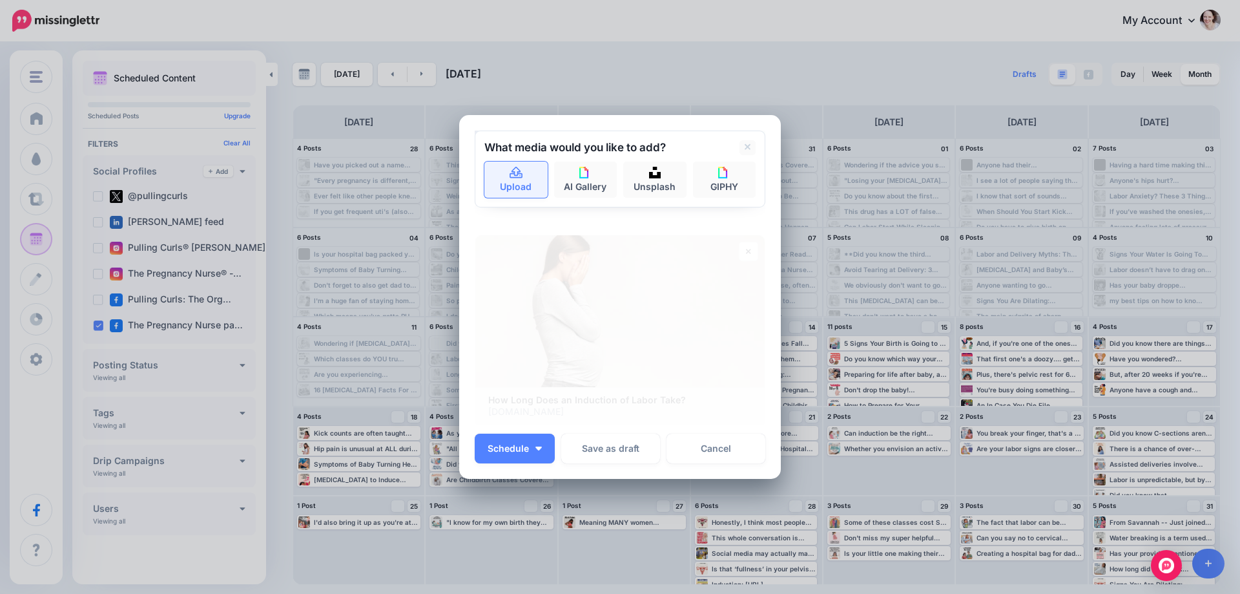
click at [494, 170] on link "Upload" at bounding box center [516, 180] width 63 height 36
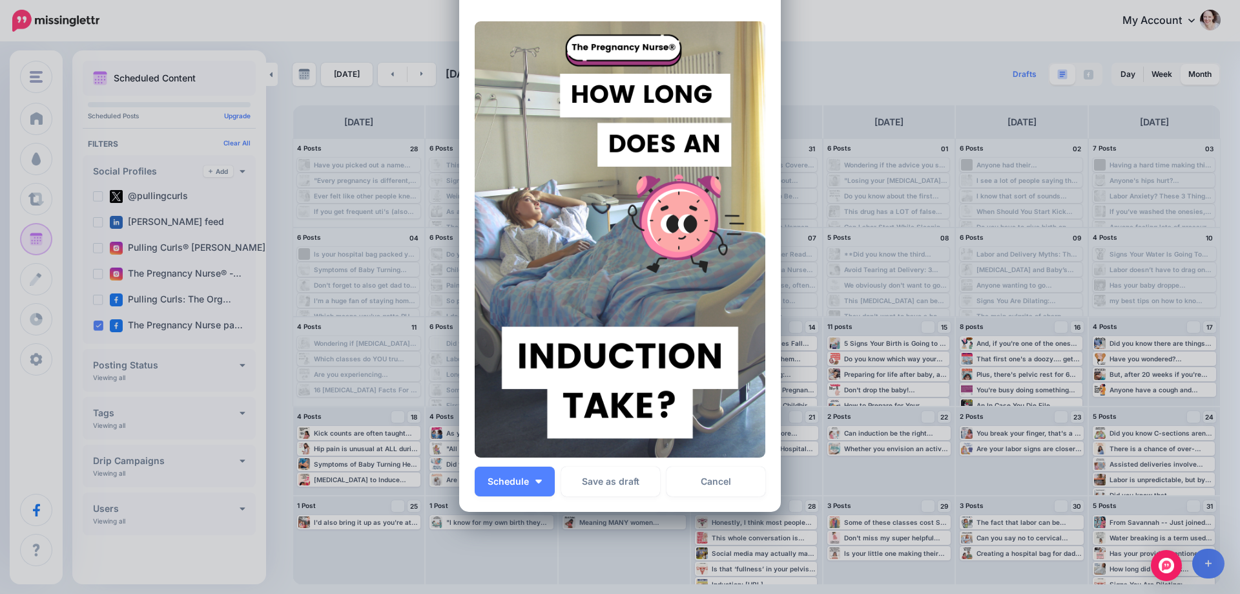
scroll to position [129, 0]
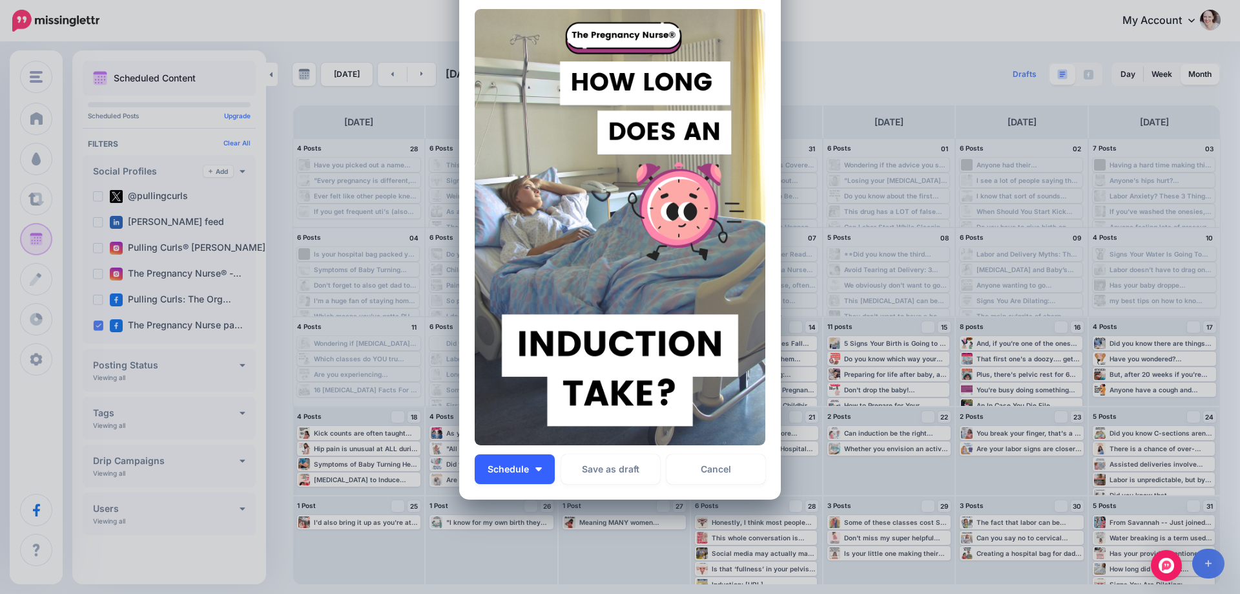
click at [531, 465] on button "Schedule" at bounding box center [515, 469] width 80 height 30
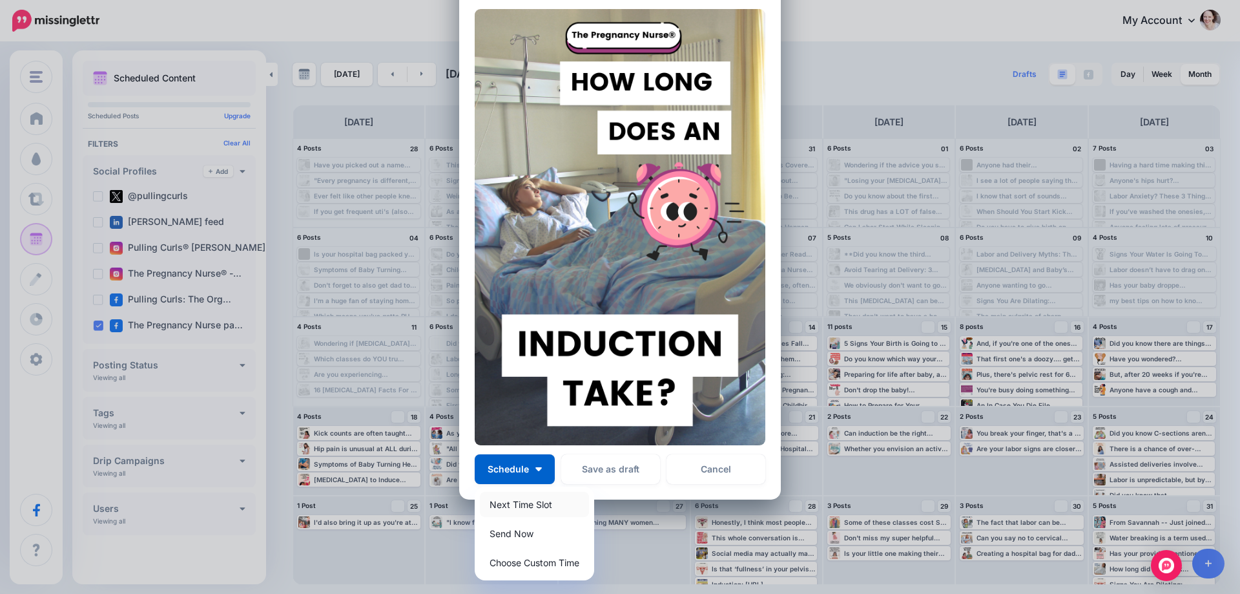
click at [512, 500] on link "Next Time Slot" at bounding box center [534, 504] width 109 height 25
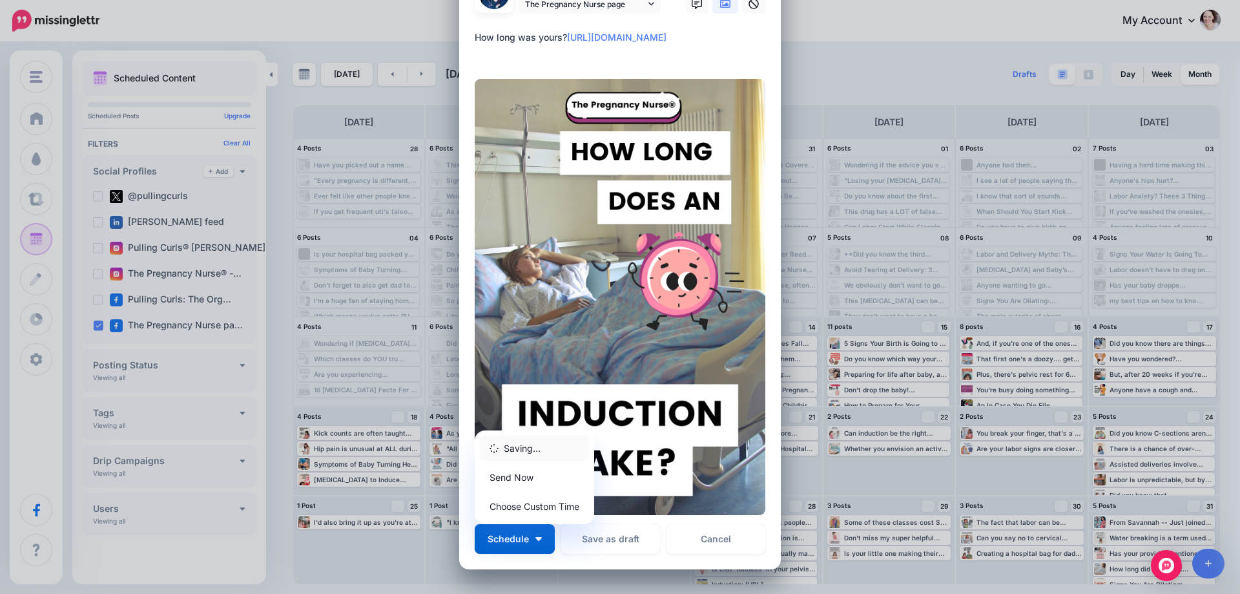
scroll to position [0, 0]
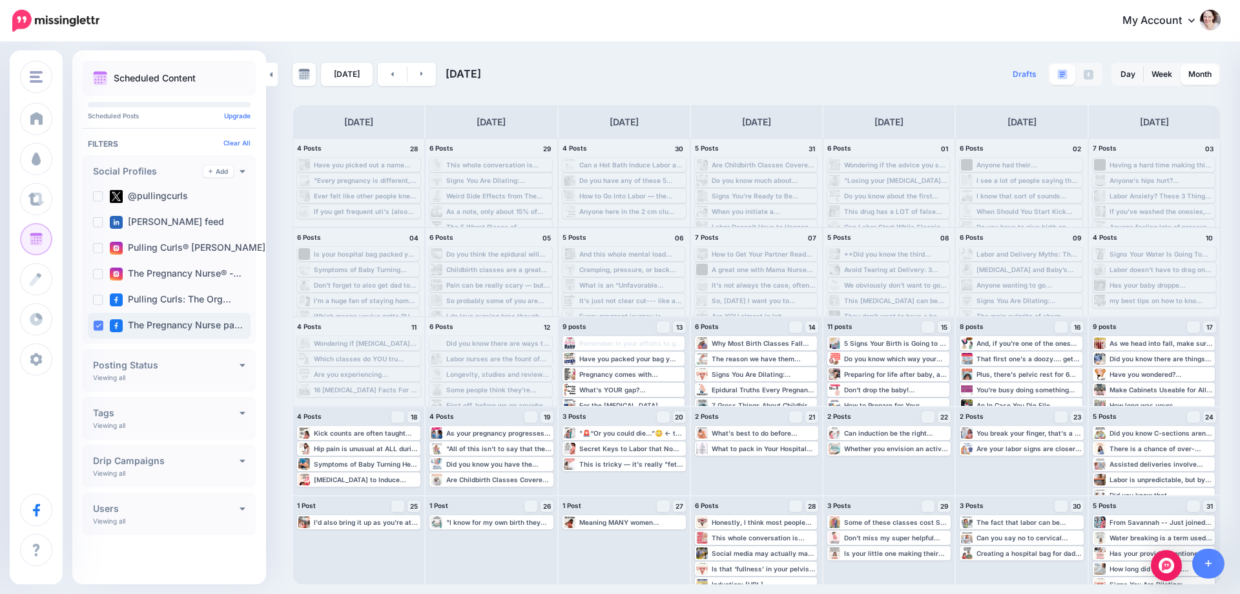
click at [95, 320] on div "The Pregnancy Nurse pa…" at bounding box center [169, 326] width 163 height 26
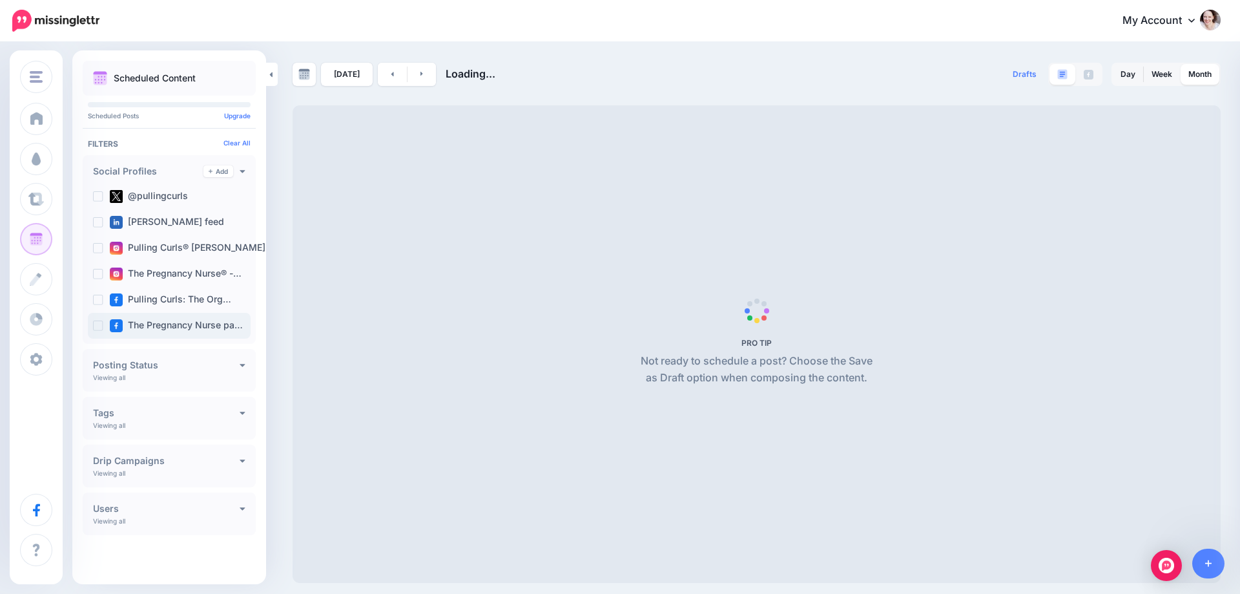
click at [95, 320] on ins at bounding box center [98, 325] width 10 height 10
